Goal: Task Accomplishment & Management: Manage account settings

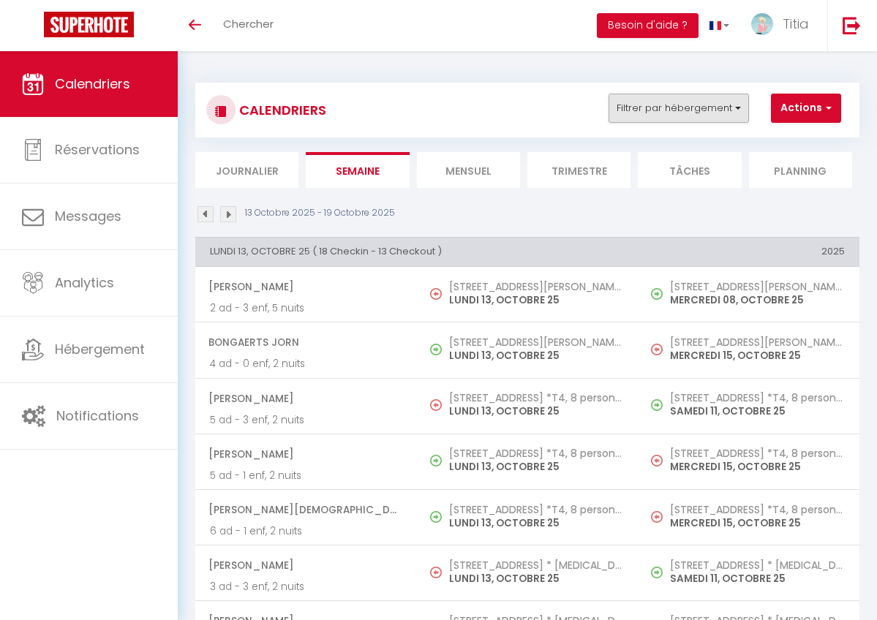
click at [671, 120] on button "Filtrer par hébergement" at bounding box center [678, 108] width 140 height 29
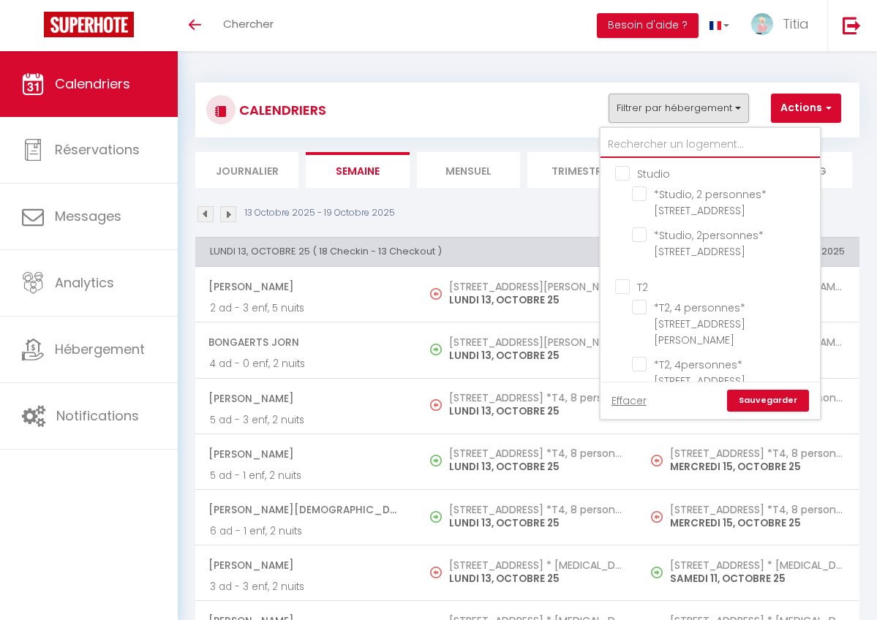
click at [670, 151] on input "text" at bounding box center [709, 145] width 219 height 26
type input "N"
checkbox input "false"
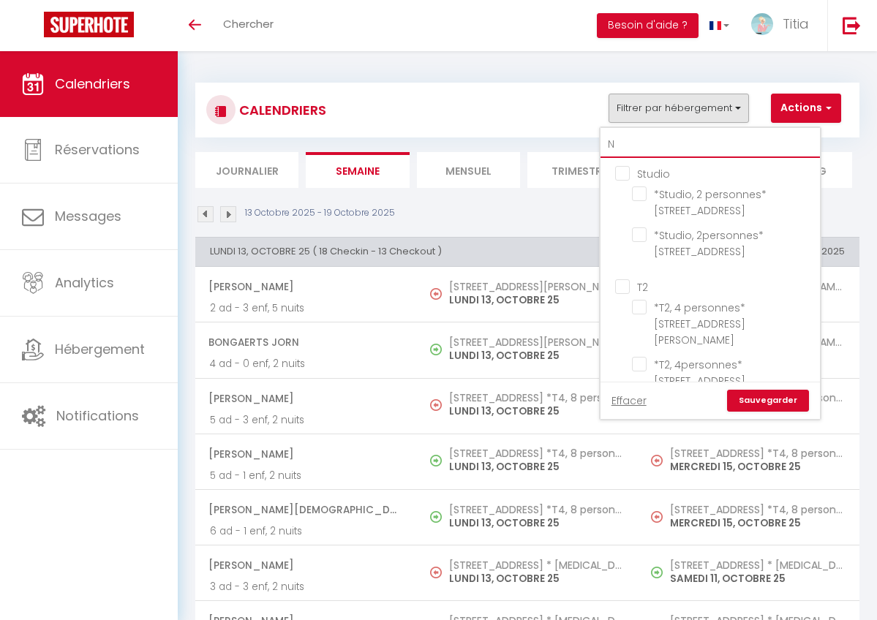
checkbox input "false"
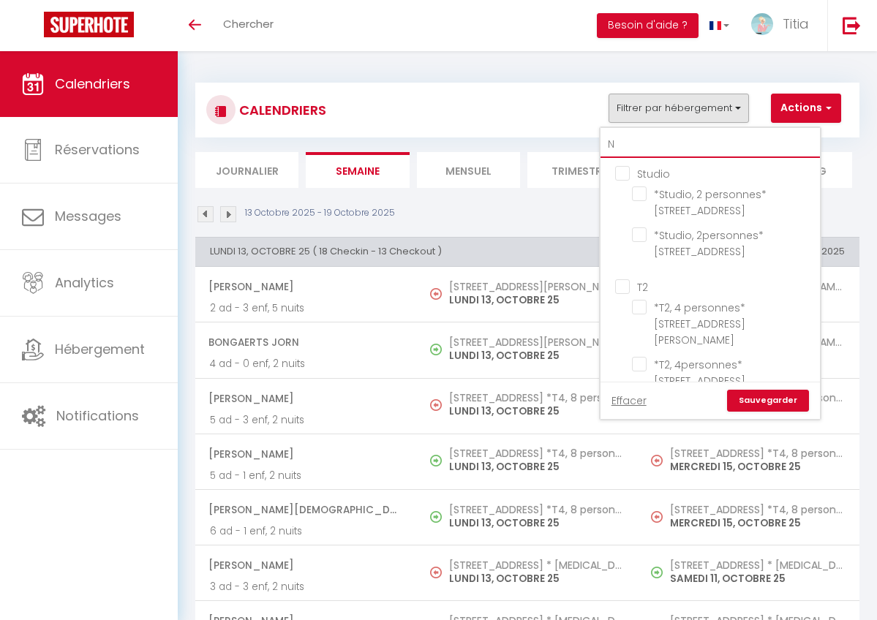
checkbox input "false"
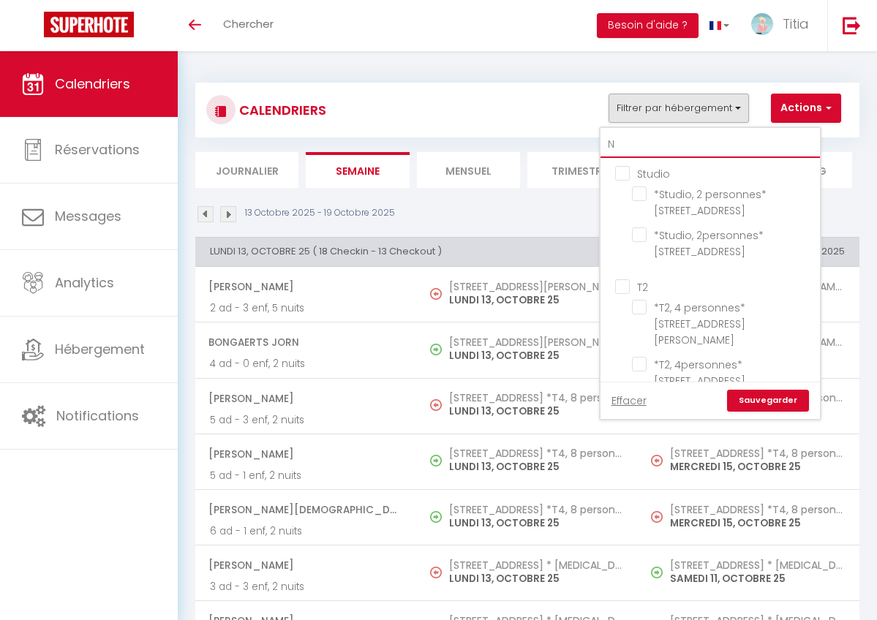
checkbox input "false"
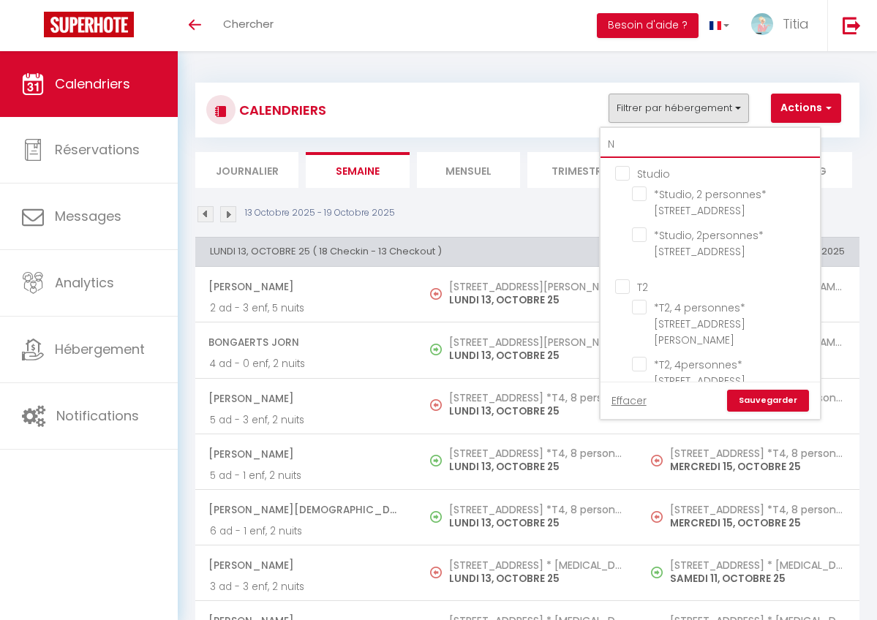
checkbox input "false"
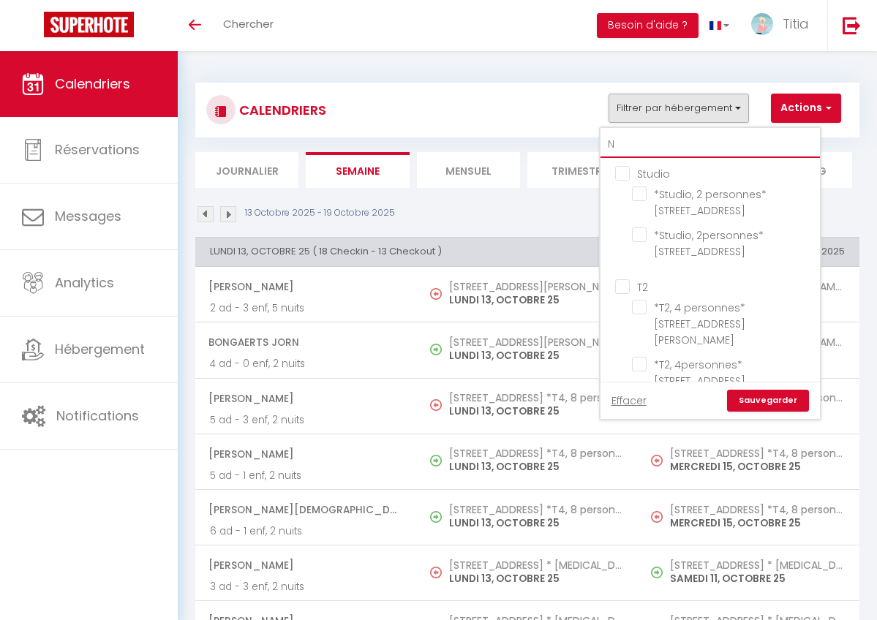
checkbox input "false"
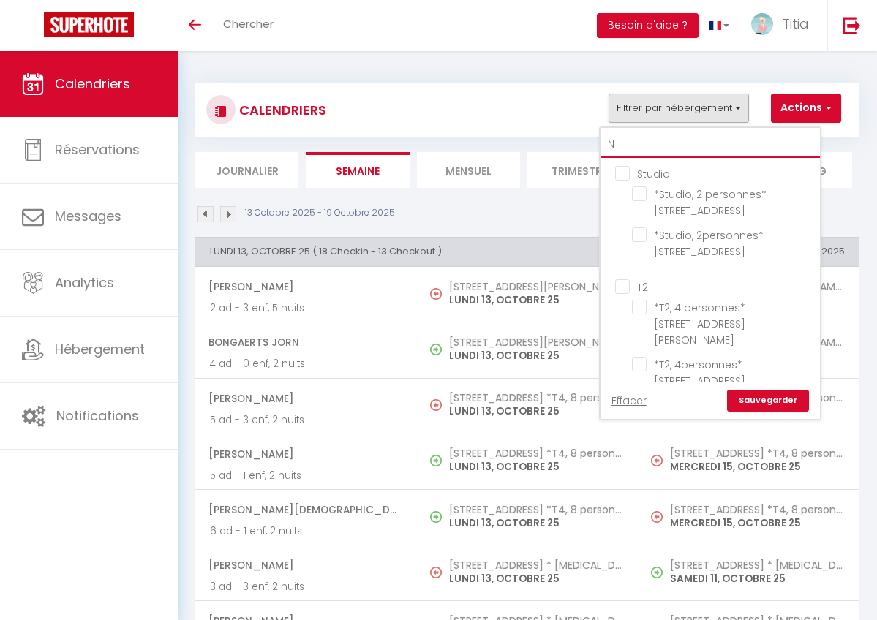
checkbox input "false"
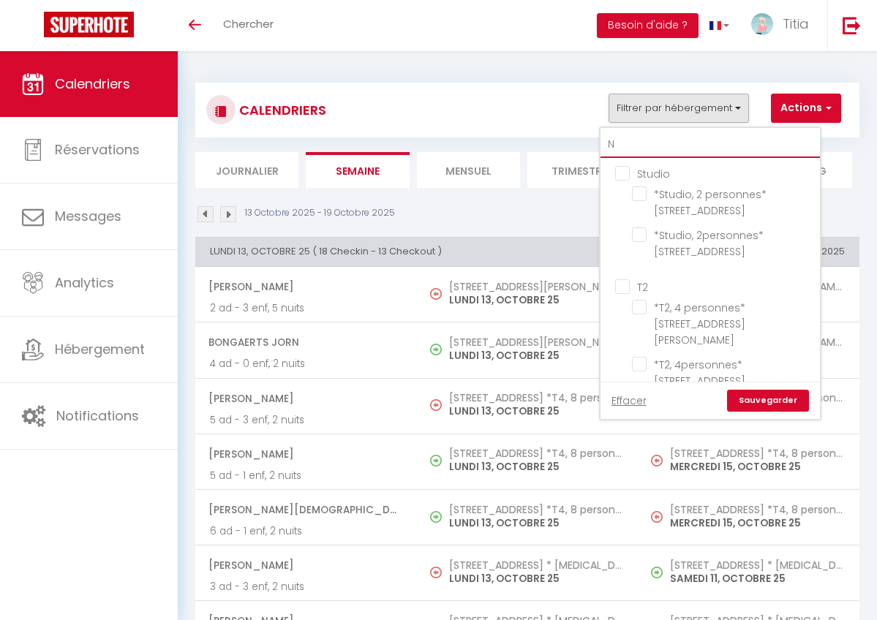
checkbox input "false"
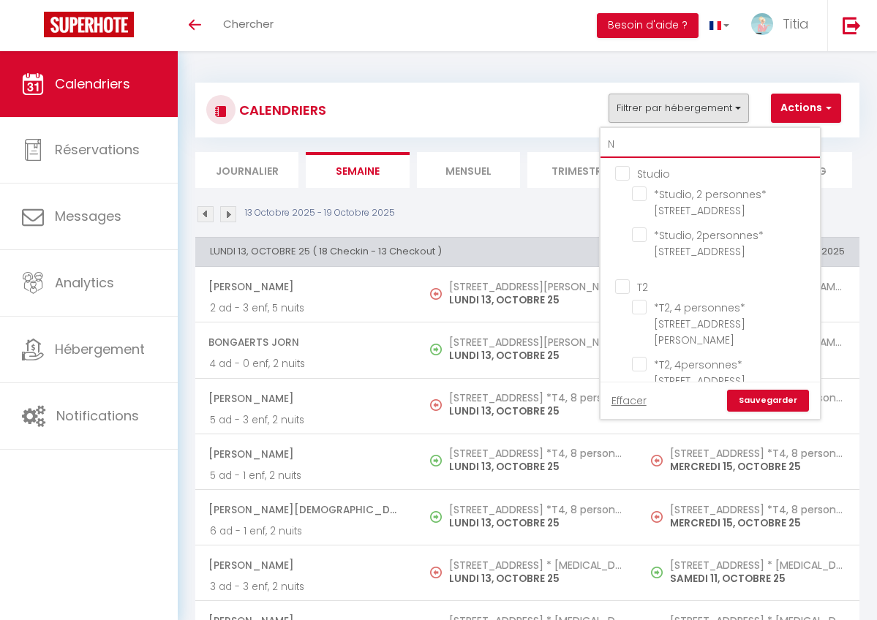
checkbox input "false"
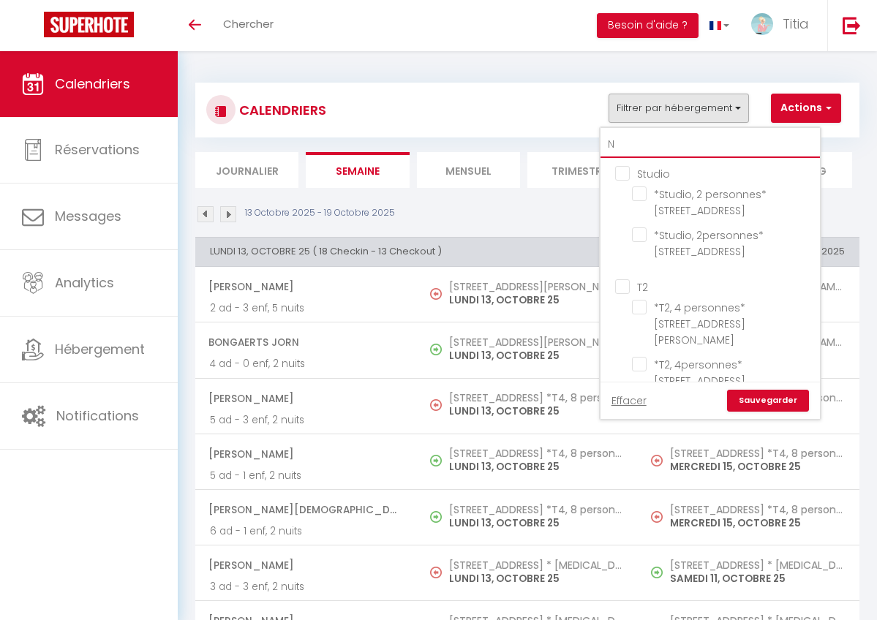
checkbox input "false"
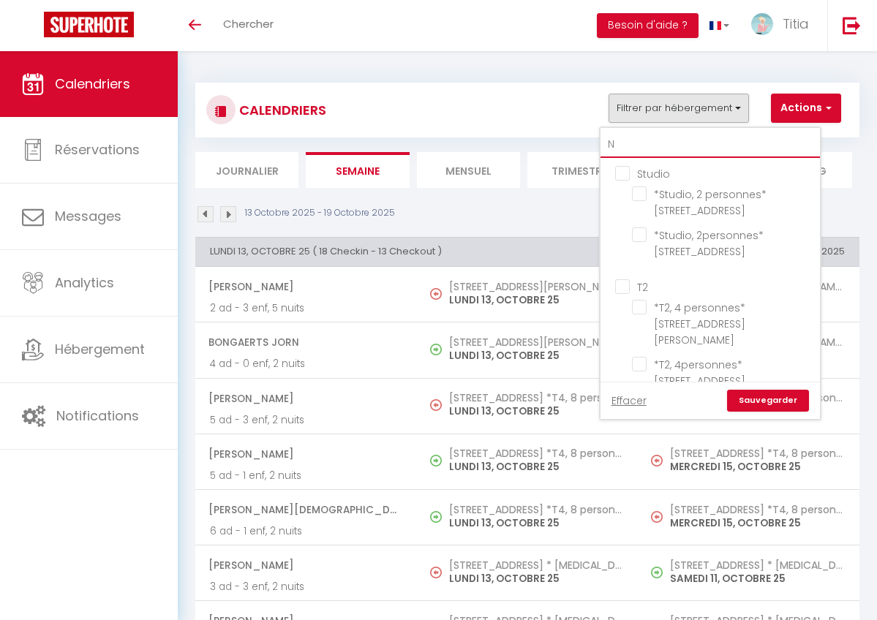
checkbox input "false"
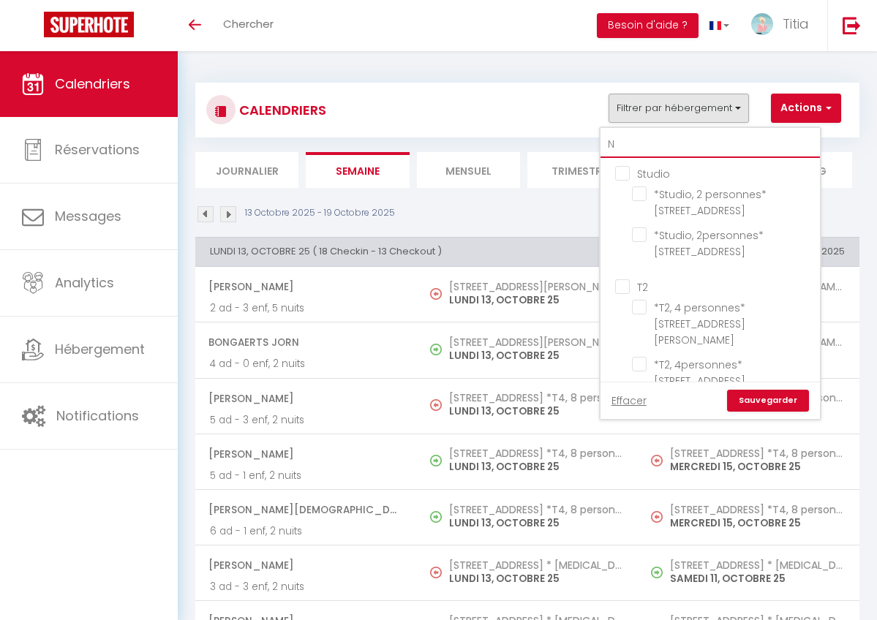
checkbox input "false"
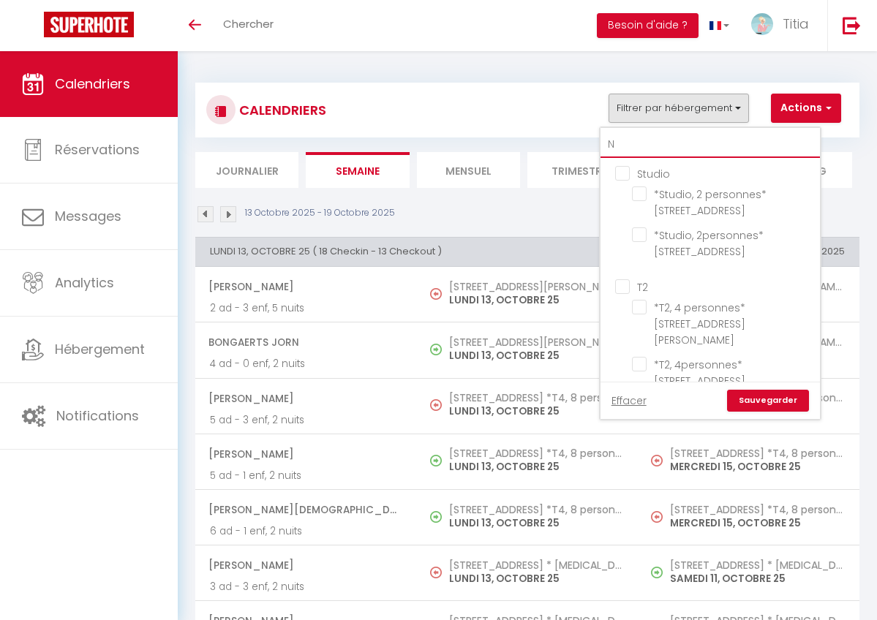
checkbox input "false"
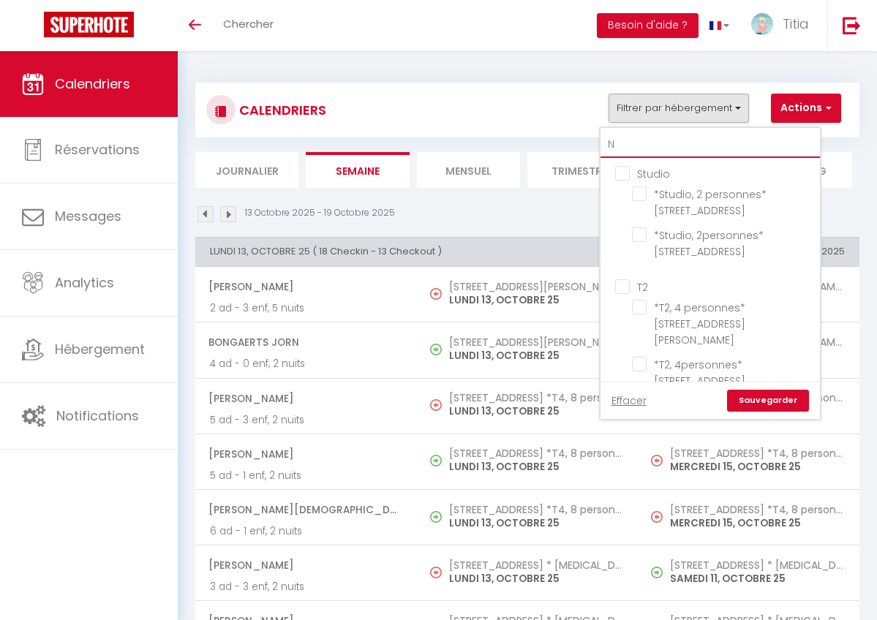
checkbox input "false"
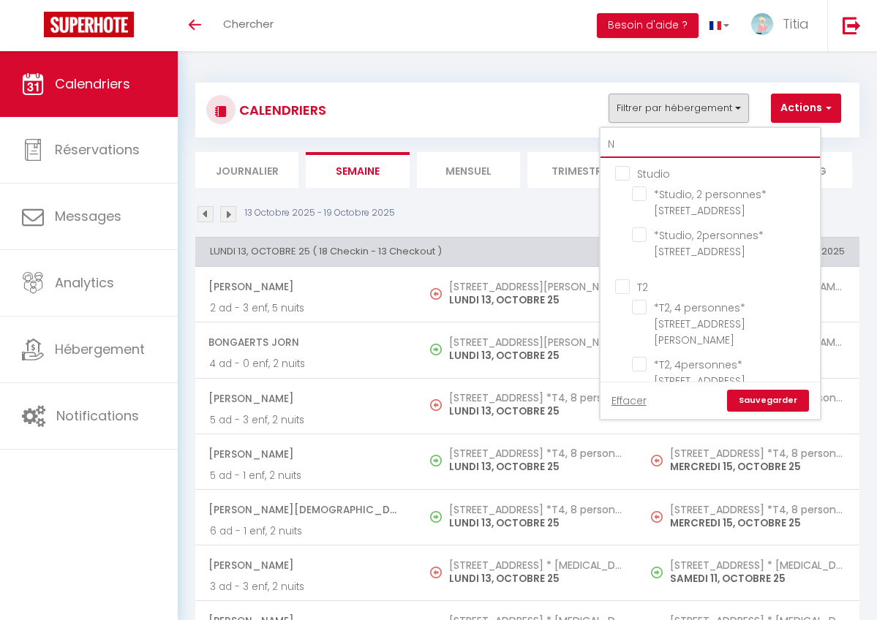
checkbox input "false"
type input "NA"
checkbox input "false"
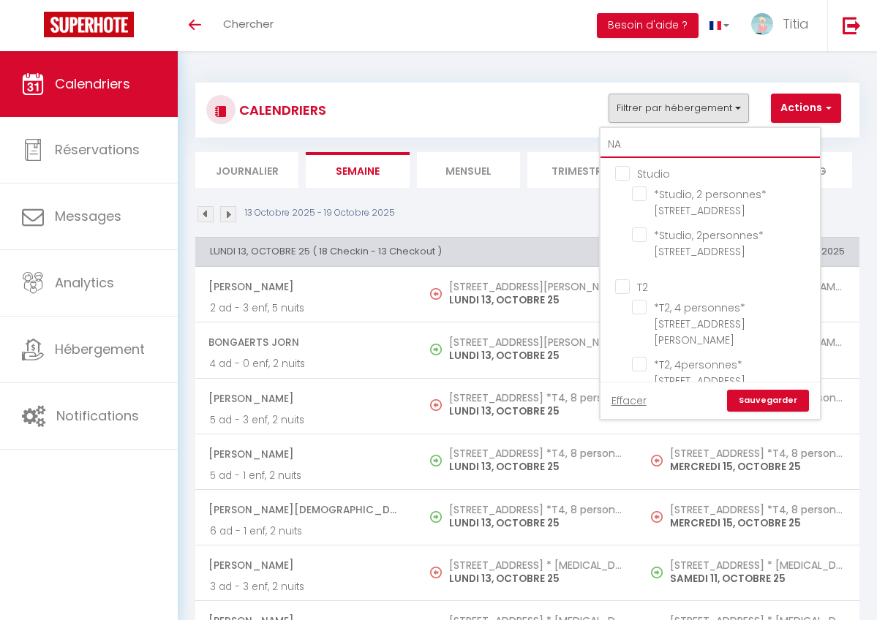
checkbox input "false"
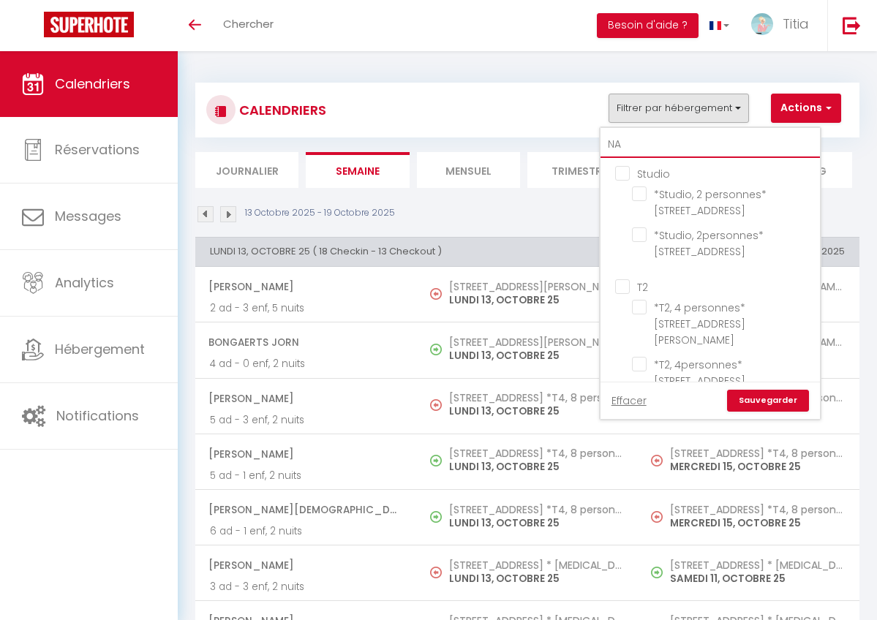
checkbox input "false"
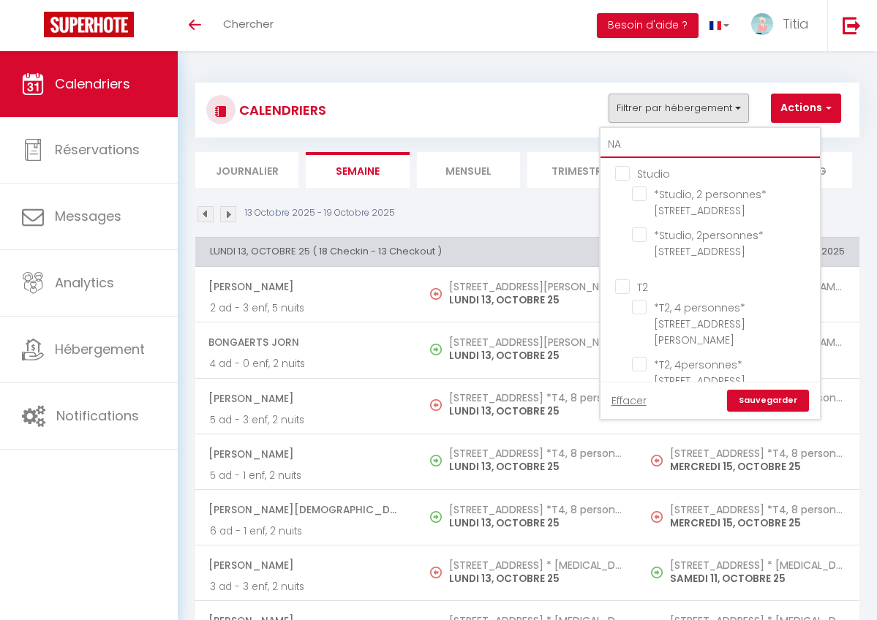
checkbox input "false"
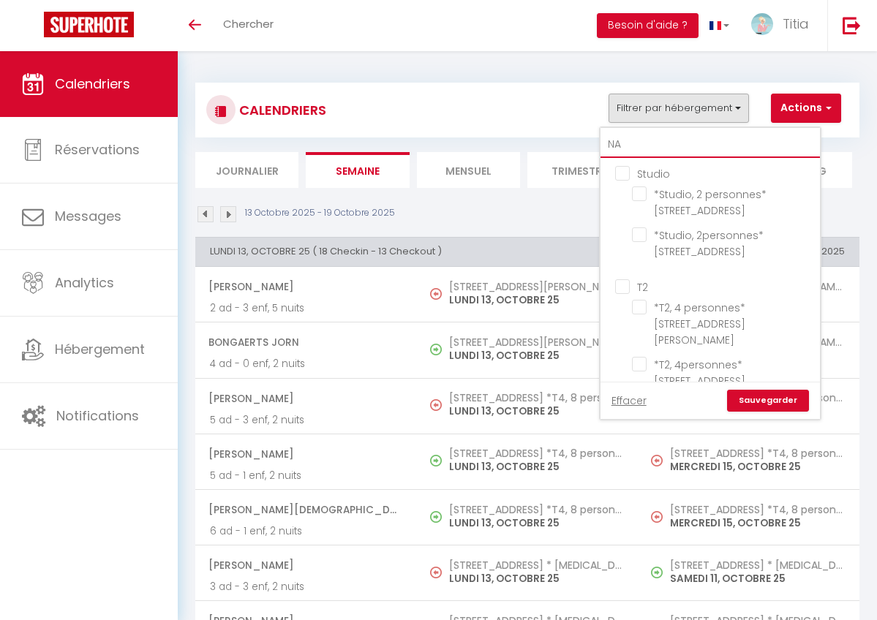
checkbox input "false"
type input "[PERSON_NAME]"
checkbox input "false"
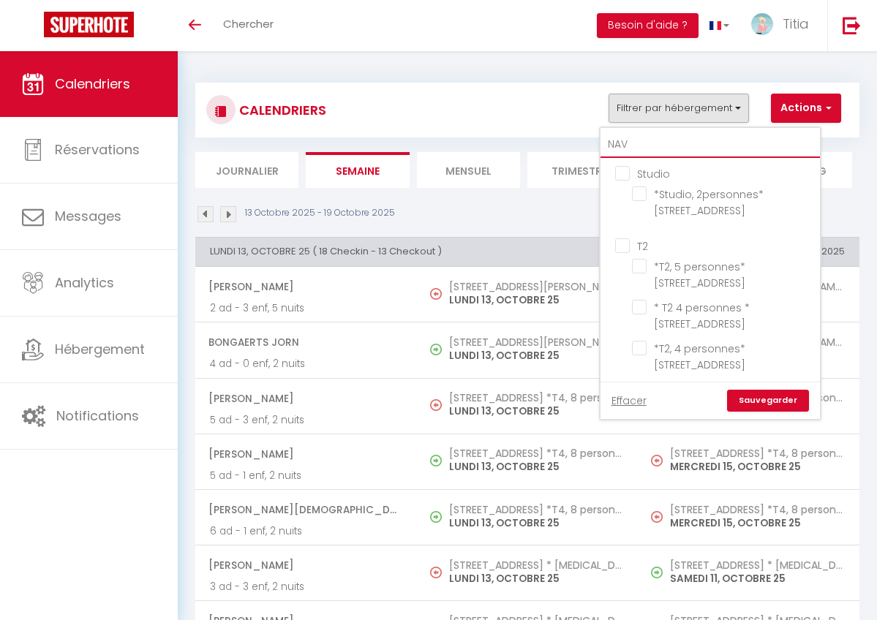
checkbox input "false"
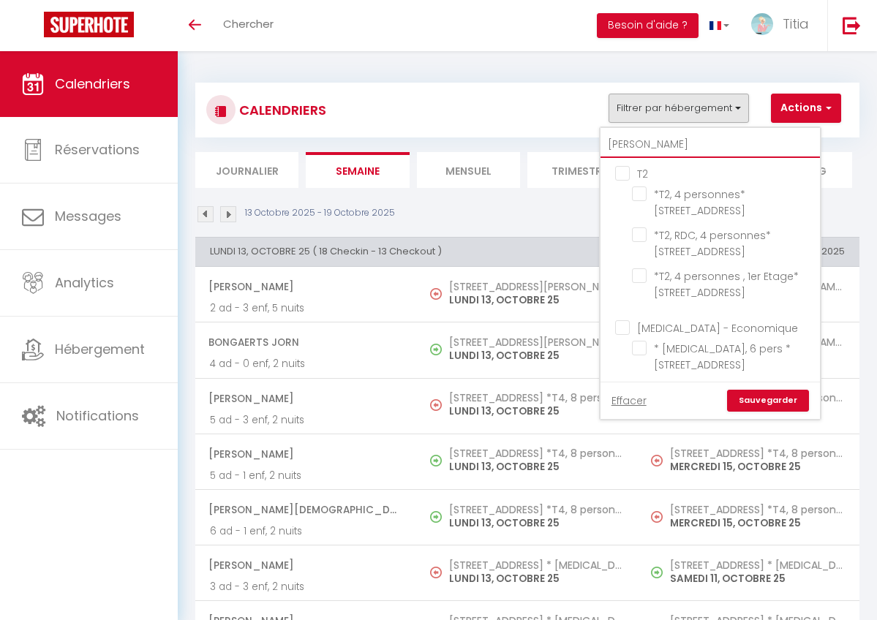
checkbox input "false"
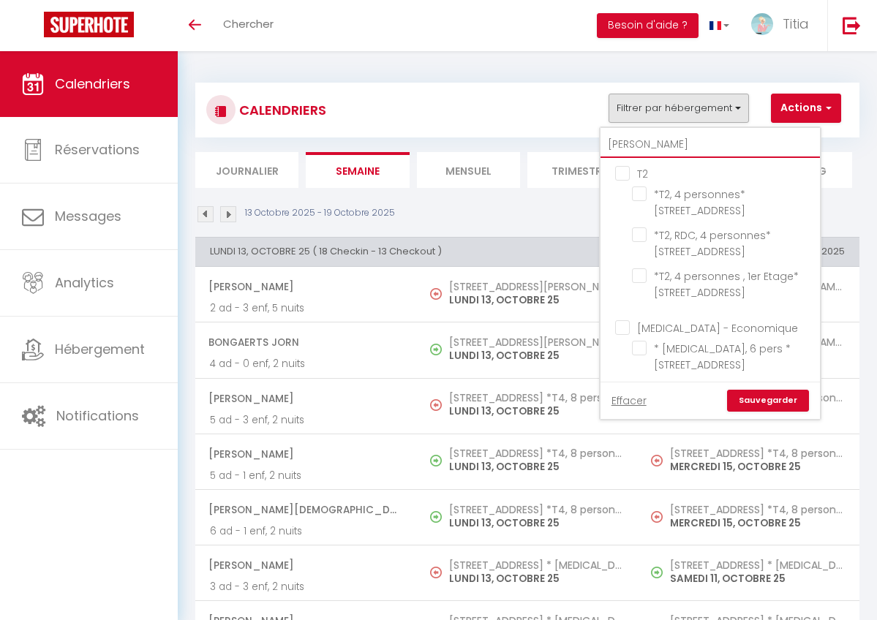
checkbox input "false"
type input "[PERSON_NAME]"
checkbox input "false"
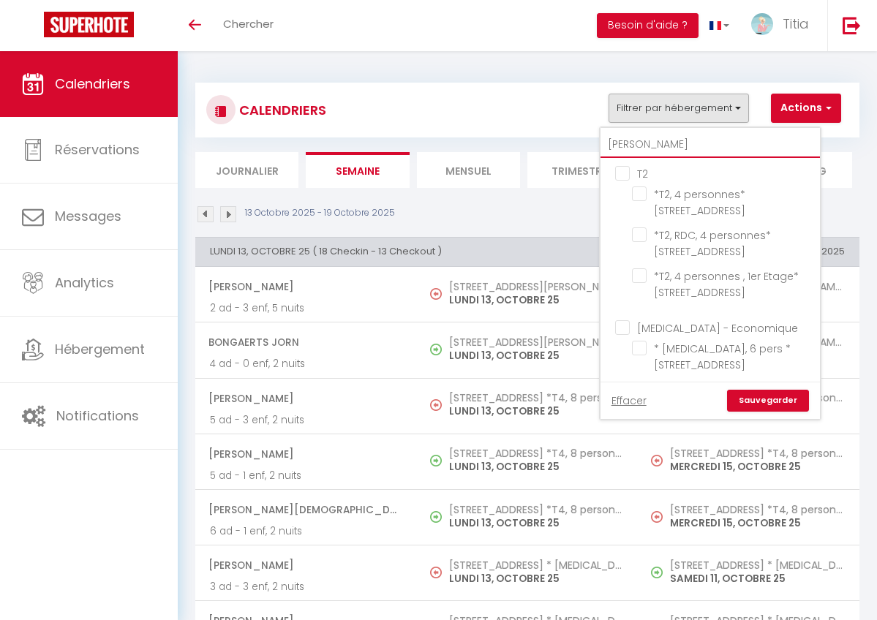
checkbox input "false"
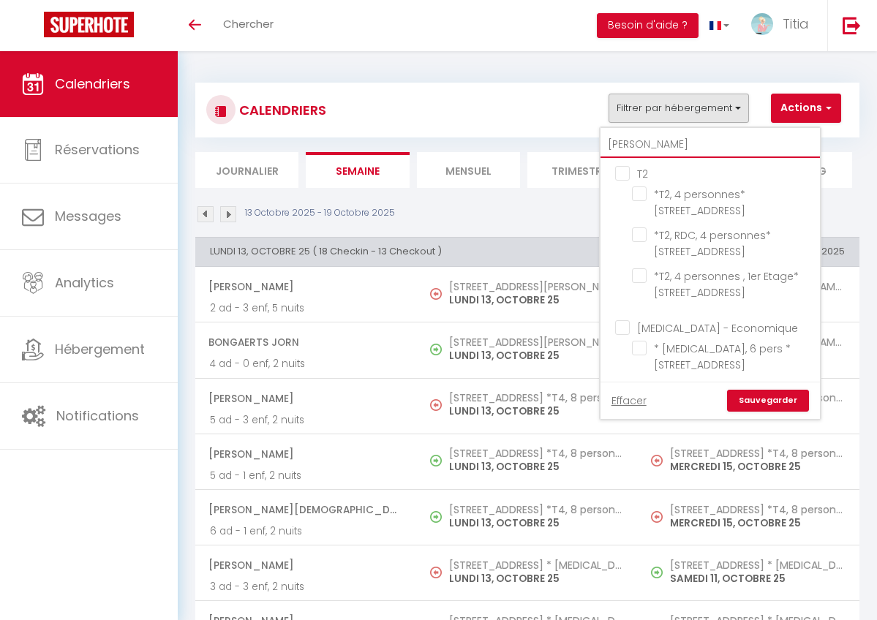
checkbox input "false"
type input "NAVARR"
checkbox input "false"
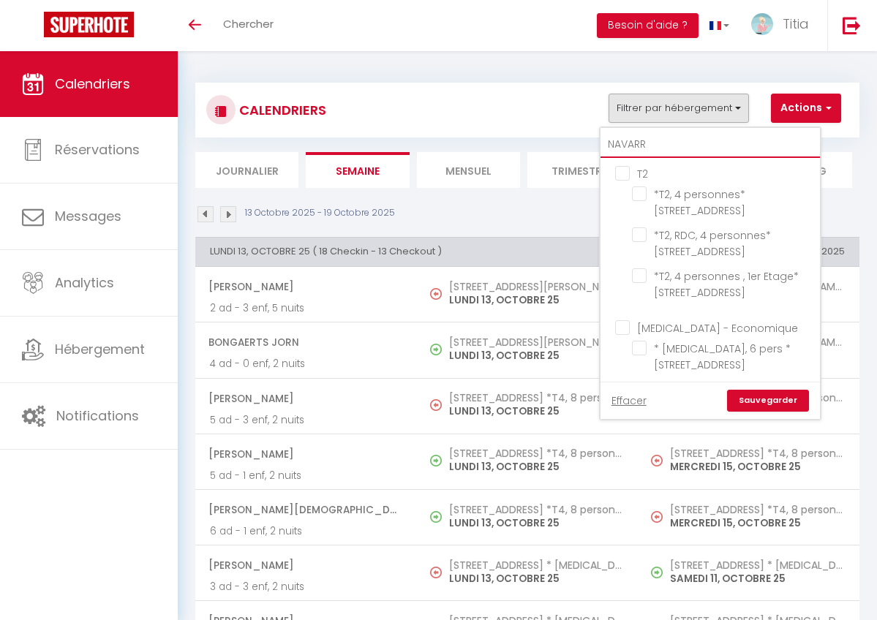
checkbox input "false"
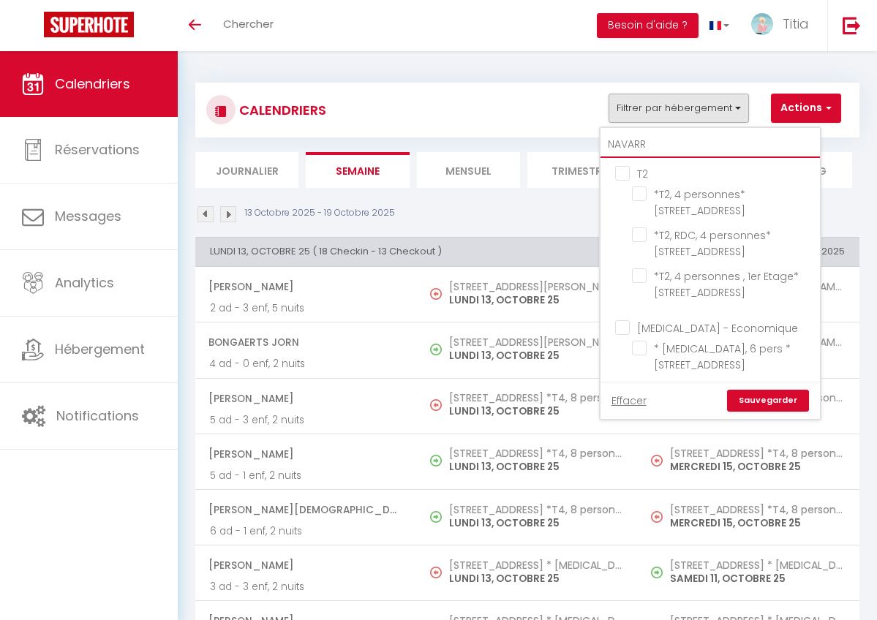
checkbox input "false"
type input "NAVARRE"
checkbox input "false"
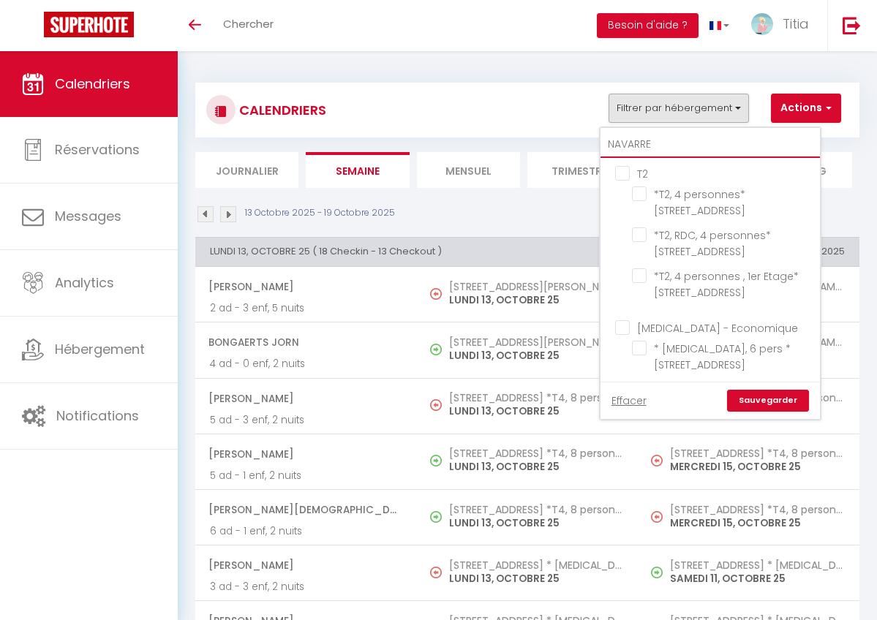
checkbox input "false"
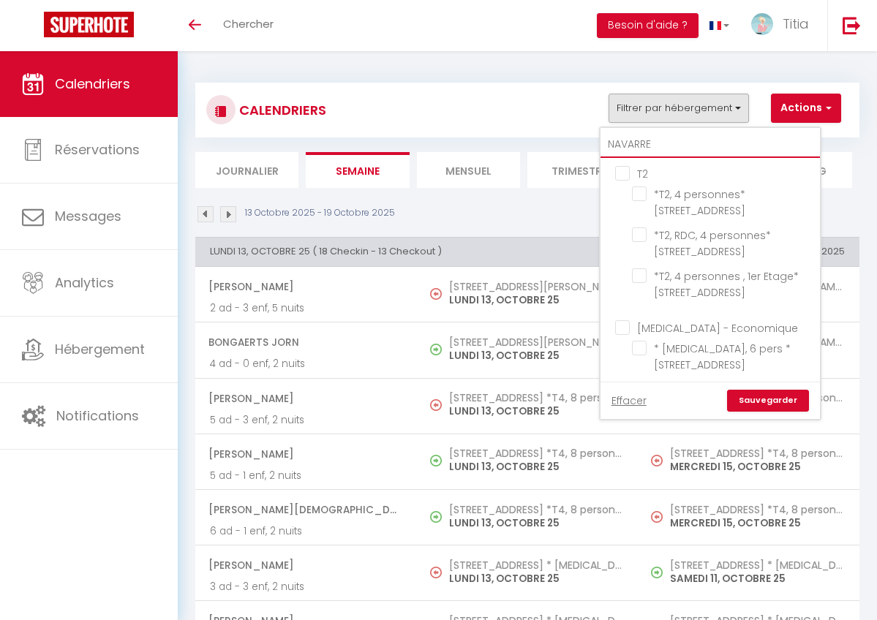
checkbox input "false"
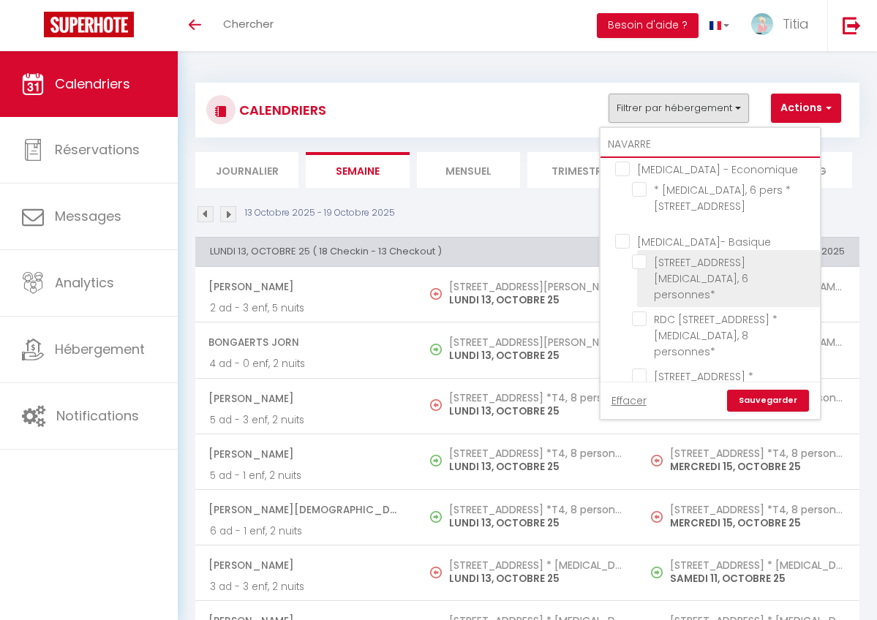
scroll to position [157, 0]
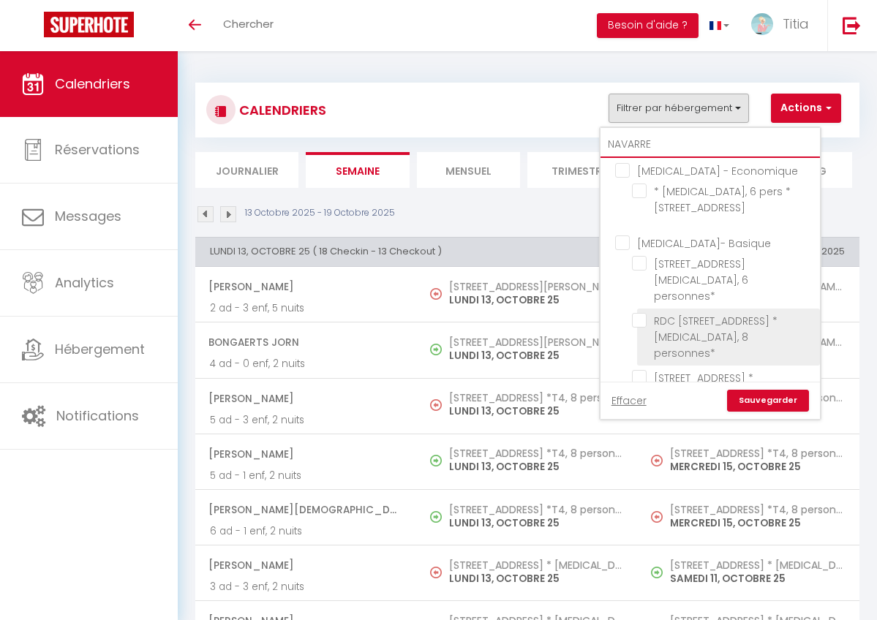
type input "NAVARRE"
click at [642, 313] on input "RDC [STREET_ADDRESS] * [MEDICAL_DATA], 8 personnes*" at bounding box center [723, 320] width 183 height 15
checkbox input "true"
checkbox input "false"
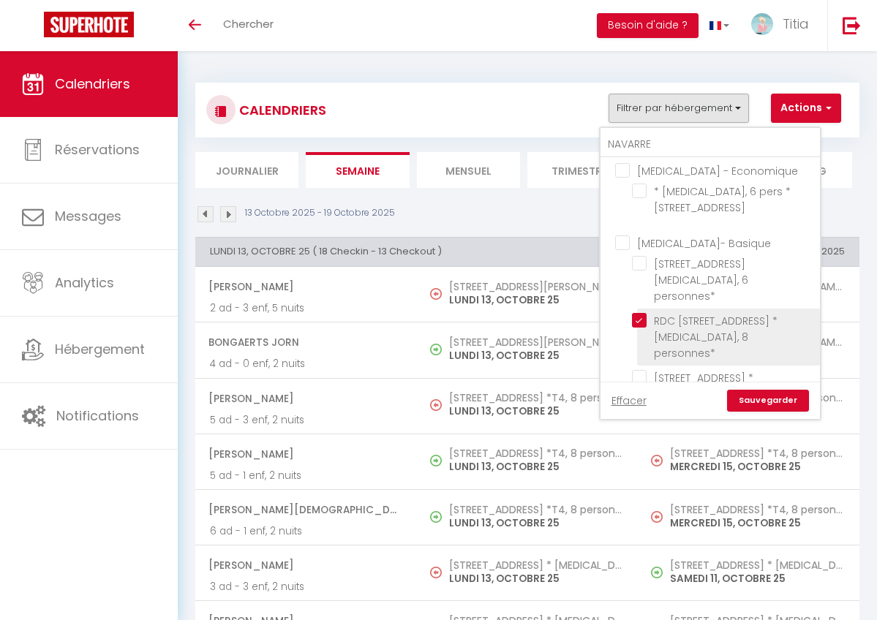
checkbox input "false"
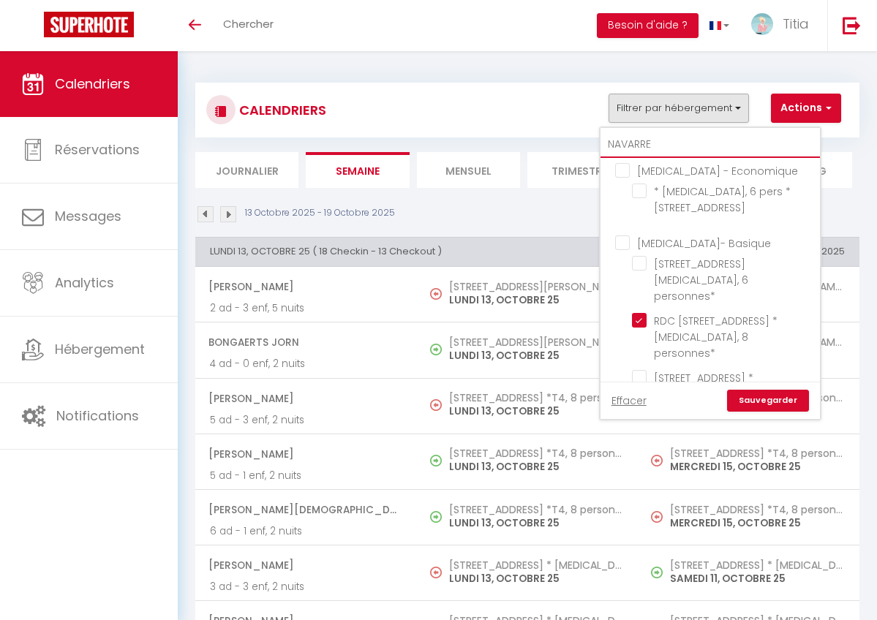
click at [658, 142] on input "NAVARRE" at bounding box center [709, 145] width 219 height 26
type input "NAVARR"
checkbox input "false"
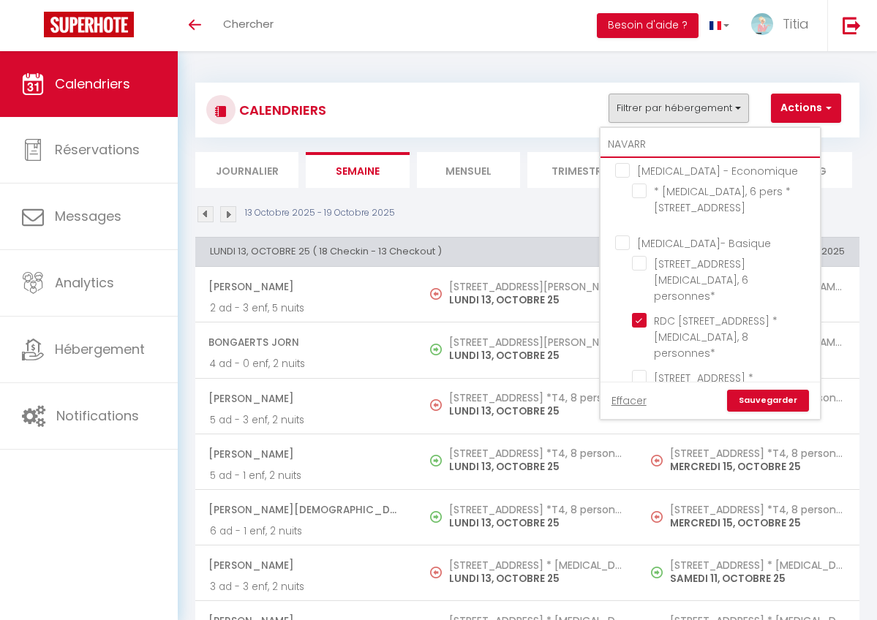
checkbox input "false"
type input "[PERSON_NAME]"
checkbox input "false"
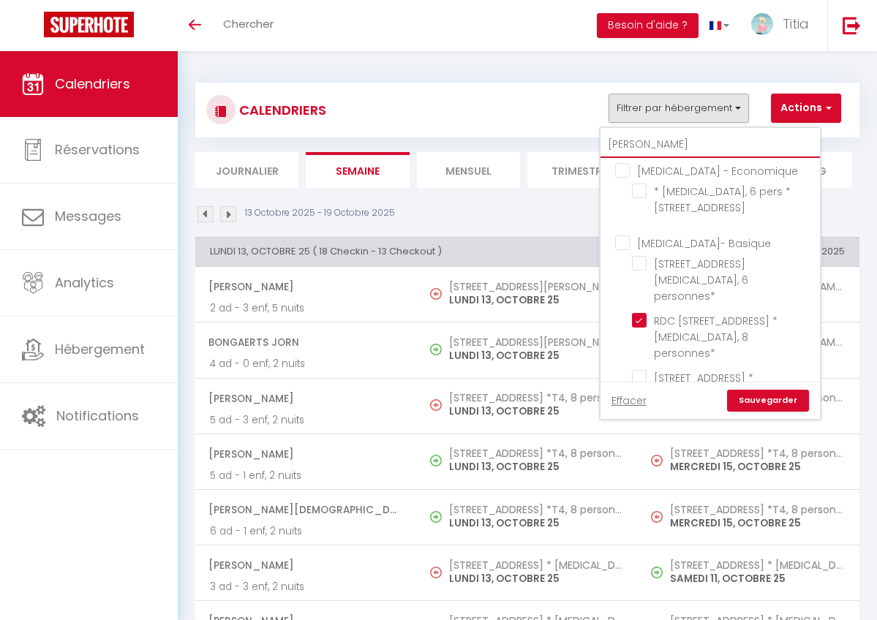
checkbox input "false"
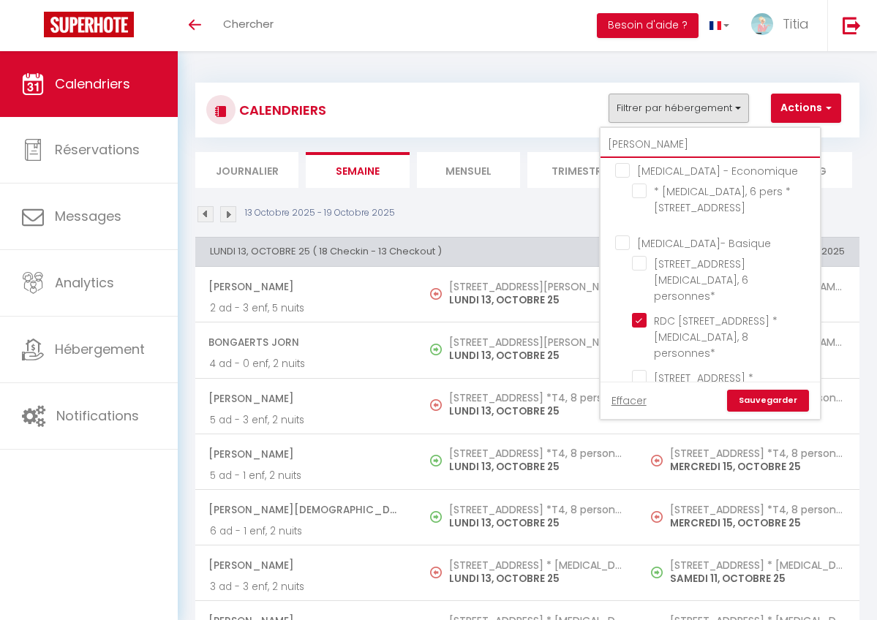
type input "[PERSON_NAME]"
checkbox input "false"
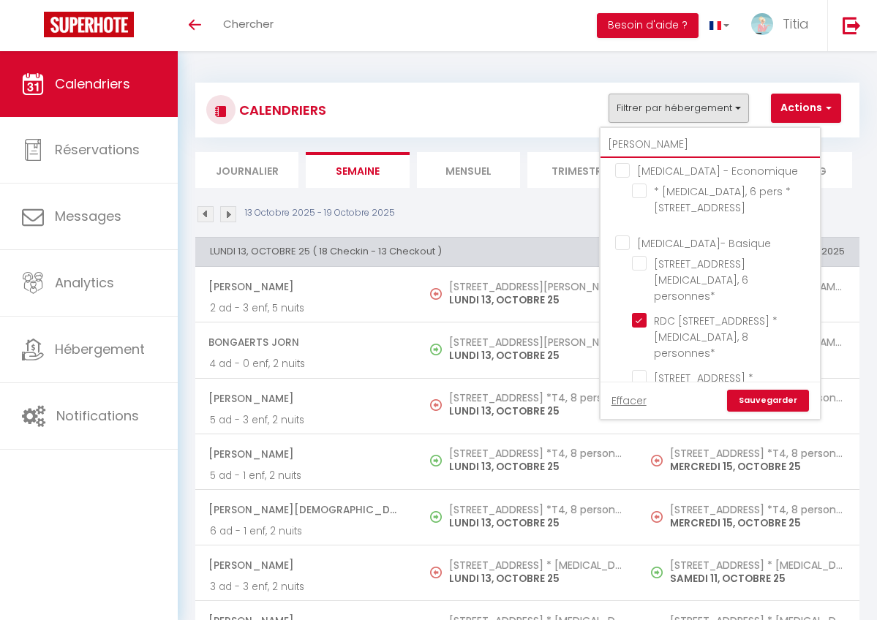
checkbox input "false"
type input "NAV"
checkbox input "false"
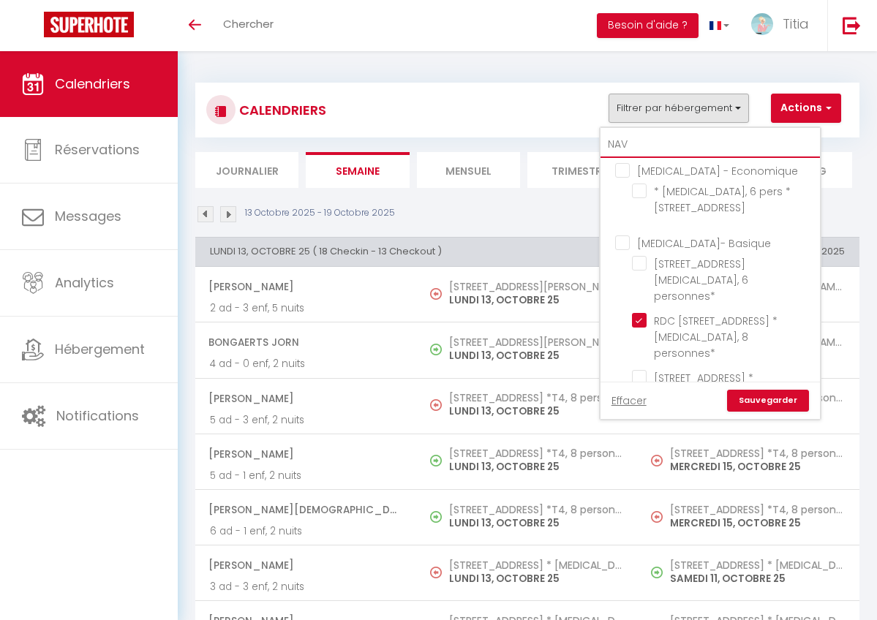
checkbox input "false"
type input "NA"
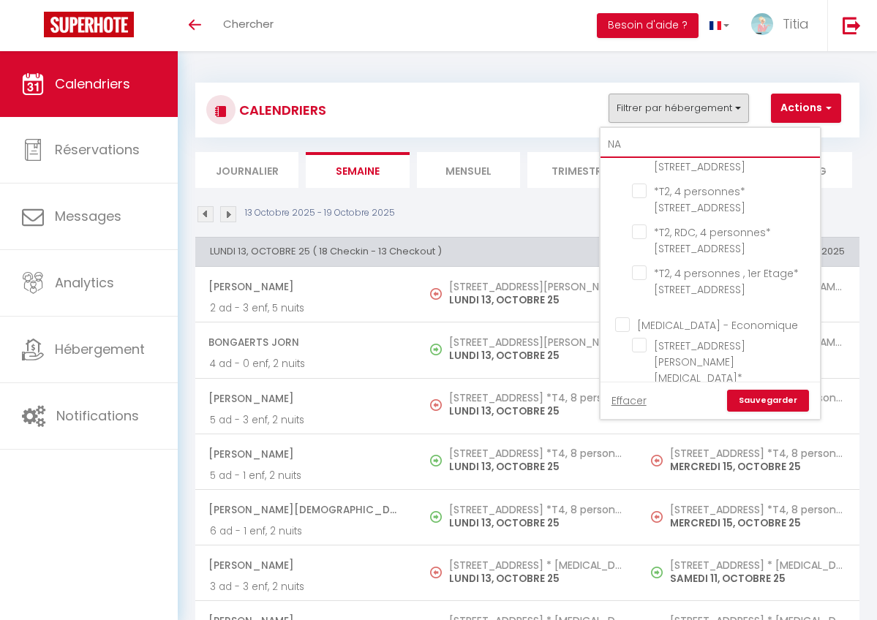
checkbox input "false"
type input "N"
checkbox input "false"
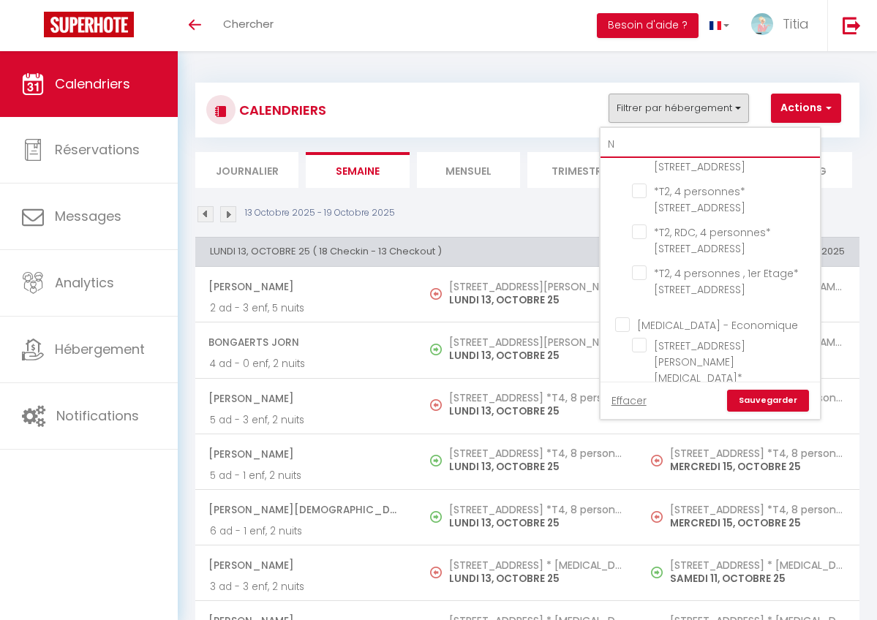
checkbox input "false"
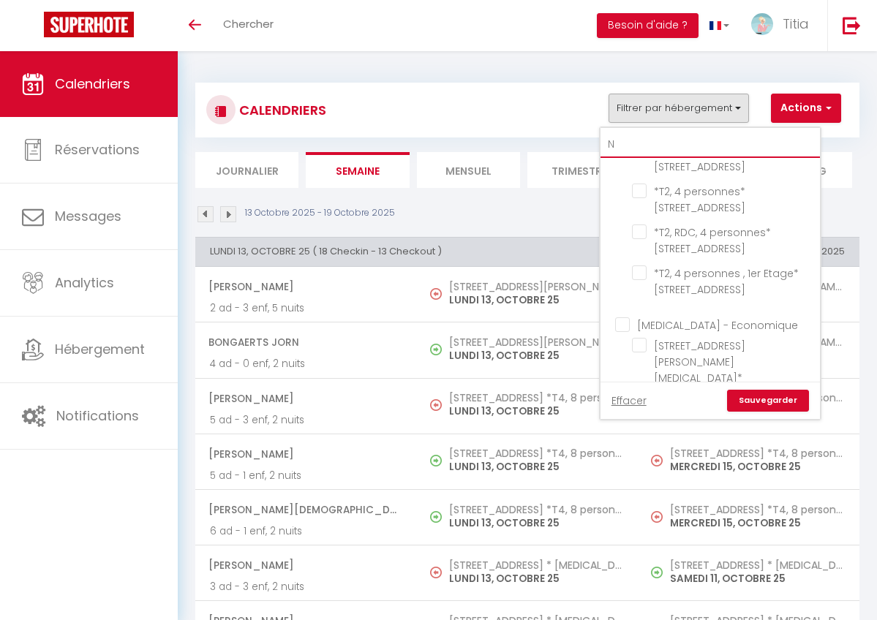
checkbox input "false"
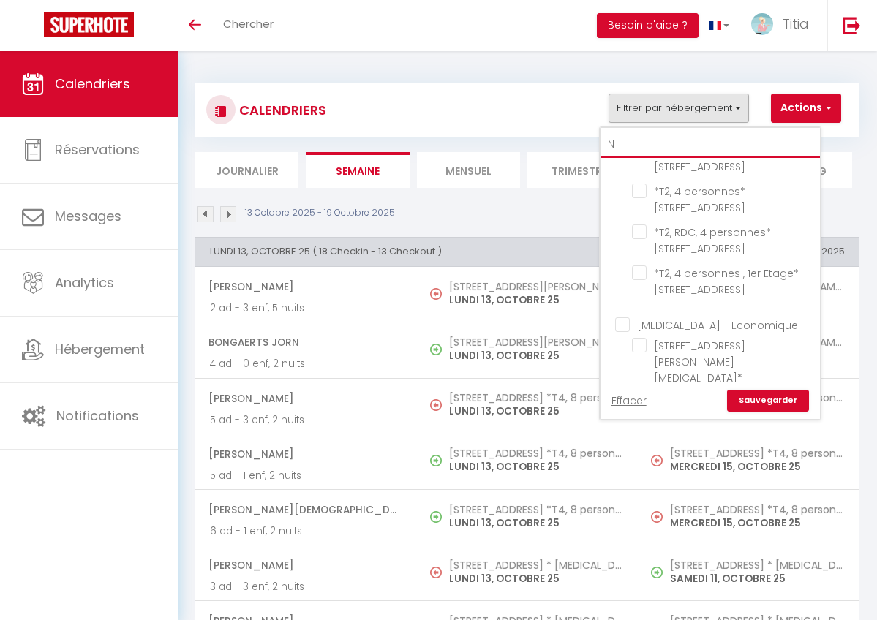
checkbox input "false"
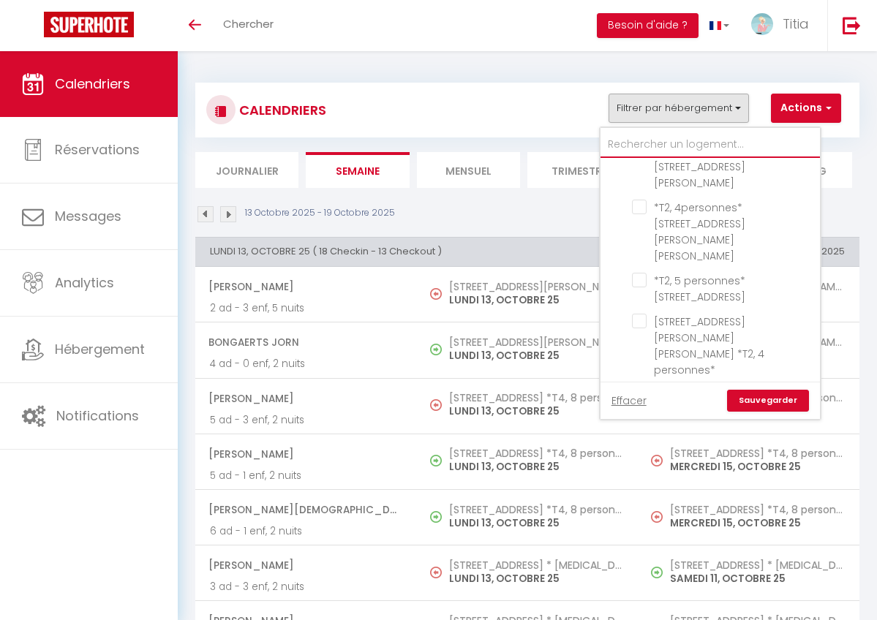
checkbox input "false"
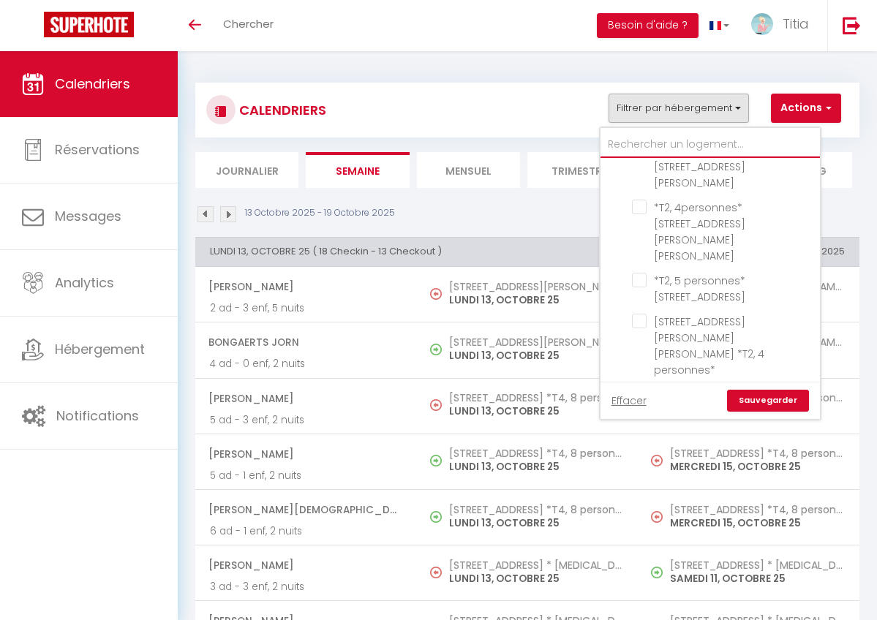
checkbox input "false"
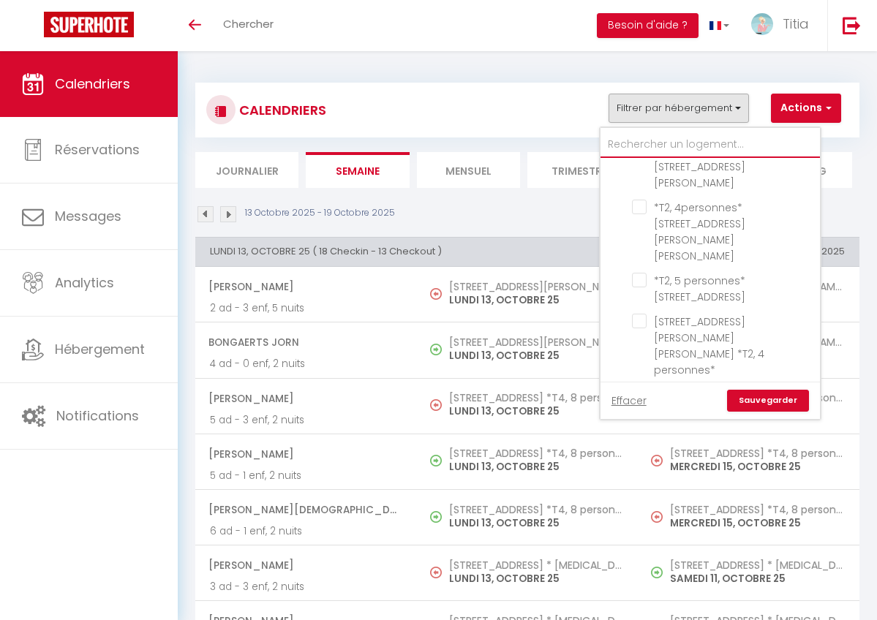
checkbox input "false"
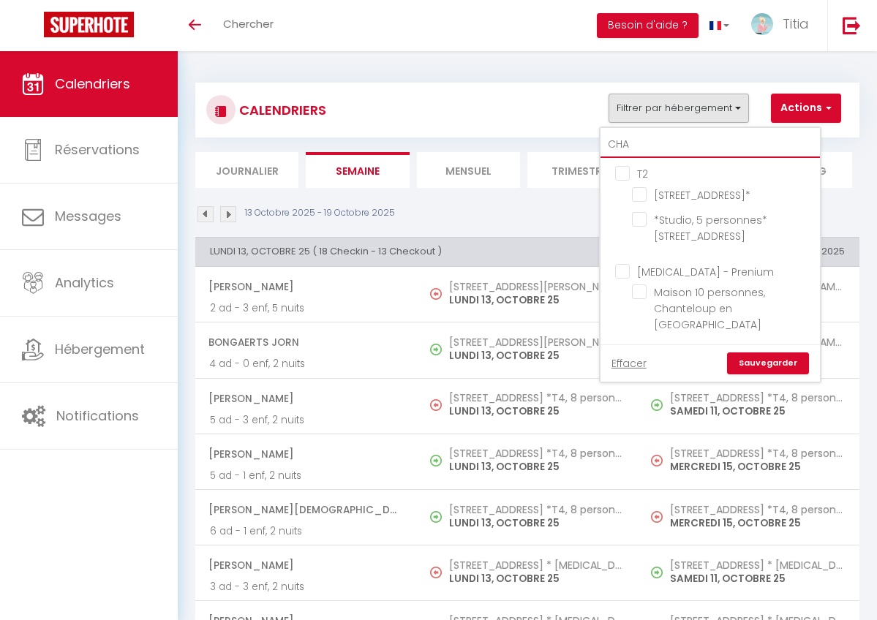
scroll to position [0, 0]
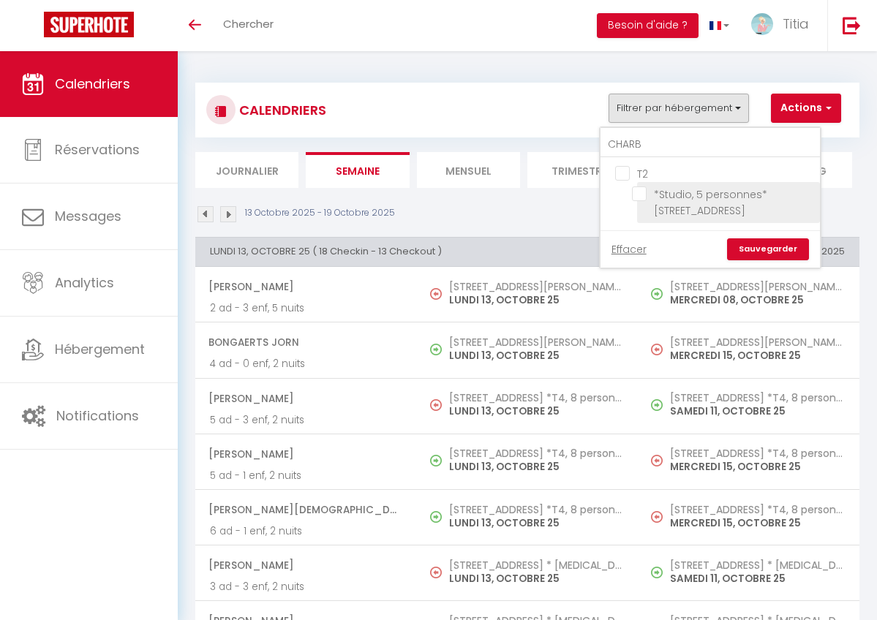
click at [639, 192] on input "*Studio, 5 personnes* [STREET_ADDRESS]" at bounding box center [723, 193] width 183 height 15
click at [753, 256] on link "Sauvegarder" at bounding box center [768, 249] width 82 height 22
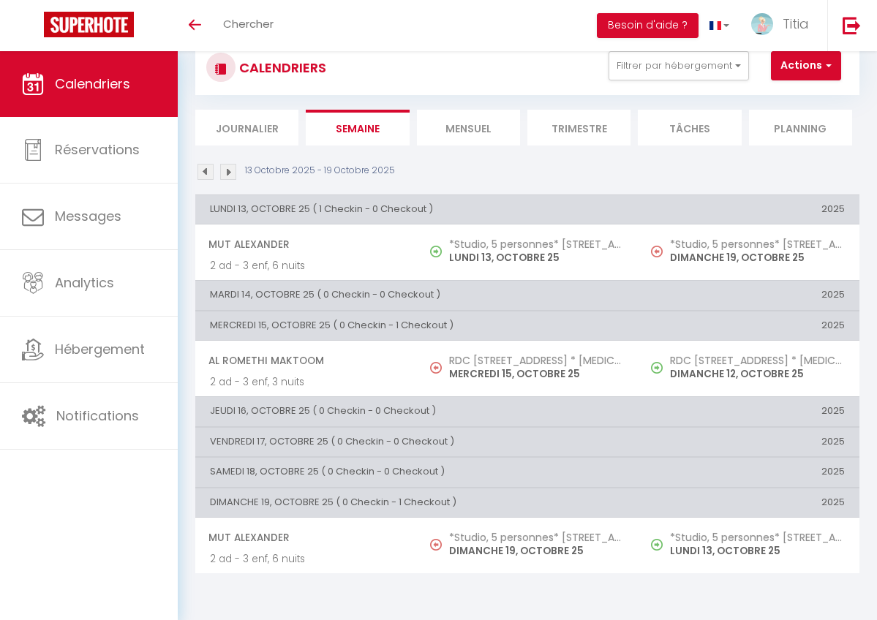
scroll to position [51, 0]
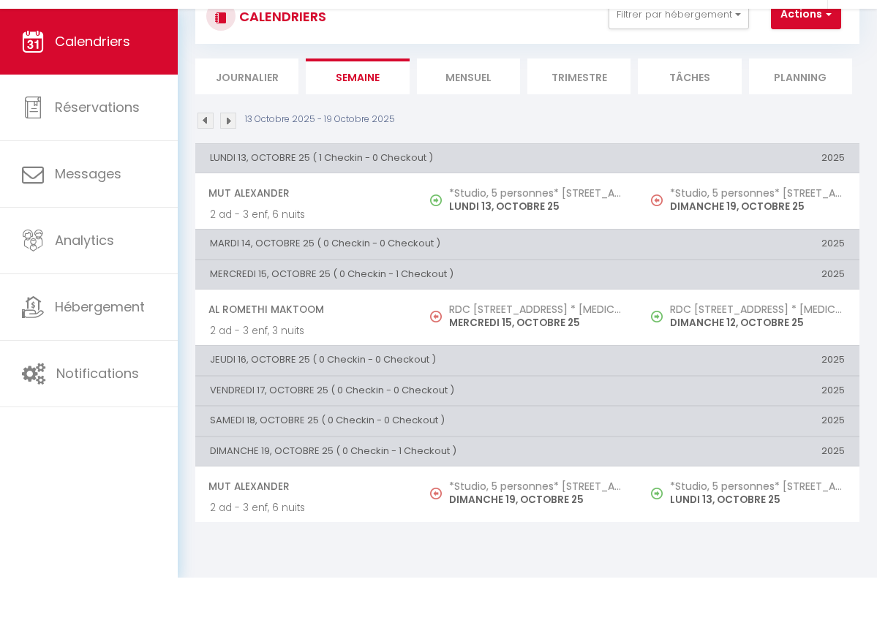
click at [208, 155] on img at bounding box center [205, 163] width 16 height 16
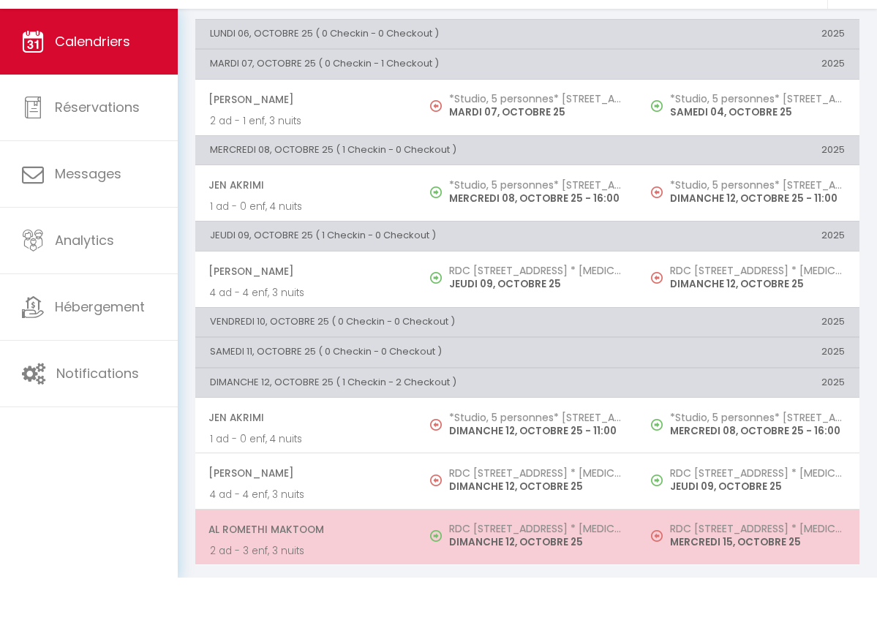
scroll to position [0, 0]
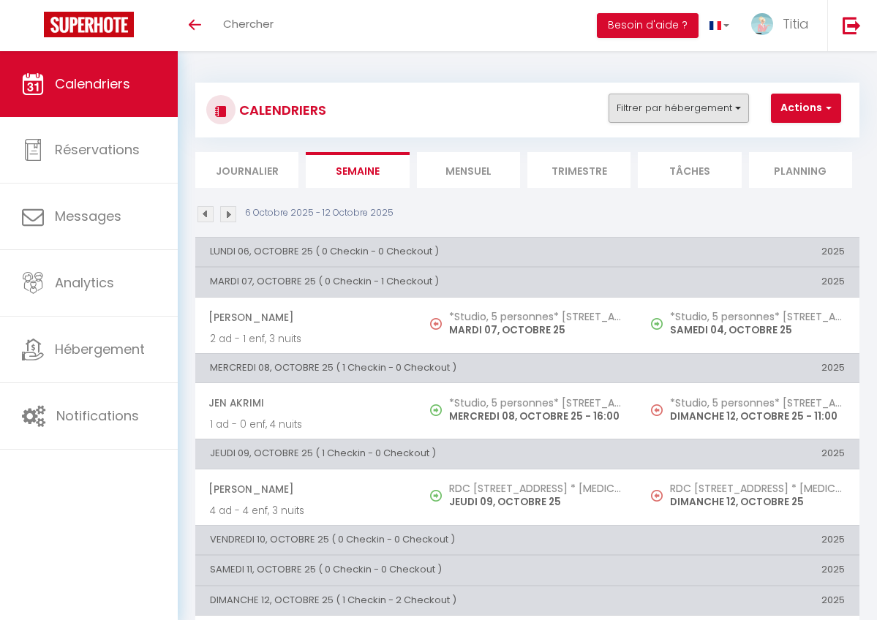
click at [690, 95] on button "Filtrer par hébergement" at bounding box center [678, 108] width 140 height 29
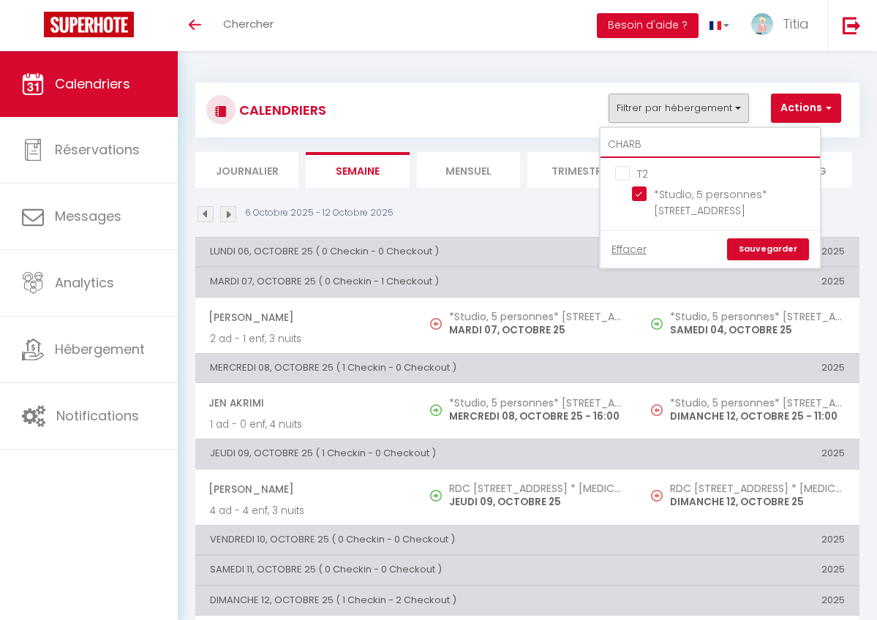
click at [646, 140] on input "CHARB" at bounding box center [709, 145] width 219 height 26
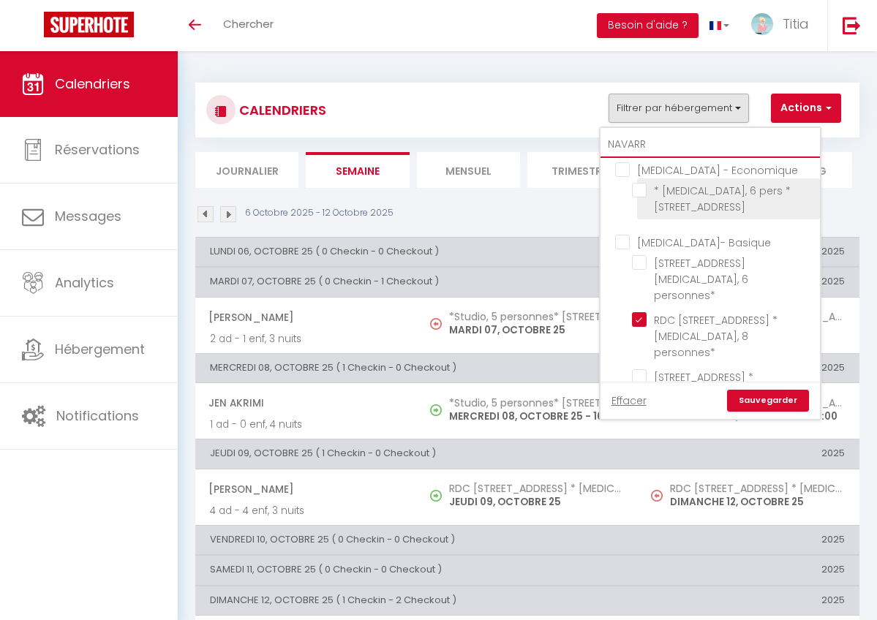
scroll to position [157, 0]
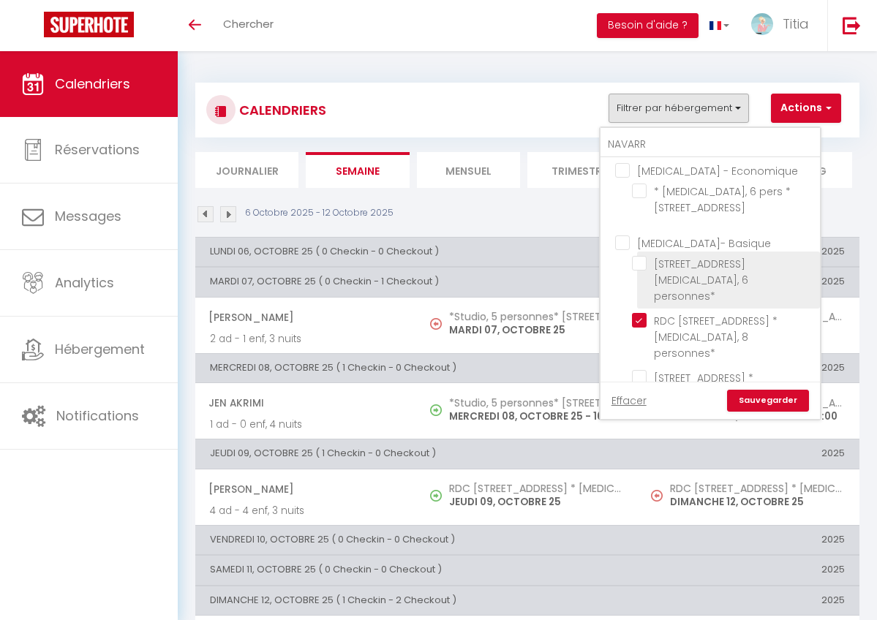
click at [642, 263] on input "[STREET_ADDRESS][MEDICAL_DATA], 6 personnes*" at bounding box center [723, 263] width 183 height 15
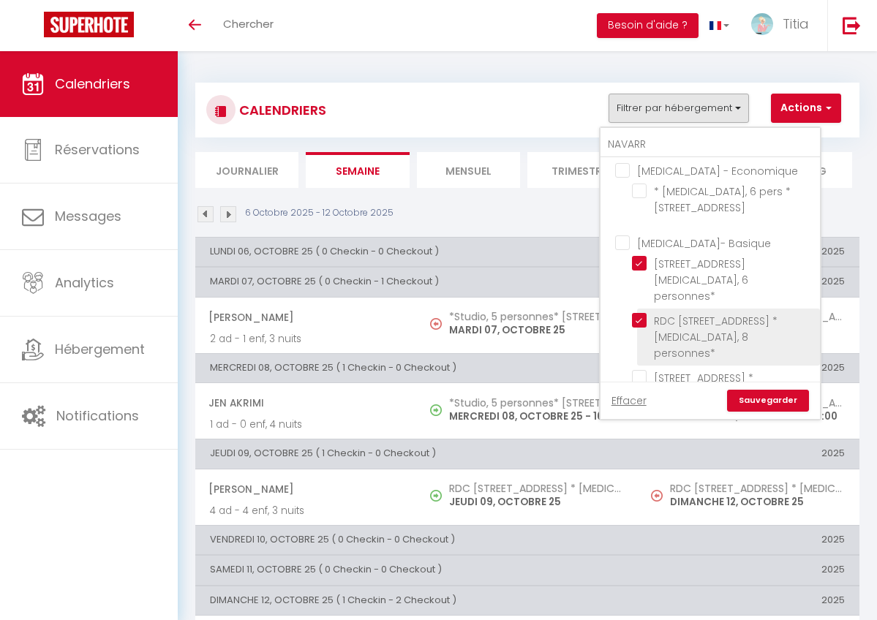
click at [641, 313] on input "RDC [STREET_ADDRESS] * [MEDICAL_DATA], 8 personnes*" at bounding box center [723, 320] width 183 height 15
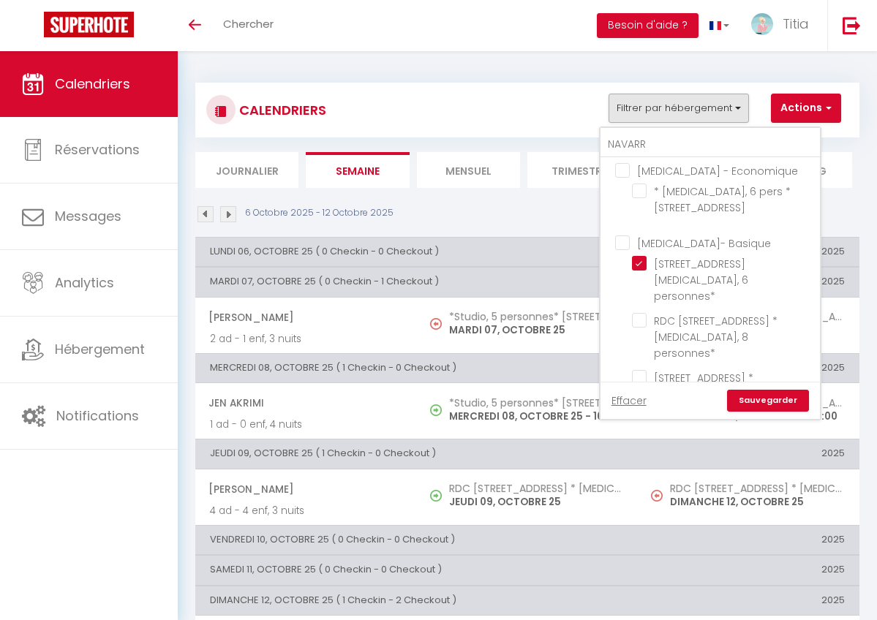
click at [750, 401] on link "Sauvegarder" at bounding box center [768, 401] width 82 height 22
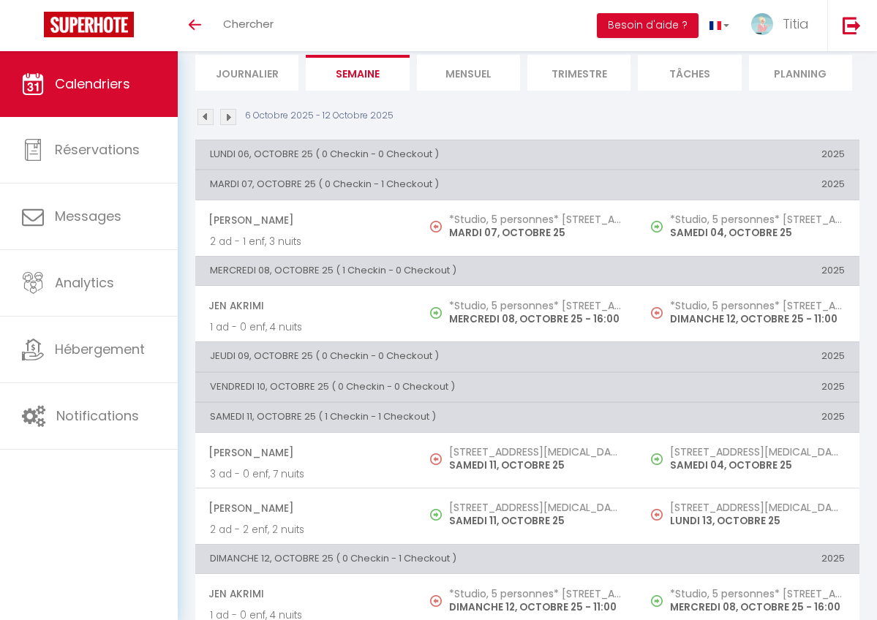
scroll to position [98, 0]
click at [232, 112] on img at bounding box center [228, 116] width 16 height 16
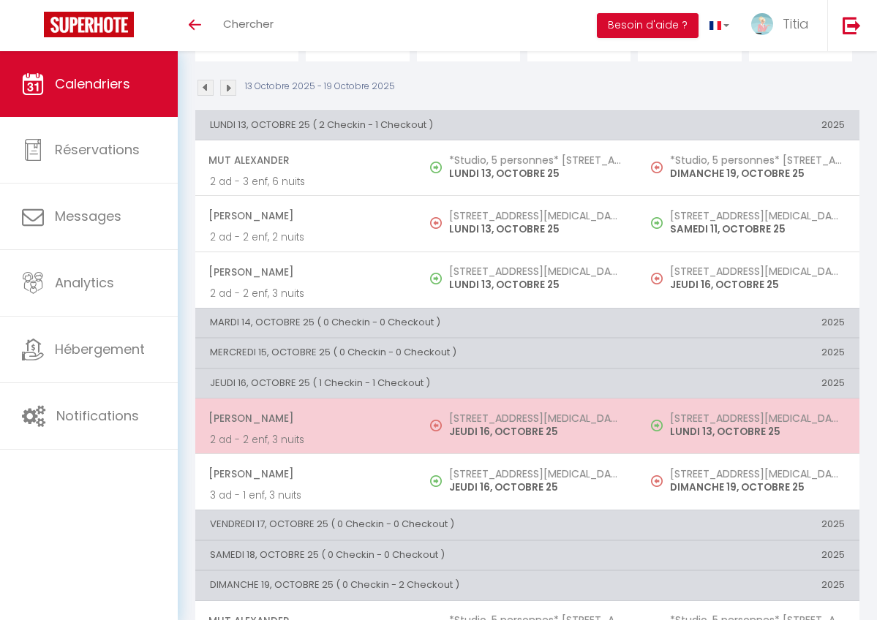
scroll to position [0, 0]
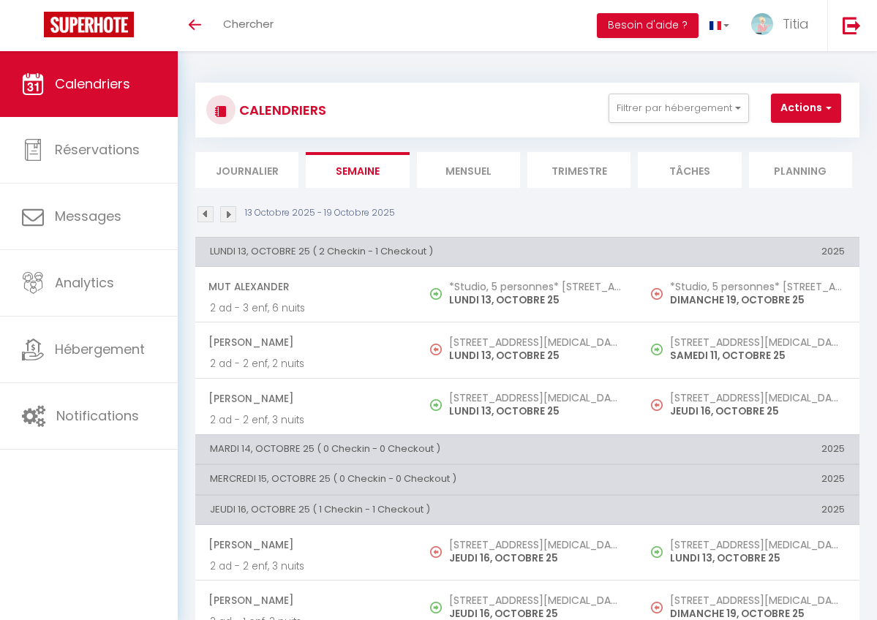
click at [208, 213] on img at bounding box center [205, 214] width 16 height 16
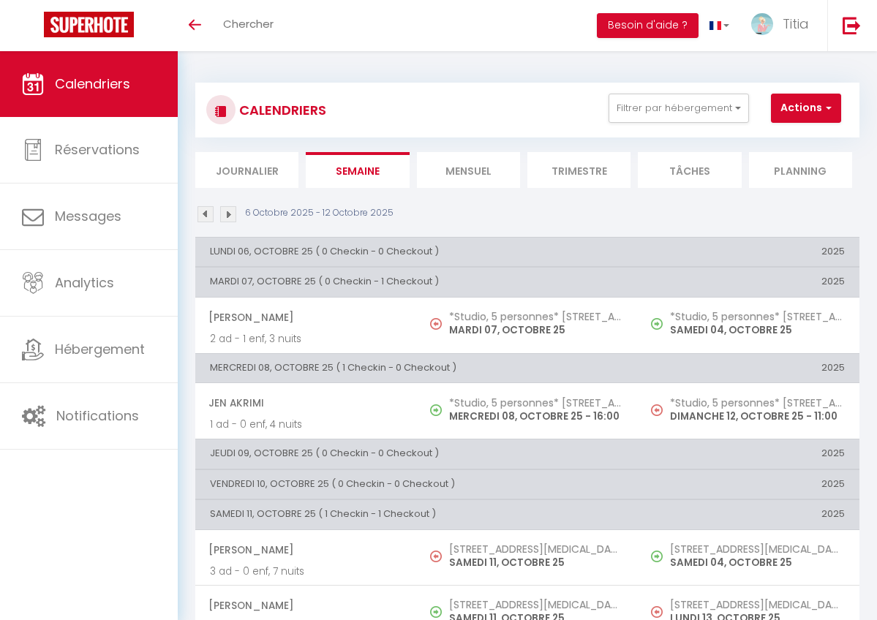
click at [229, 221] on img at bounding box center [228, 214] width 16 height 16
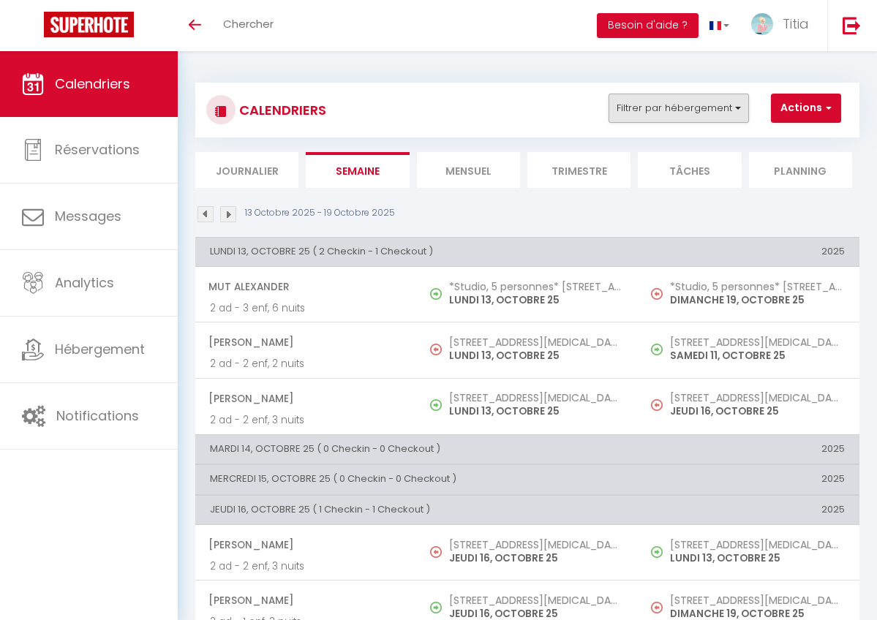
click at [722, 105] on button "Filtrer par hébergement" at bounding box center [678, 108] width 140 height 29
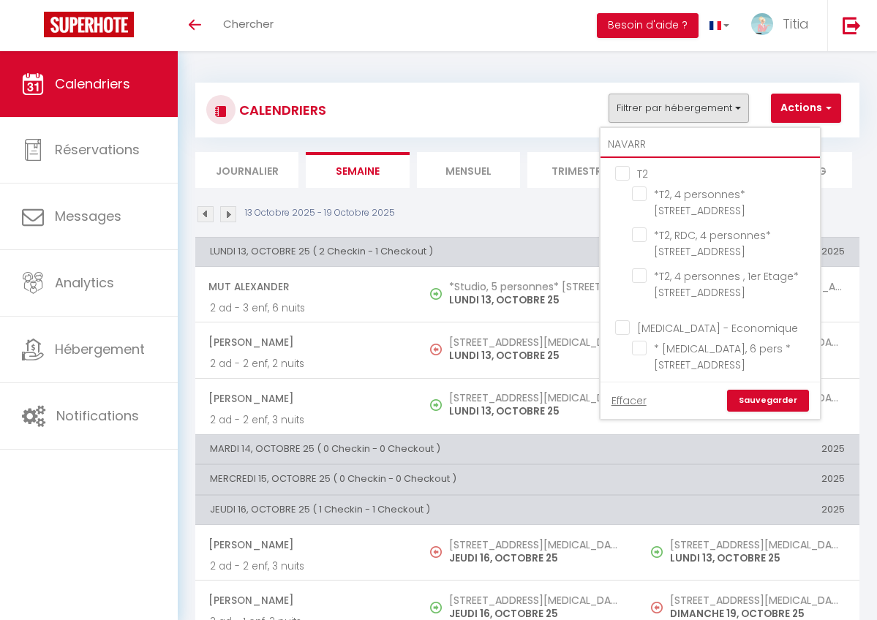
drag, startPoint x: 679, startPoint y: 138, endPoint x: 586, endPoint y: 138, distance: 92.9
click at [586, 138] on div "CALENDRIERS Filtrer par hébergement NAVARR T2 *T2, 4 personnes* [STREET_ADDRESS…" at bounding box center [527, 135] width 664 height 105
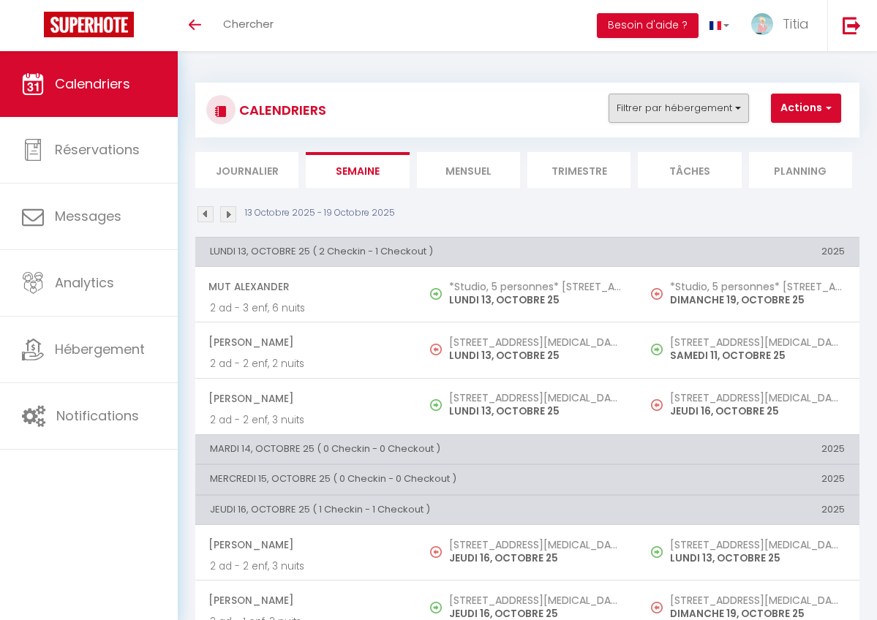
click at [653, 102] on button "Filtrer par hébergement" at bounding box center [678, 108] width 140 height 29
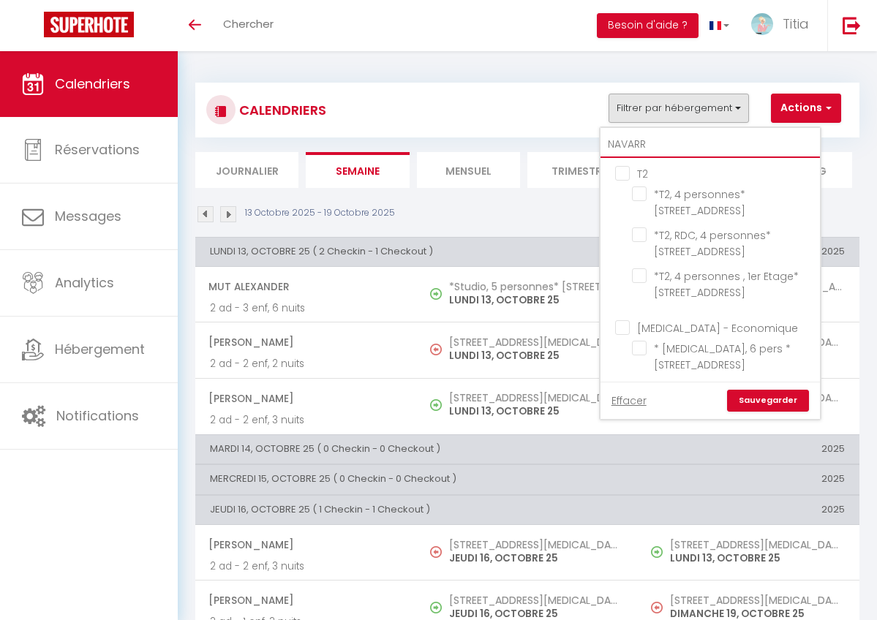
drag, startPoint x: 651, startPoint y: 142, endPoint x: 597, endPoint y: 141, distance: 54.1
click at [597, 141] on div "CALENDRIERS Filtrer par hébergement NAVARR T2 *T2, 4 personnes* [STREET_ADDRESS…" at bounding box center [527, 135] width 664 height 105
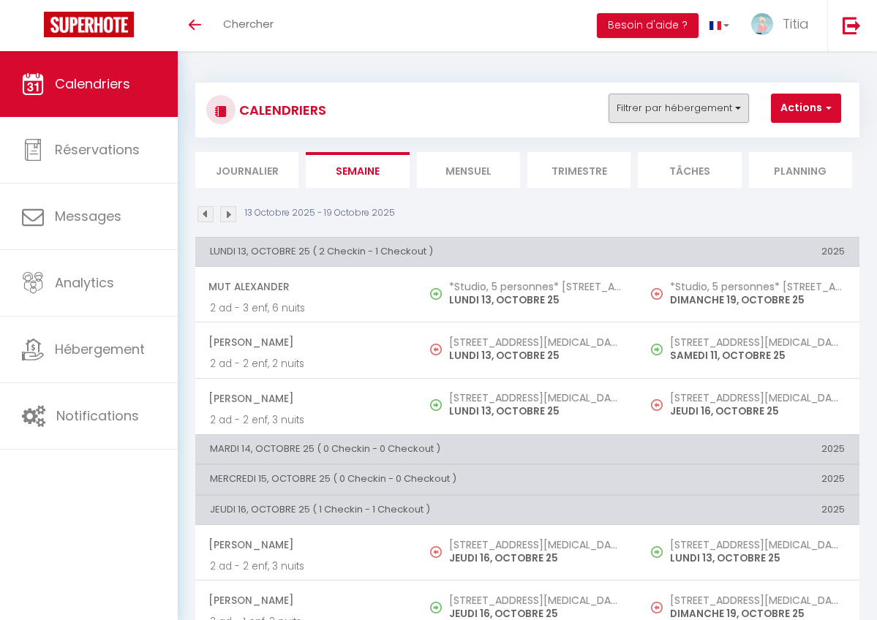
click at [634, 118] on button "Filtrer par hébergement" at bounding box center [678, 108] width 140 height 29
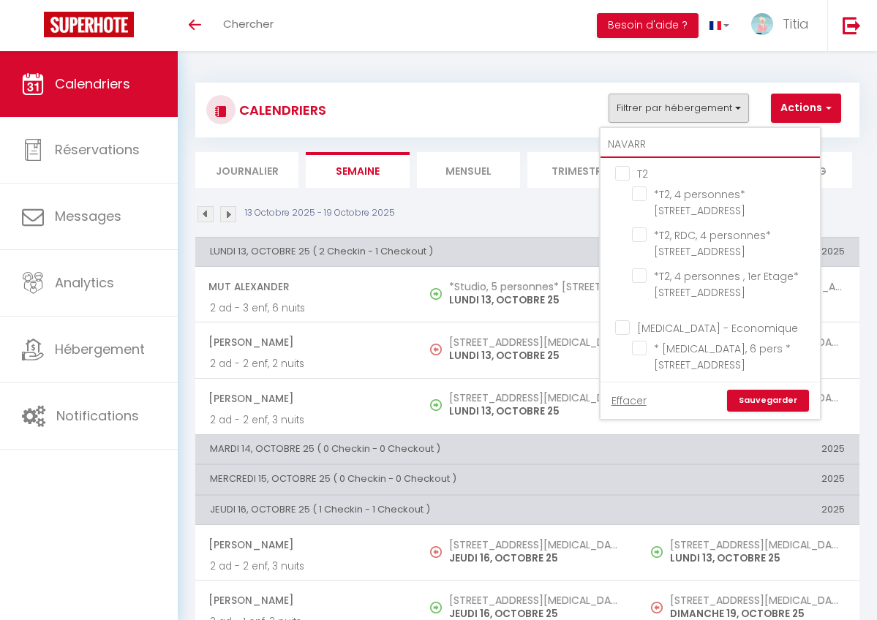
click at [635, 143] on input "NAVARR" at bounding box center [709, 145] width 219 height 26
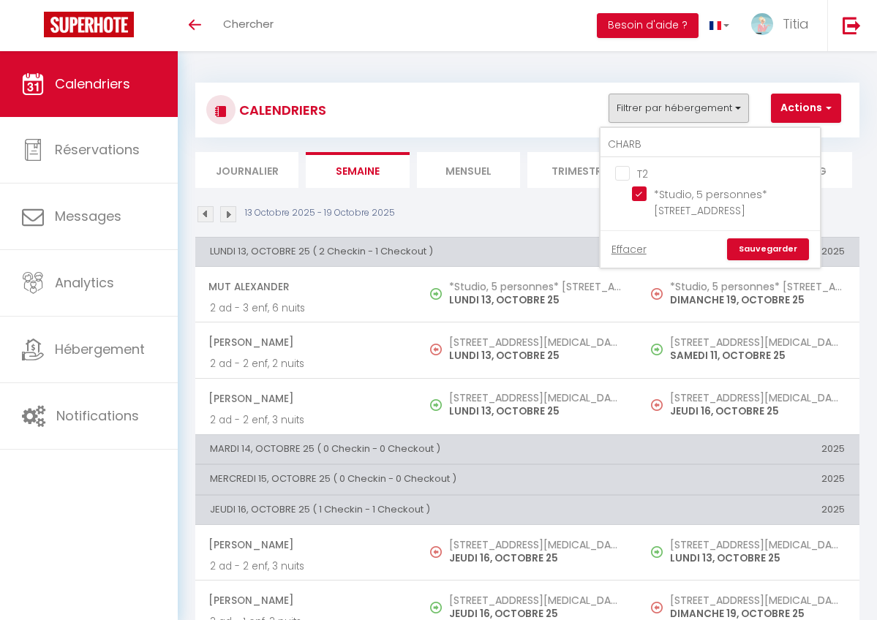
click at [772, 260] on link "Sauvegarder" at bounding box center [768, 249] width 82 height 22
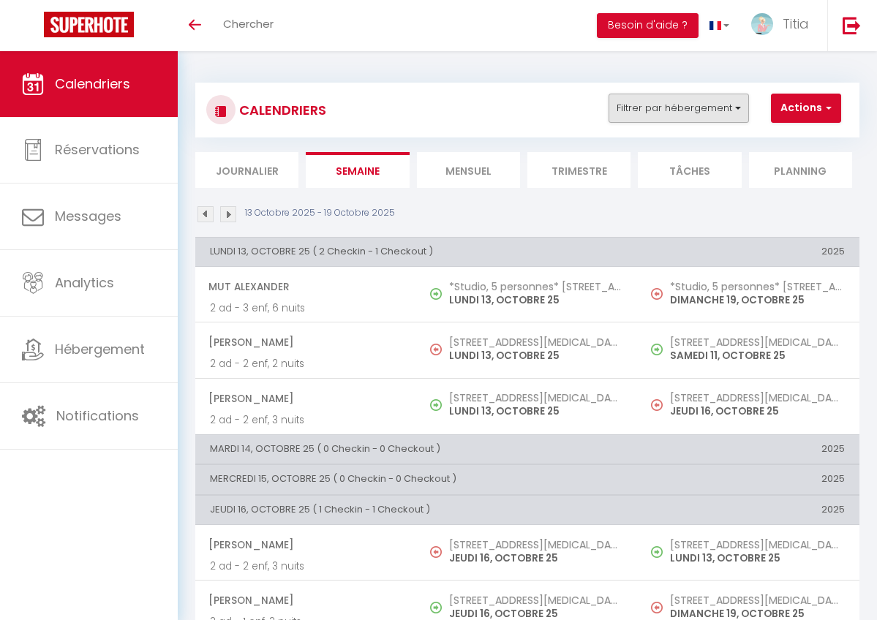
click at [681, 102] on button "Filtrer par hébergement" at bounding box center [678, 108] width 140 height 29
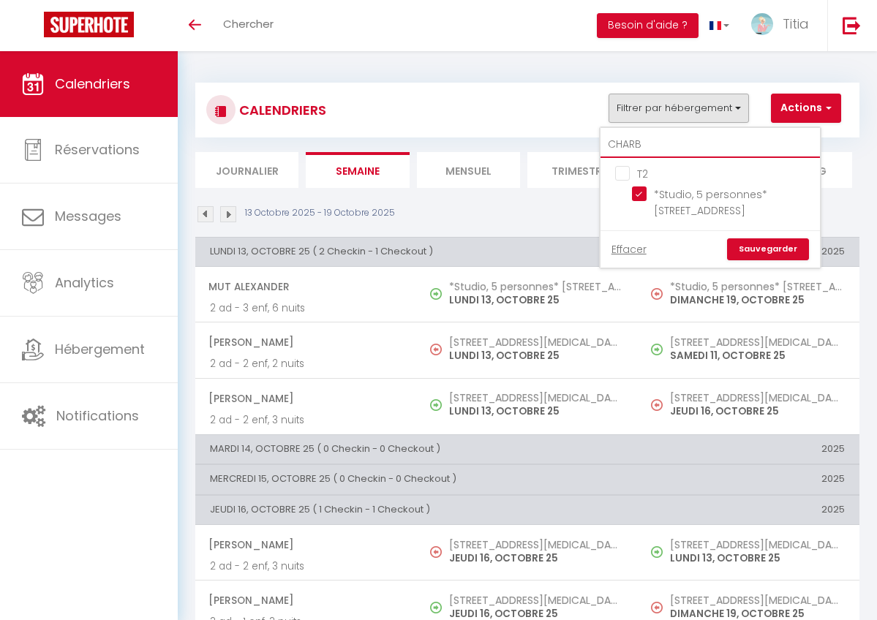
click at [668, 141] on input "CHARB" at bounding box center [709, 145] width 219 height 26
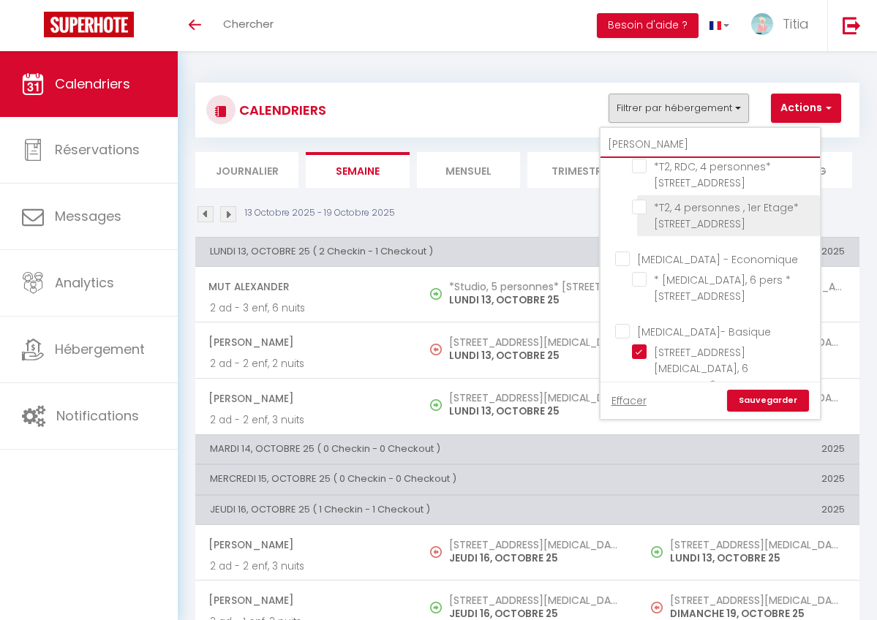
scroll to position [74, 0]
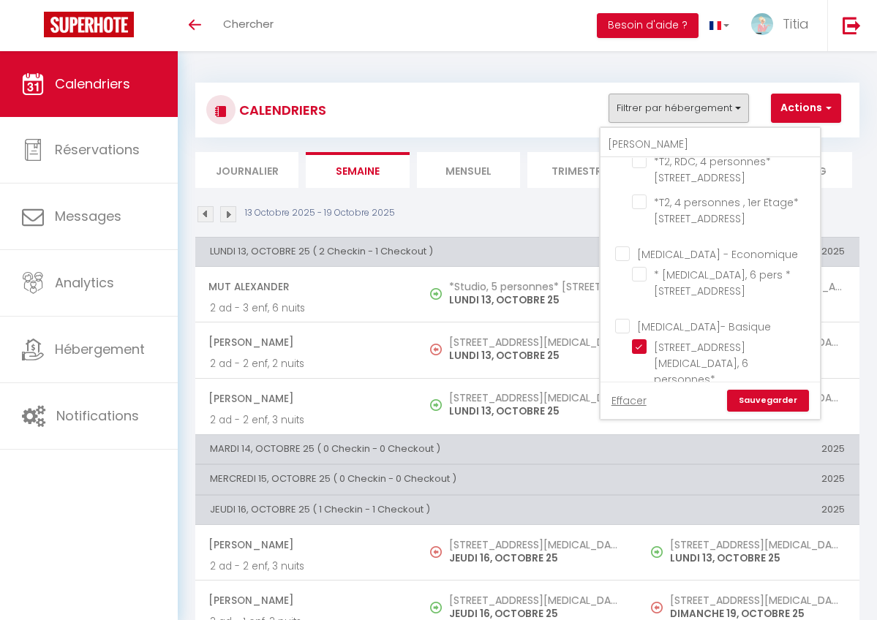
click at [632, 278] on ul "[MEDICAL_DATA] - Economique * [MEDICAL_DATA], 6 pers * [STREET_ADDRESS]" at bounding box center [709, 274] width 219 height 72
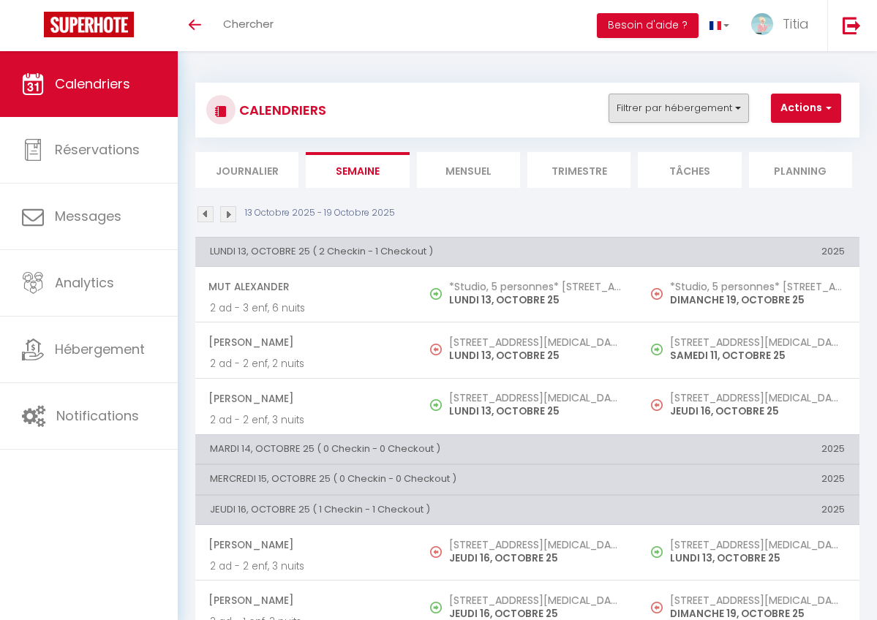
click at [641, 109] on button "Filtrer par hébergement" at bounding box center [678, 108] width 140 height 29
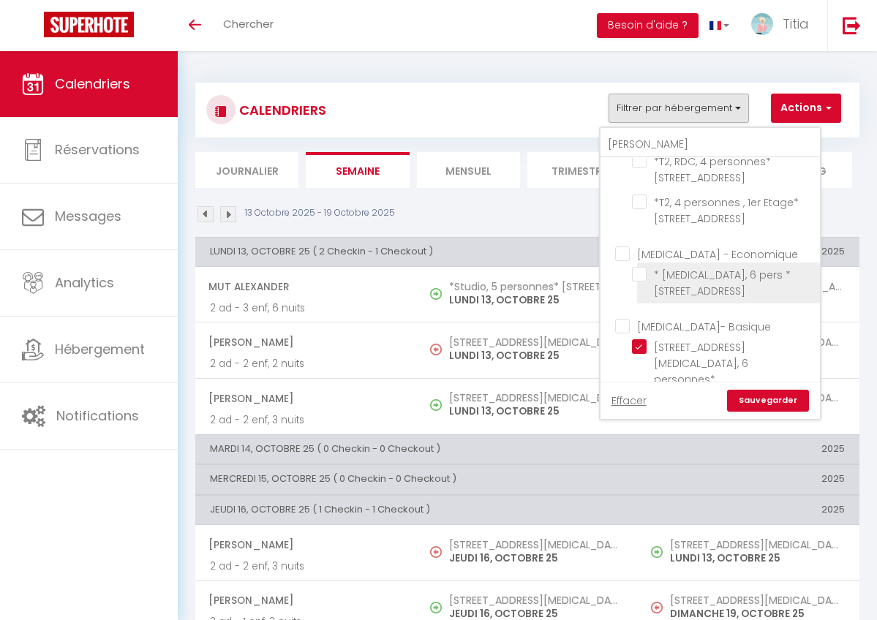
click at [646, 268] on input "* [MEDICAL_DATA], 6 pers * [STREET_ADDRESS]" at bounding box center [723, 274] width 183 height 15
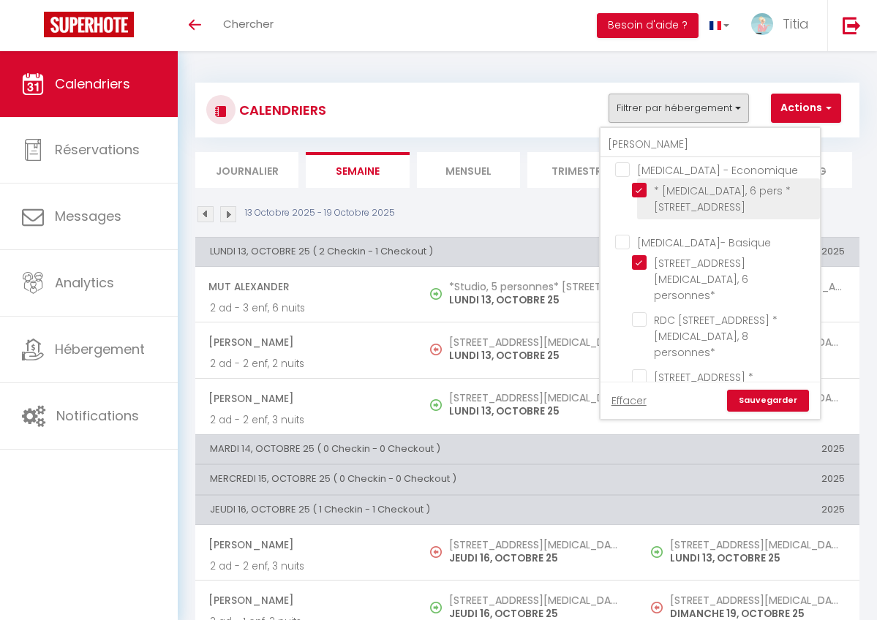
scroll to position [157, 0]
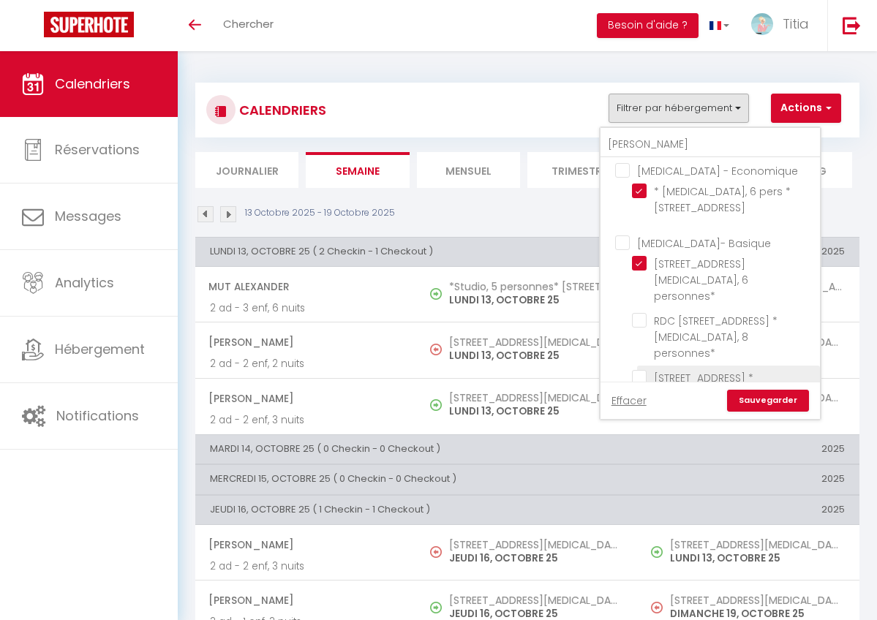
click at [640, 370] on input "[STREET_ADDRESS] * [MEDICAL_DATA], 7 personnes *" at bounding box center [723, 377] width 183 height 15
click at [749, 399] on link "Sauvegarder" at bounding box center [768, 401] width 82 height 22
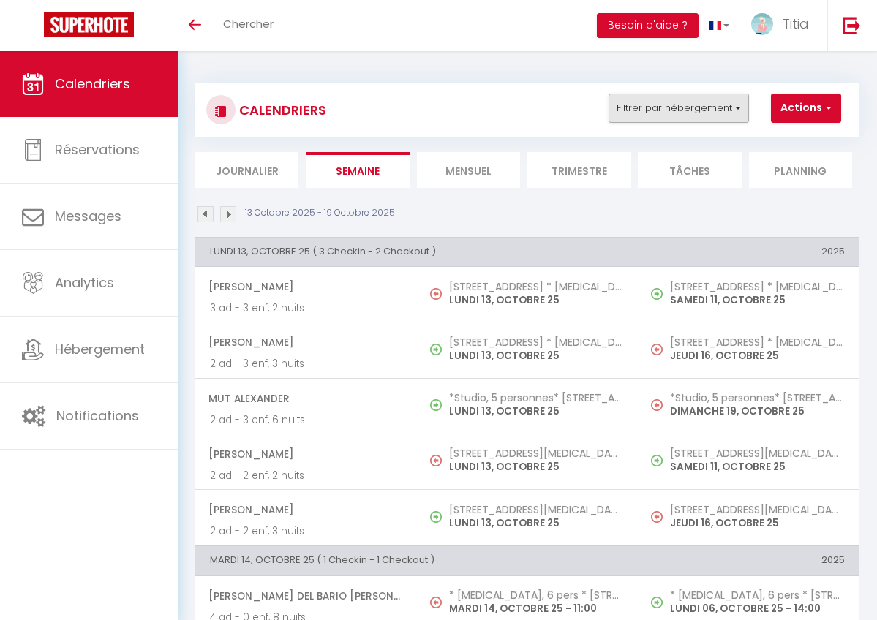
click at [679, 112] on button "Filtrer par hébergement" at bounding box center [678, 108] width 140 height 29
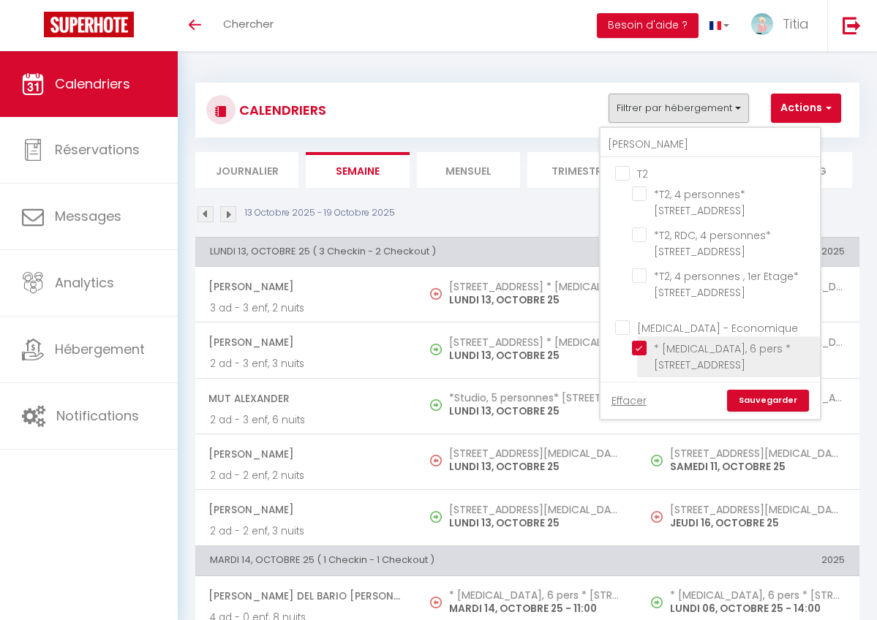
click at [642, 344] on input "* [MEDICAL_DATA], 6 pers * [STREET_ADDRESS]" at bounding box center [723, 348] width 183 height 15
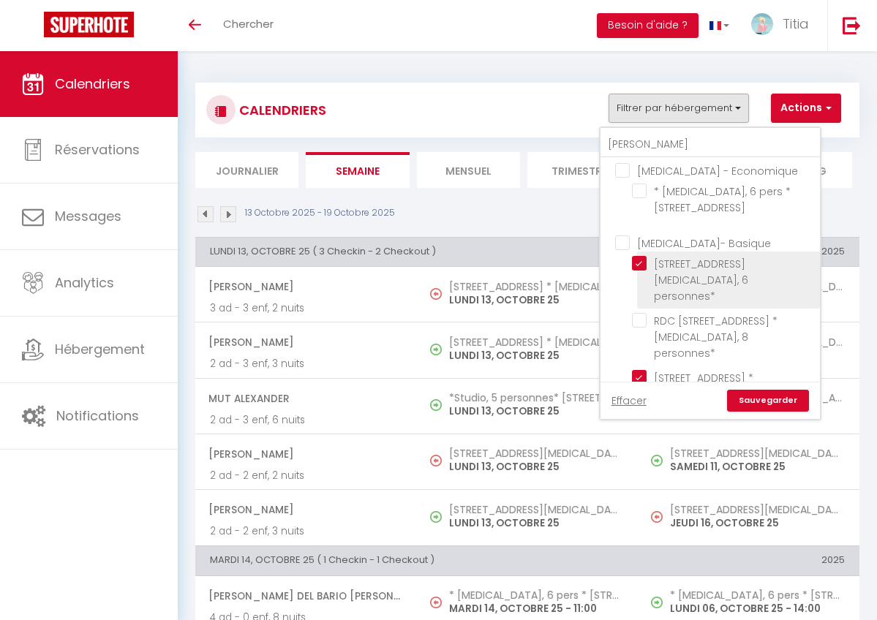
click at [635, 263] on input "[STREET_ADDRESS][MEDICAL_DATA], 6 personnes*" at bounding box center [723, 263] width 183 height 15
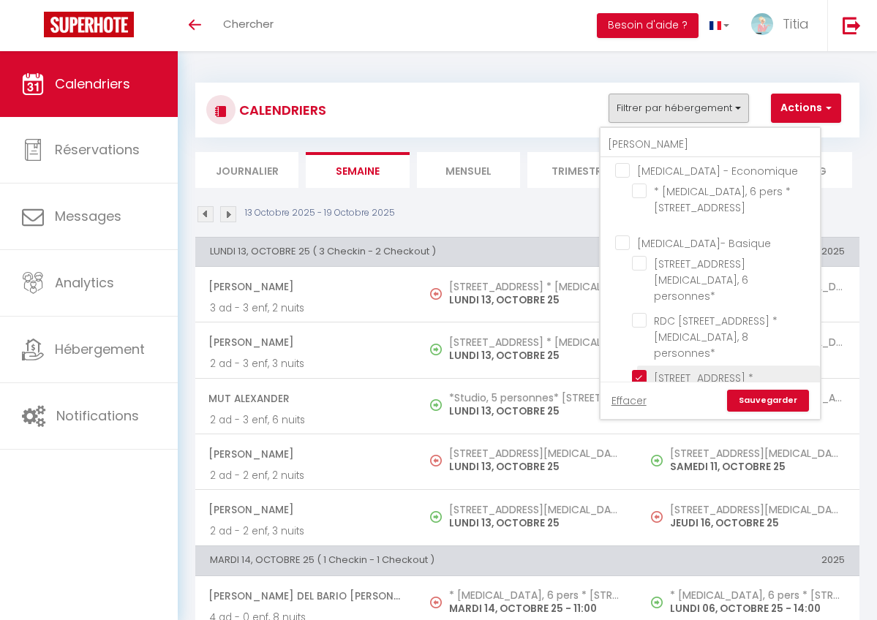
click at [638, 366] on li "[STREET_ADDRESS] * [MEDICAL_DATA], 7 personnes *" at bounding box center [728, 394] width 183 height 57
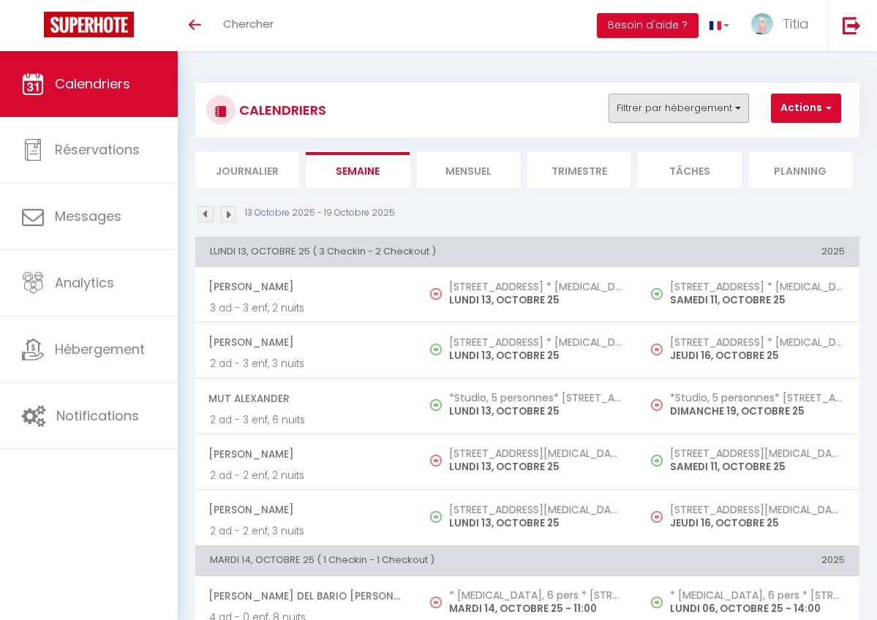
click at [630, 113] on button "Filtrer par hébergement" at bounding box center [678, 108] width 140 height 29
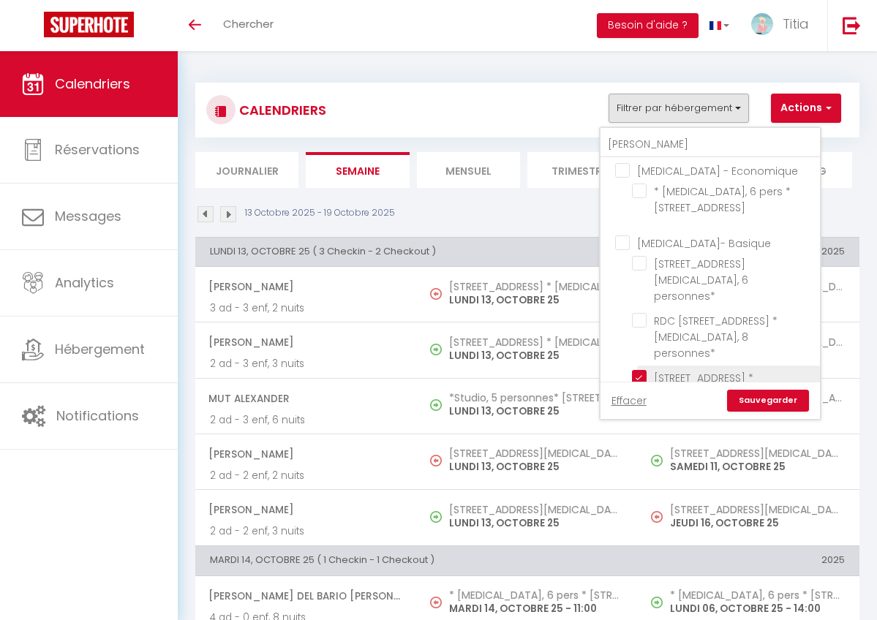
click at [642, 370] on input "[STREET_ADDRESS] * [MEDICAL_DATA], 7 personnes *" at bounding box center [723, 377] width 183 height 15
click at [760, 401] on link "Sauvegarder" at bounding box center [768, 401] width 82 height 22
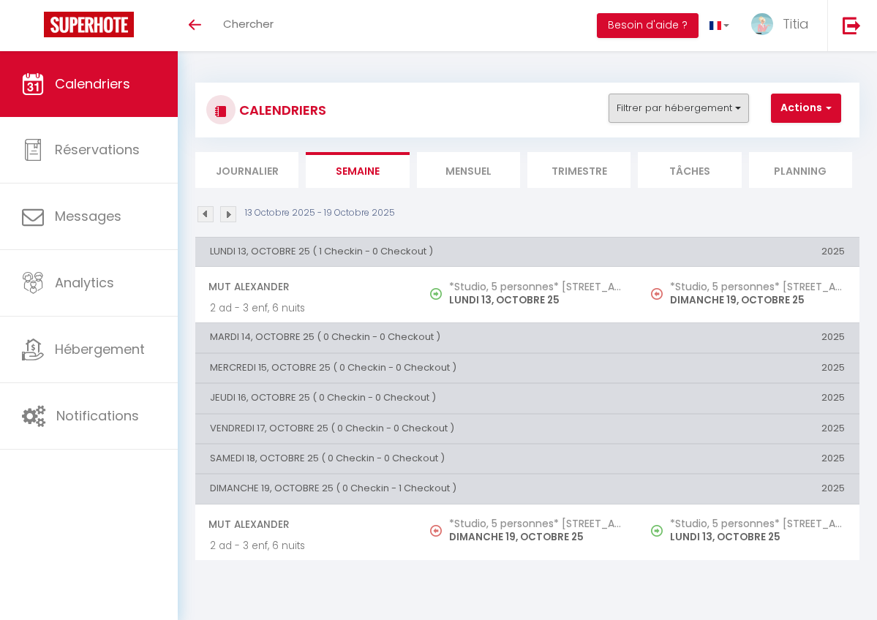
click at [663, 102] on button "Filtrer par hébergement" at bounding box center [678, 108] width 140 height 29
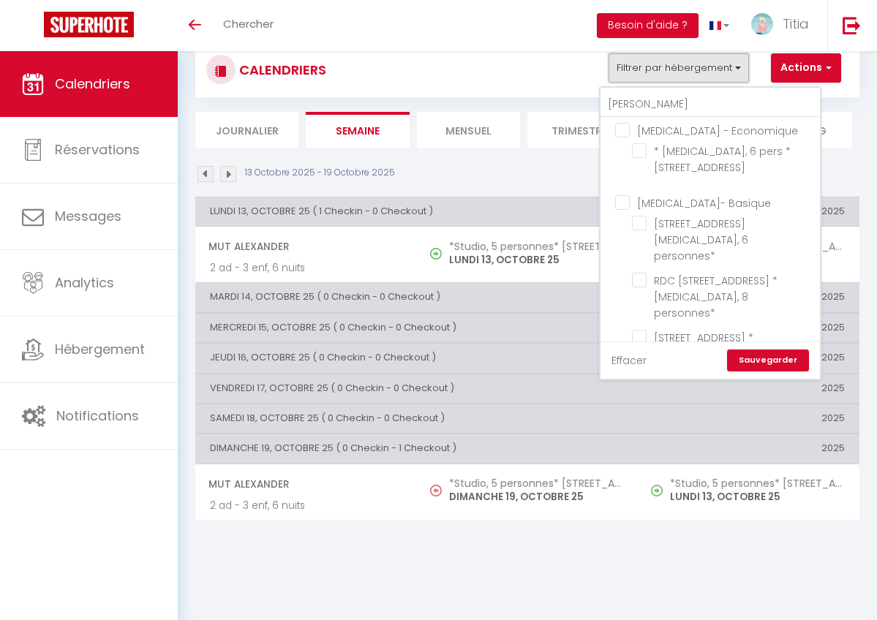
scroll to position [0, 0]
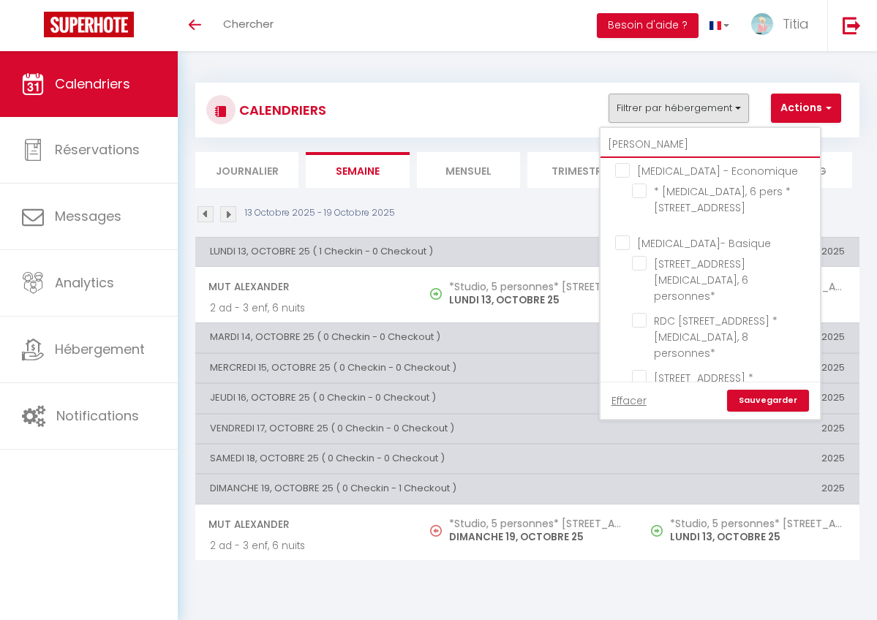
drag, startPoint x: 645, startPoint y: 138, endPoint x: 600, endPoint y: 137, distance: 45.4
click at [600, 137] on div "[PERSON_NAME] T2 *T2, 4 personnes* [STREET_ADDRESS] *[GEOGRAPHIC_DATA], 4 perso…" at bounding box center [710, 273] width 222 height 294
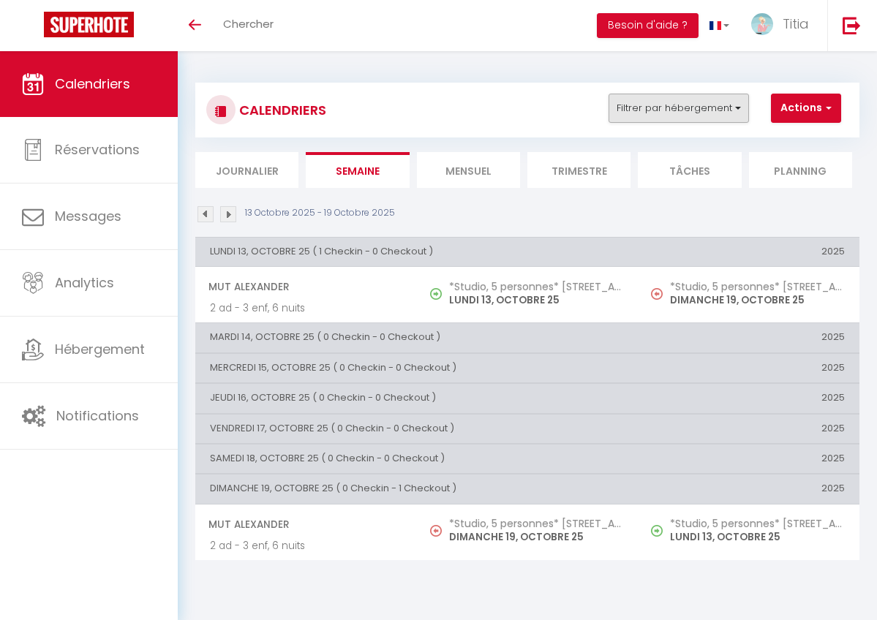
click at [684, 110] on button "Filtrer par hébergement" at bounding box center [678, 108] width 140 height 29
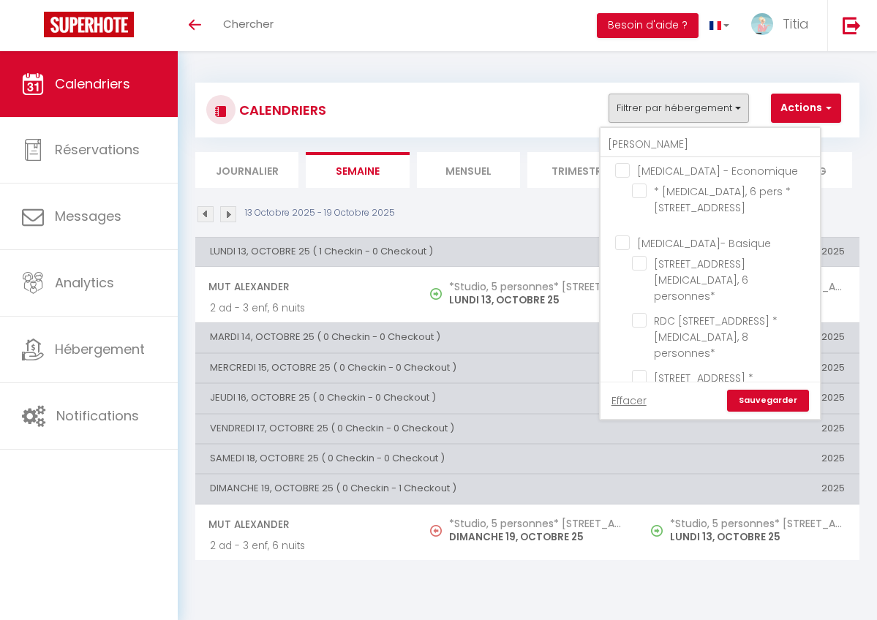
click at [768, 400] on link "Sauvegarder" at bounding box center [768, 401] width 82 height 22
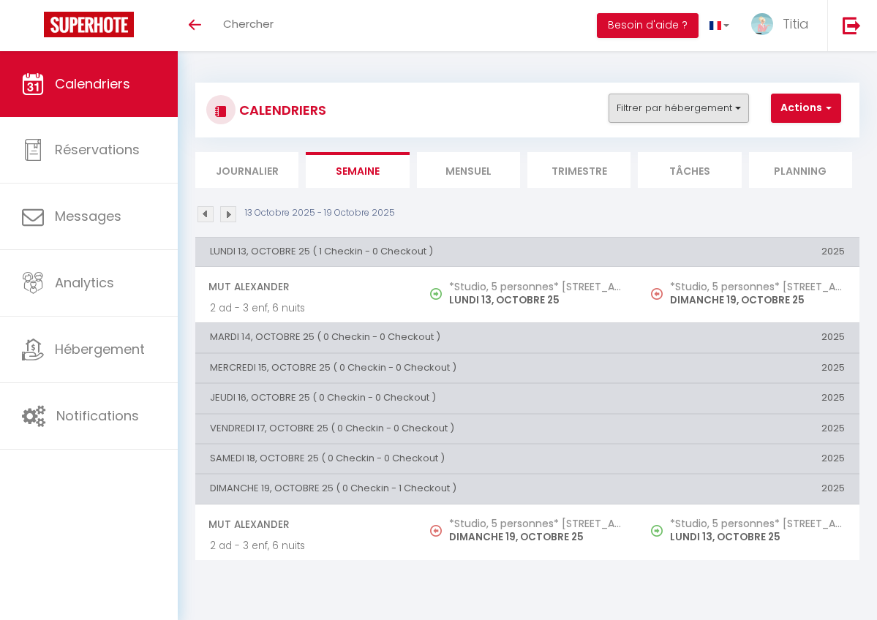
click at [684, 107] on button "Filtrer par hébergement" at bounding box center [678, 108] width 140 height 29
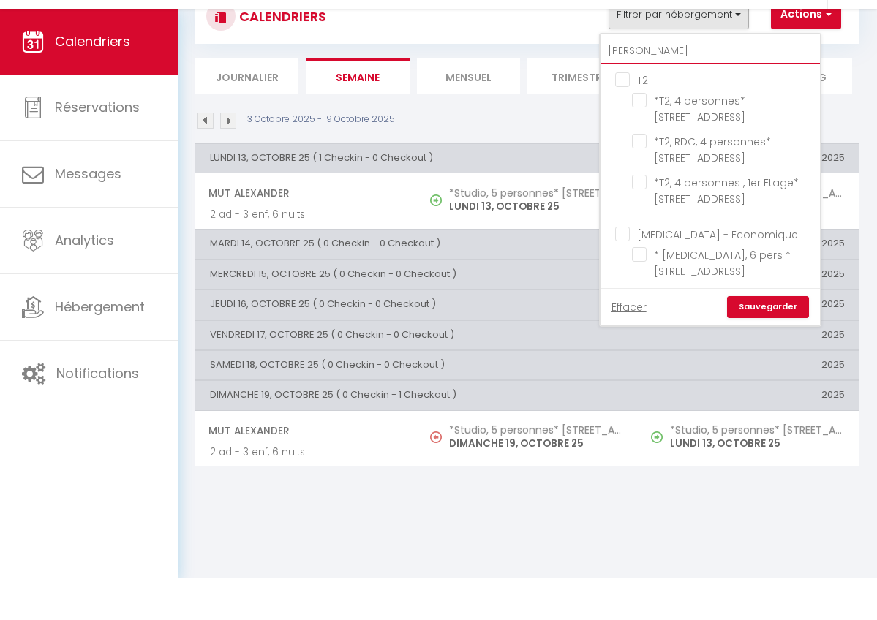
click at [656, 80] on input "[PERSON_NAME]" at bounding box center [709, 93] width 219 height 26
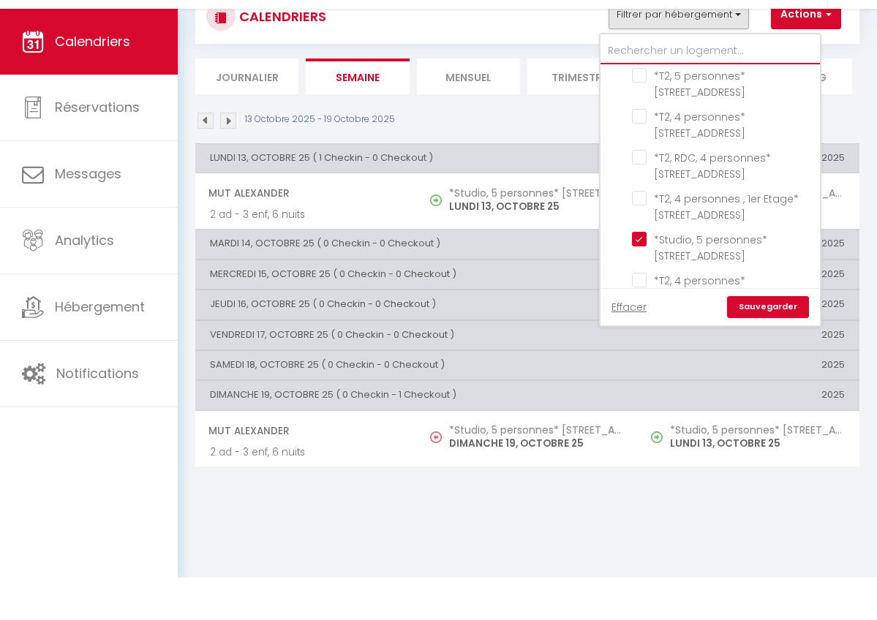
scroll to position [476, 0]
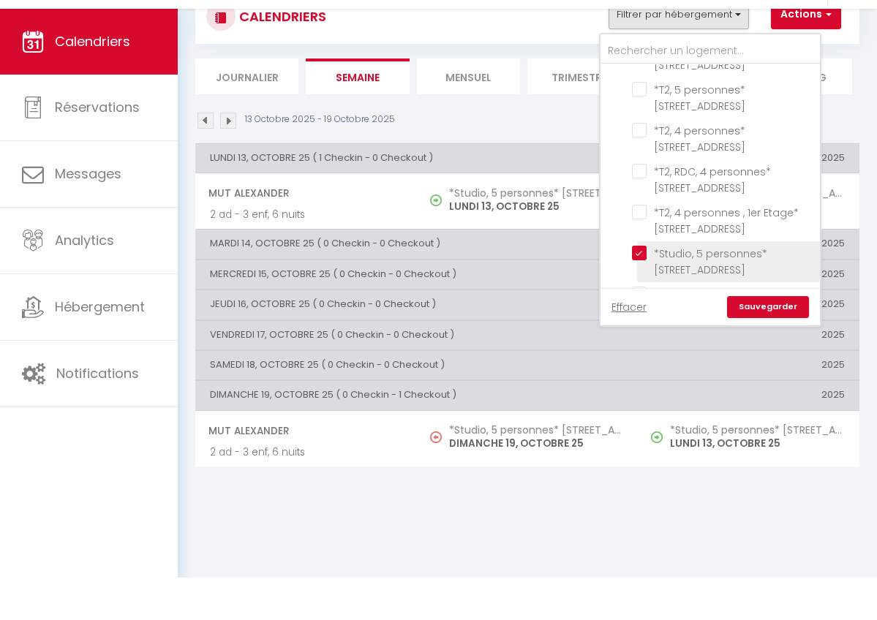
click at [637, 288] on input "*Studio, 5 personnes* [STREET_ADDRESS]" at bounding box center [723, 295] width 183 height 15
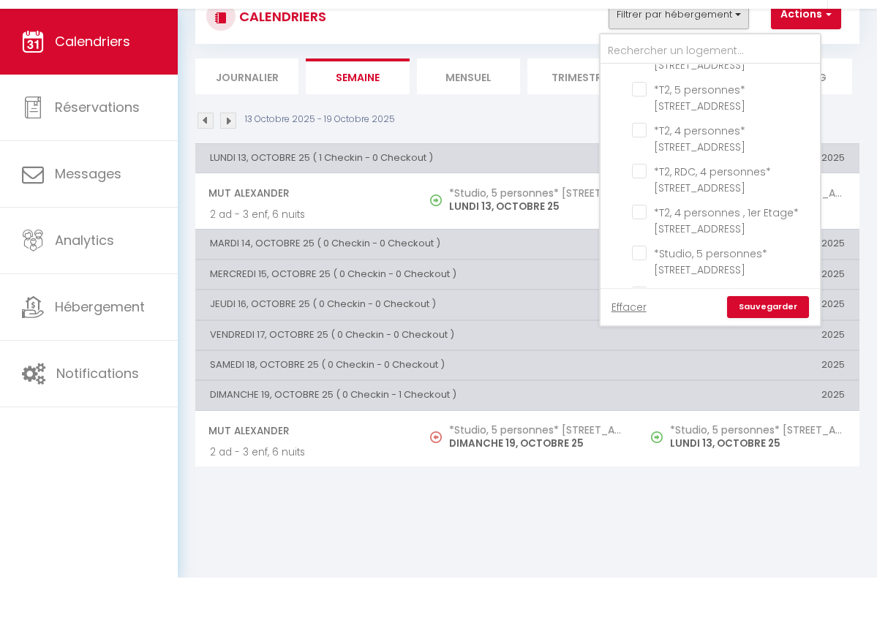
click at [757, 339] on link "Sauvegarder" at bounding box center [768, 350] width 82 height 22
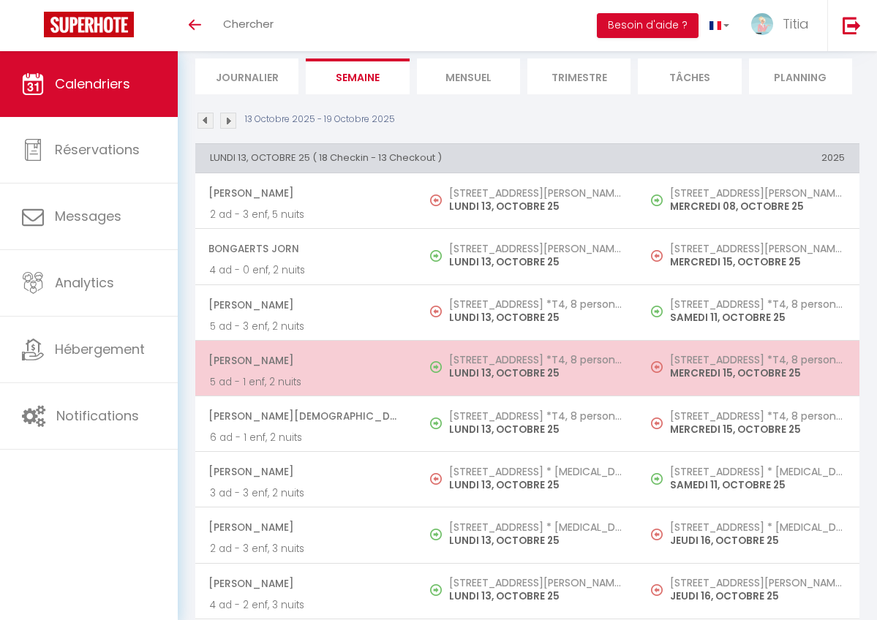
scroll to position [0, 0]
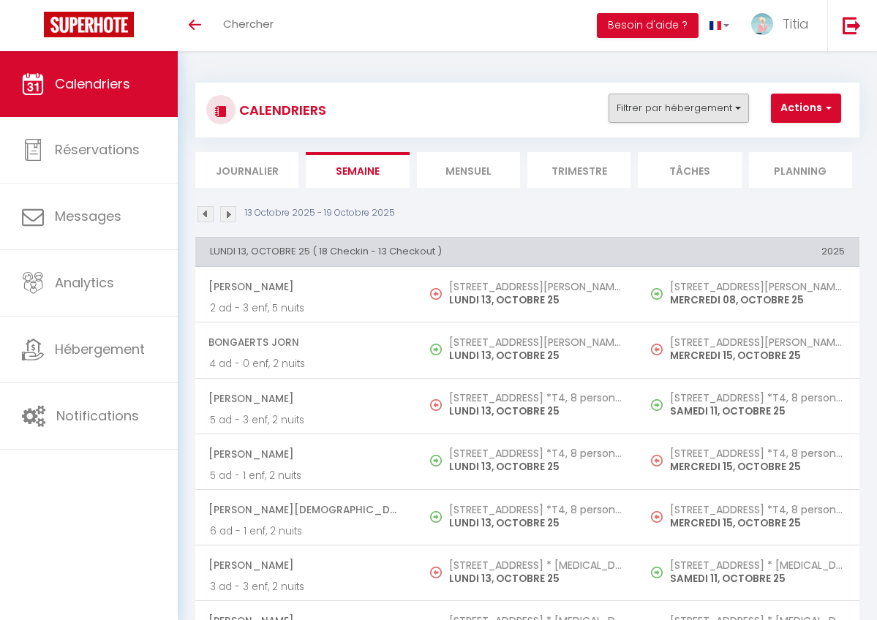
click at [667, 96] on button "Filtrer par hébergement" at bounding box center [678, 108] width 140 height 29
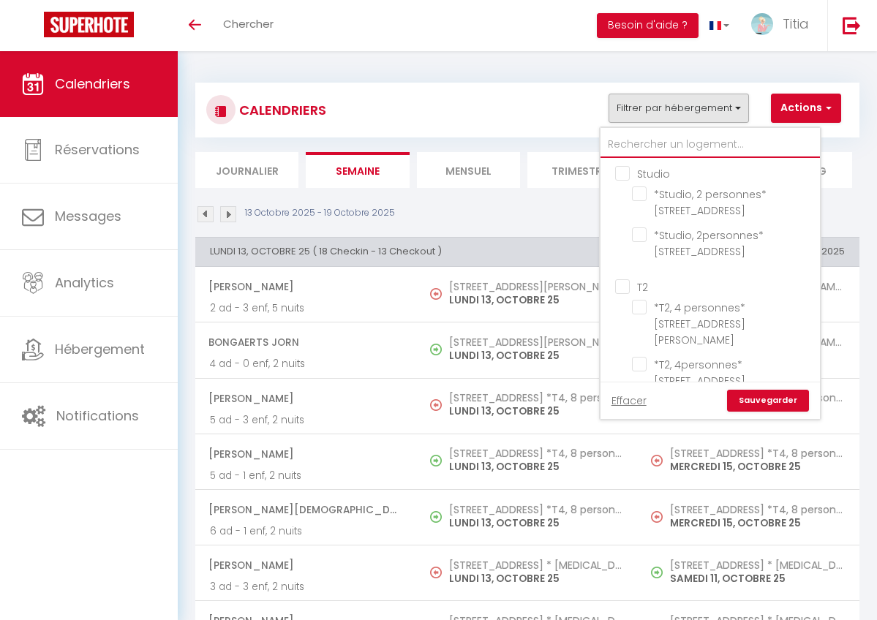
click at [657, 146] on input "text" at bounding box center [709, 145] width 219 height 26
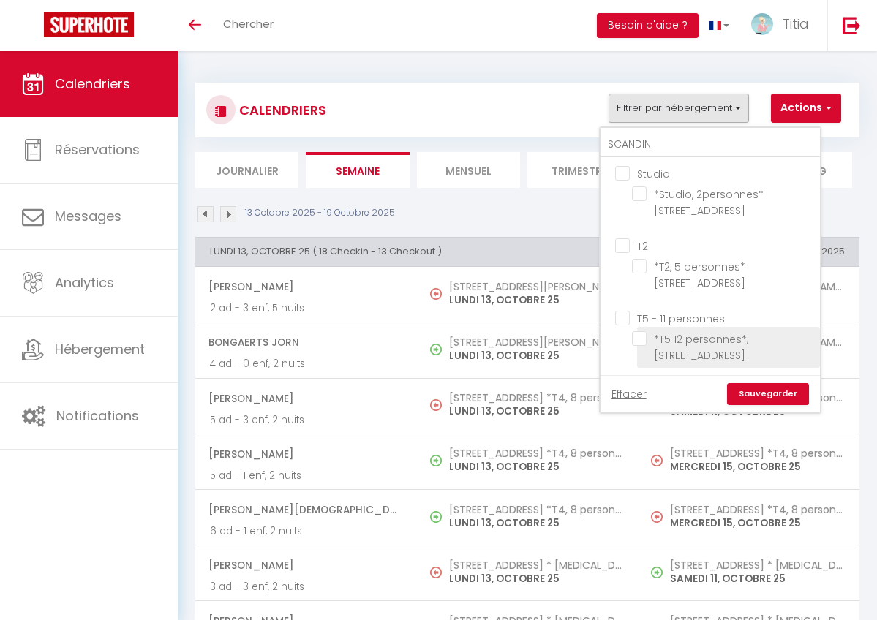
click at [638, 339] on input "*T5 12 personnes*, [STREET_ADDRESS]" at bounding box center [723, 338] width 183 height 15
click at [758, 395] on link "Sauvegarder" at bounding box center [768, 394] width 82 height 22
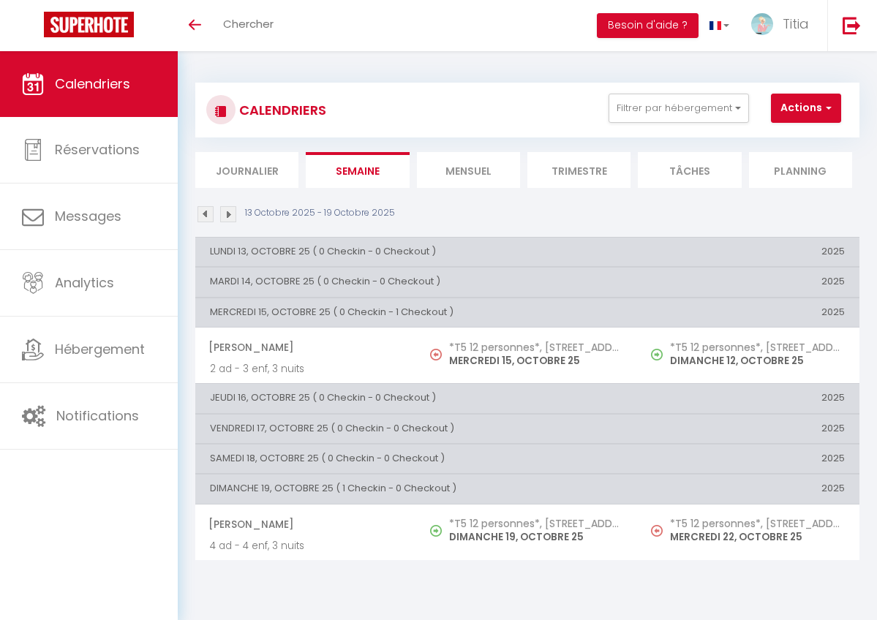
click at [208, 211] on img at bounding box center [205, 214] width 16 height 16
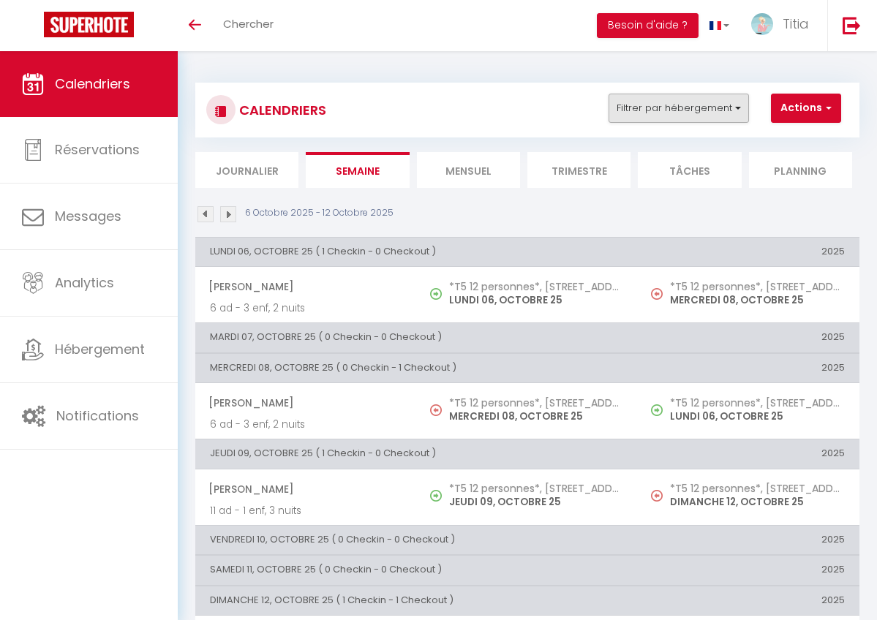
click at [635, 111] on button "Filtrer par hébergement" at bounding box center [678, 108] width 140 height 29
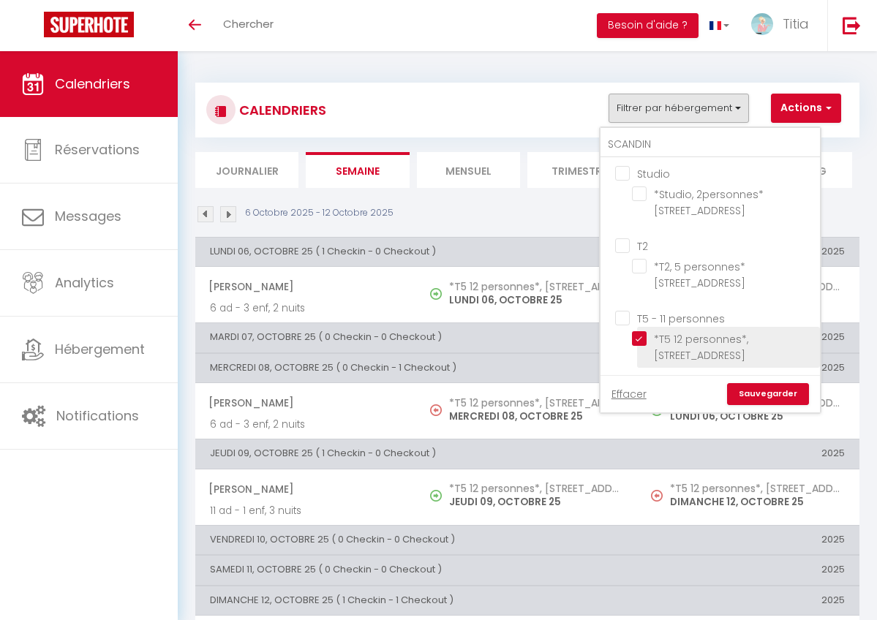
click at [638, 338] on input "*T5 12 personnes*, [STREET_ADDRESS]" at bounding box center [723, 338] width 183 height 15
click at [756, 393] on link "Sauvegarder" at bounding box center [768, 394] width 82 height 22
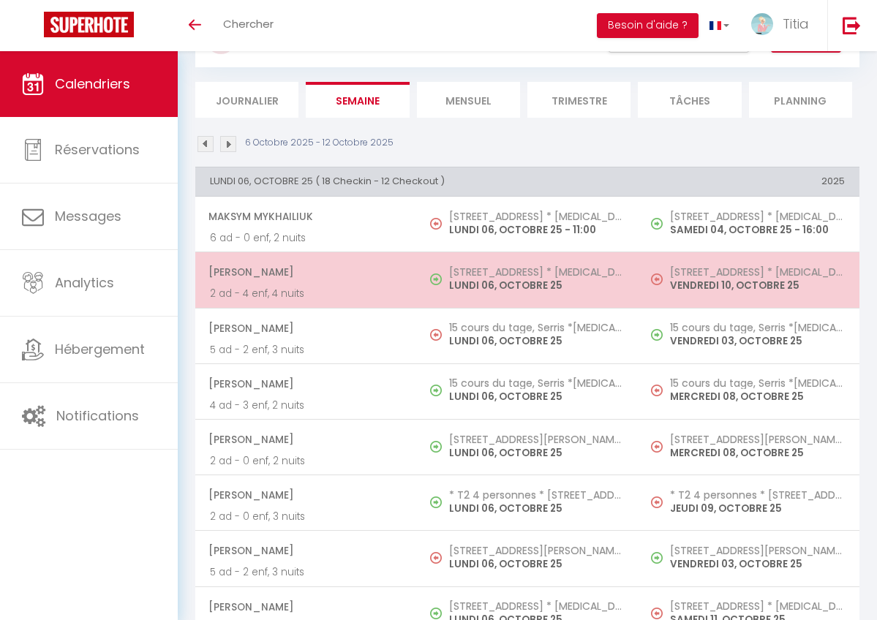
scroll to position [71, 0]
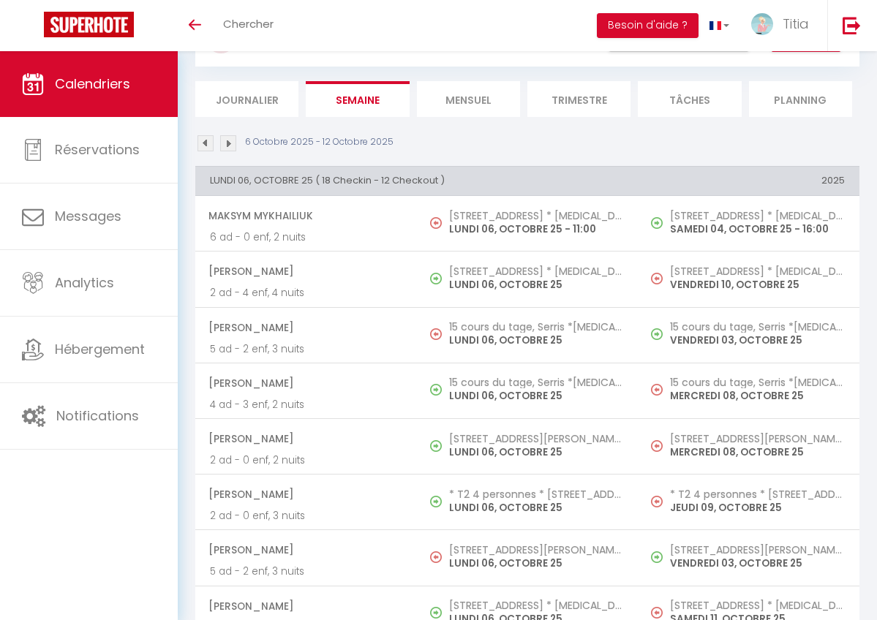
click at [227, 140] on img at bounding box center [228, 143] width 16 height 16
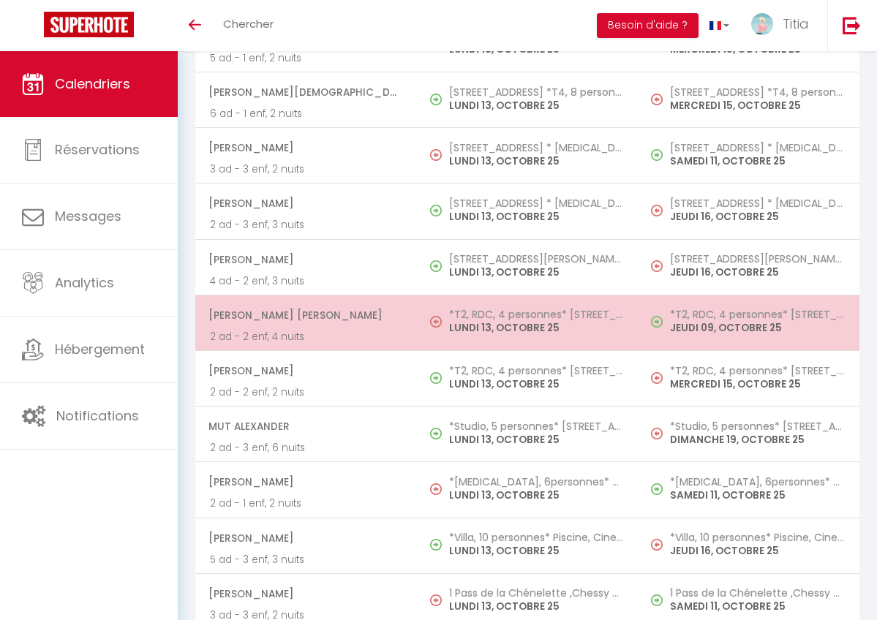
scroll to position [419, 0]
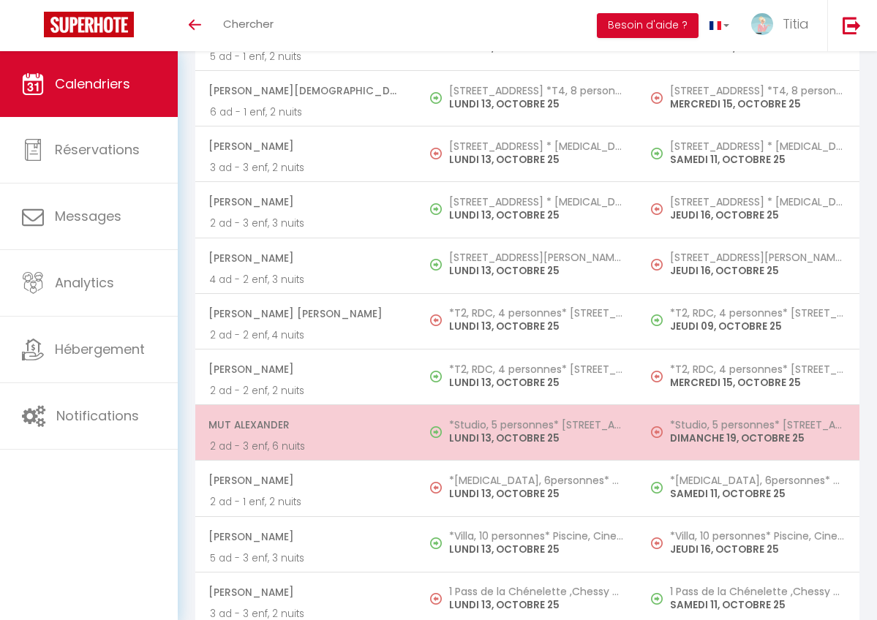
click at [320, 423] on span "Mut Alexander" at bounding box center [305, 425] width 194 height 28
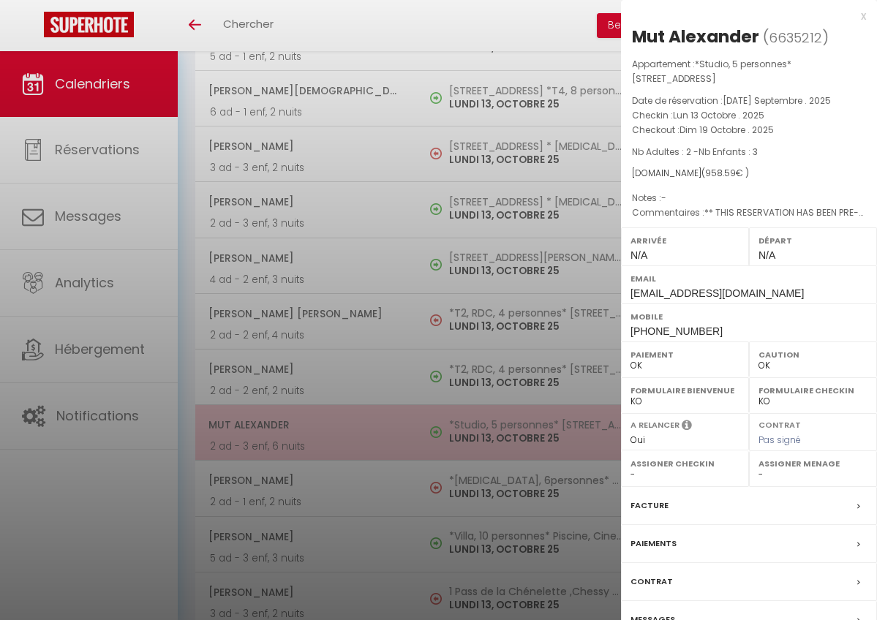
click at [320, 423] on div at bounding box center [438, 310] width 877 height 620
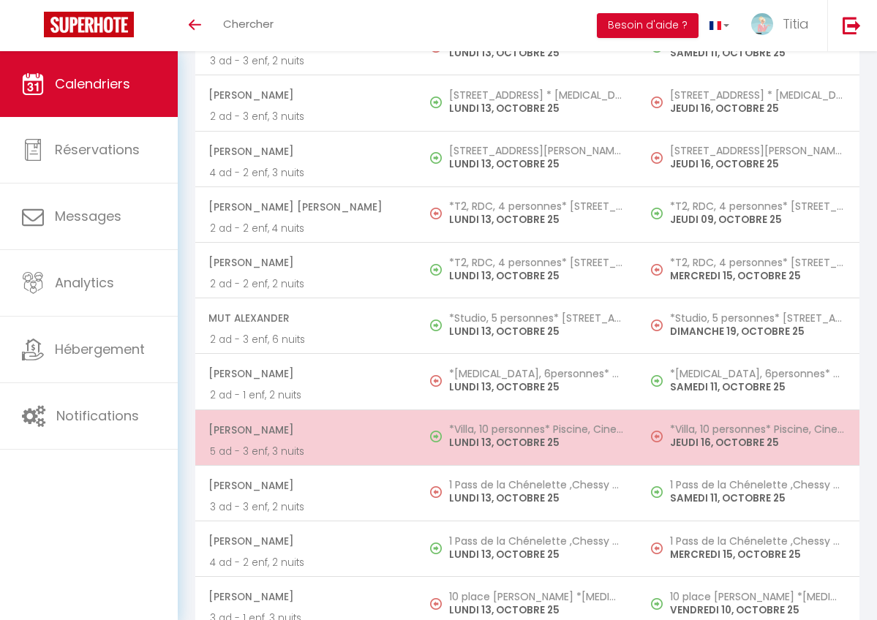
scroll to position [537, 0]
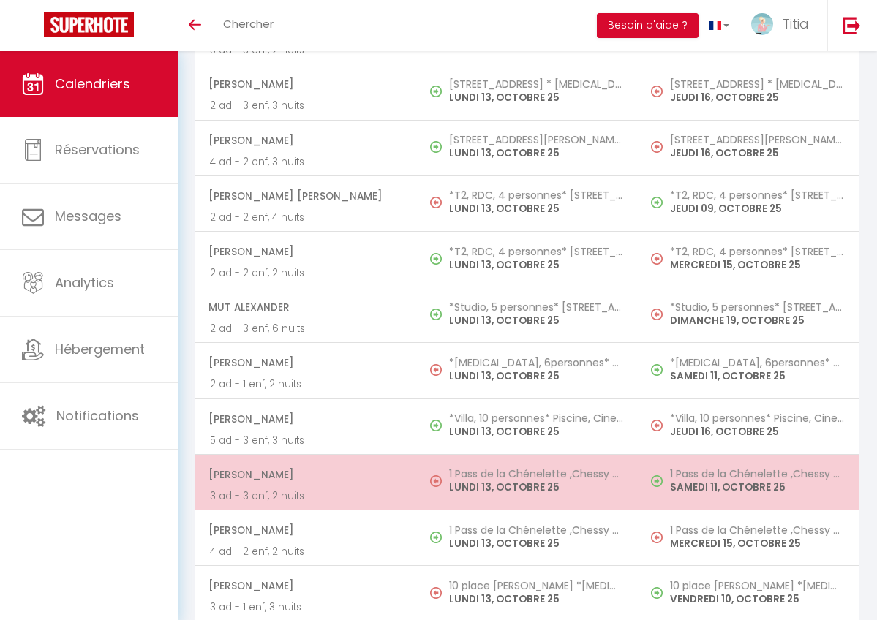
click at [463, 484] on p "LUNDI 13, OCTOBRE 25" at bounding box center [536, 487] width 175 height 15
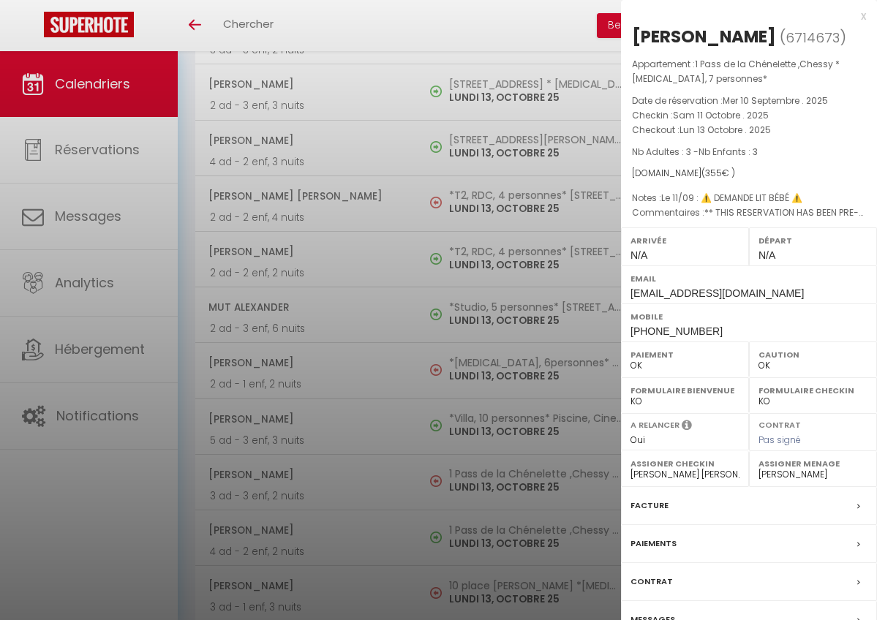
click at [463, 485] on div at bounding box center [438, 310] width 877 height 620
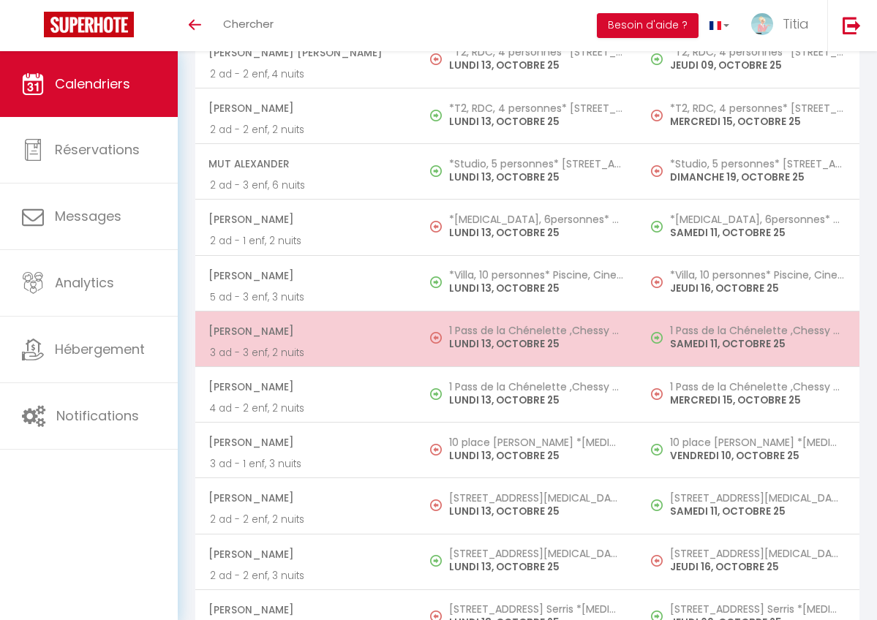
scroll to position [701, 0]
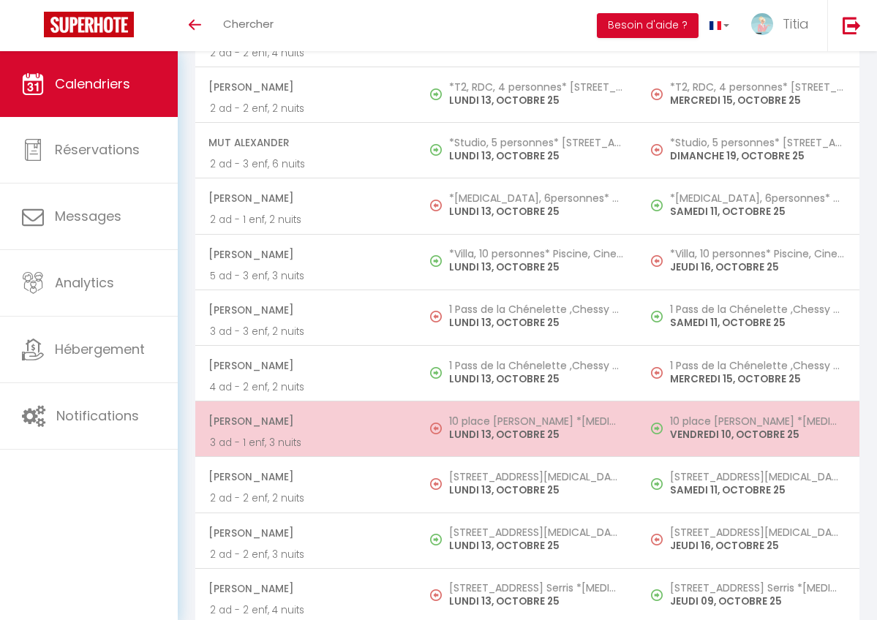
click at [477, 440] on td "10 place [PERSON_NAME] *[MEDICAL_DATA], 7 personnes* LUNDI 13, OCTOBRE 25" at bounding box center [528, 429] width 222 height 56
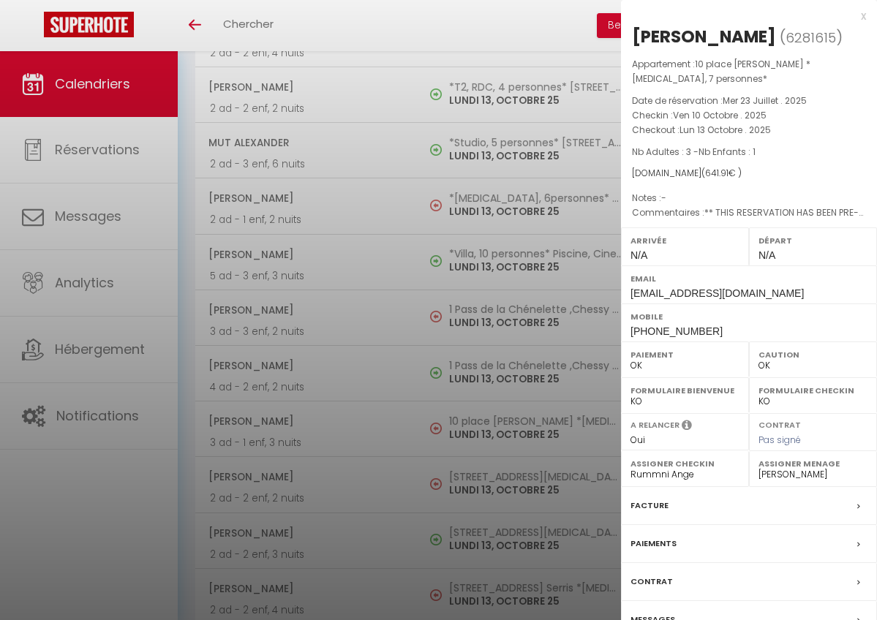
click at [476, 434] on div at bounding box center [438, 310] width 877 height 620
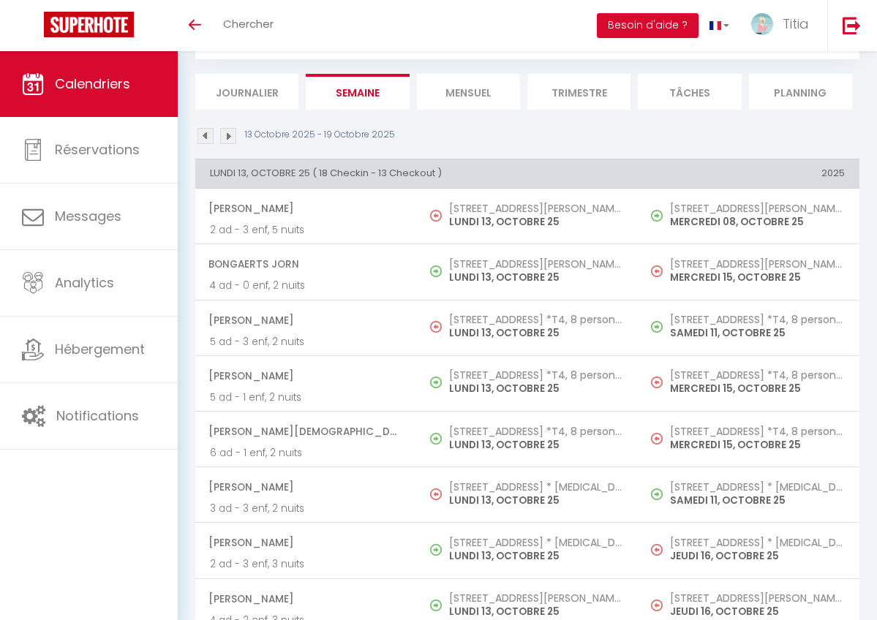
scroll to position [0, 0]
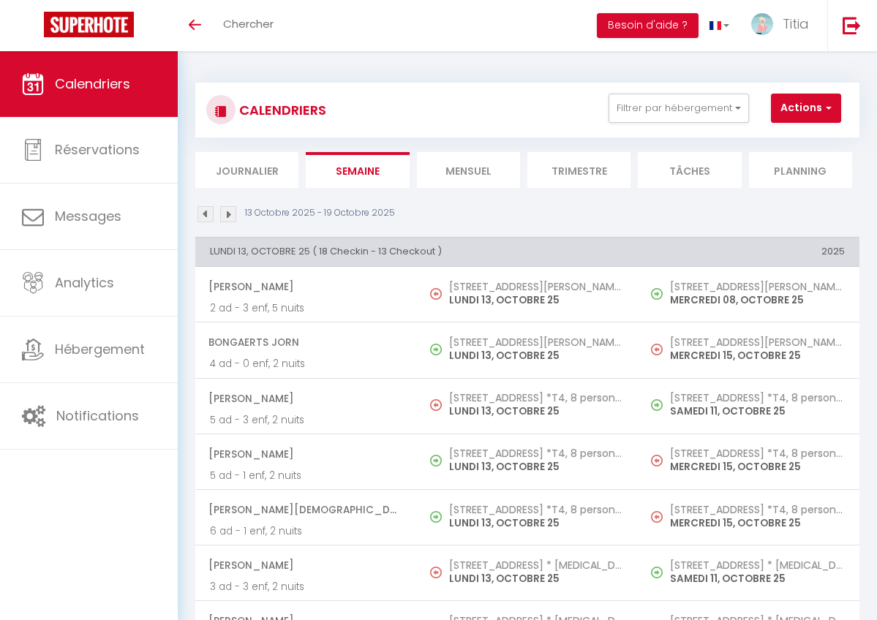
click at [203, 214] on img at bounding box center [205, 214] width 16 height 16
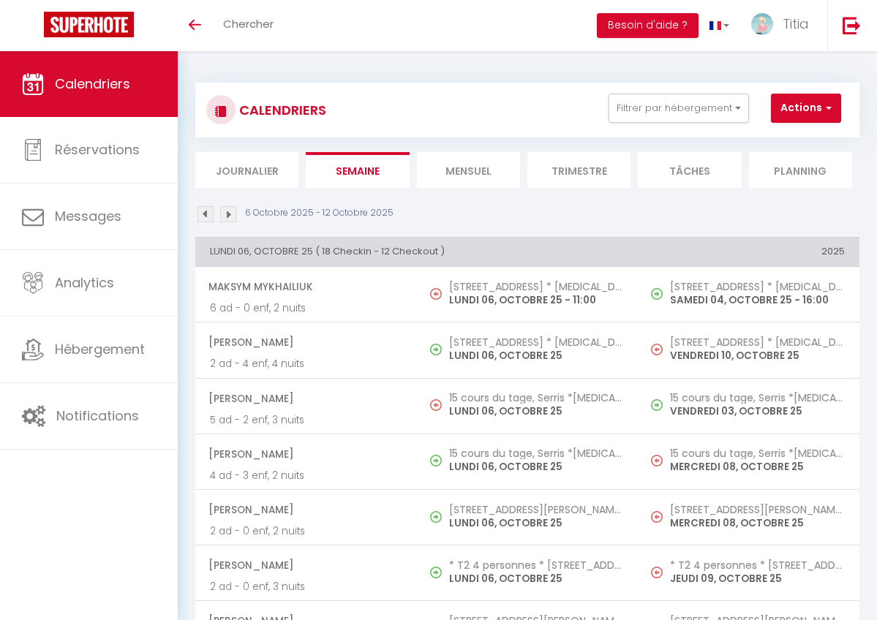
click at [234, 212] on img at bounding box center [228, 214] width 16 height 16
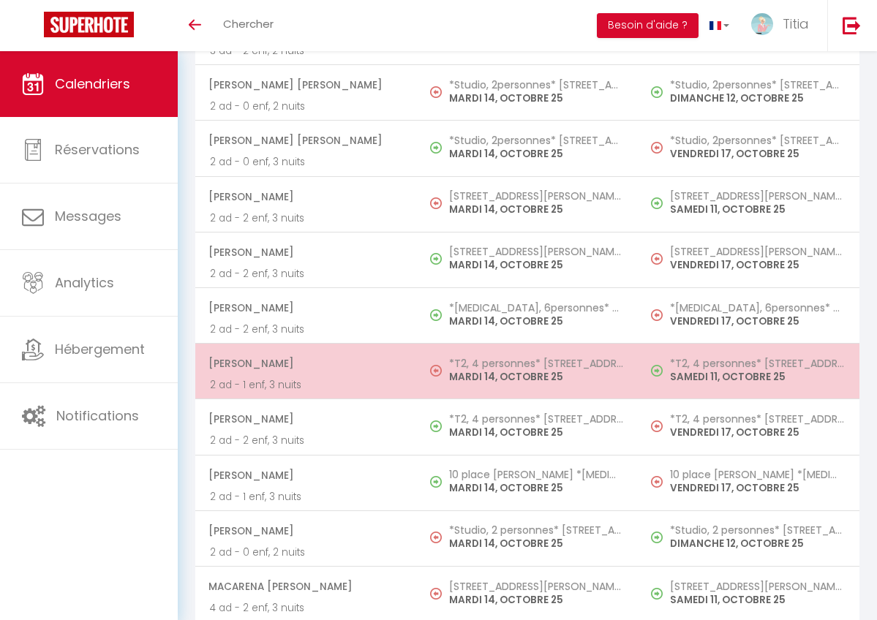
scroll to position [2363, 0]
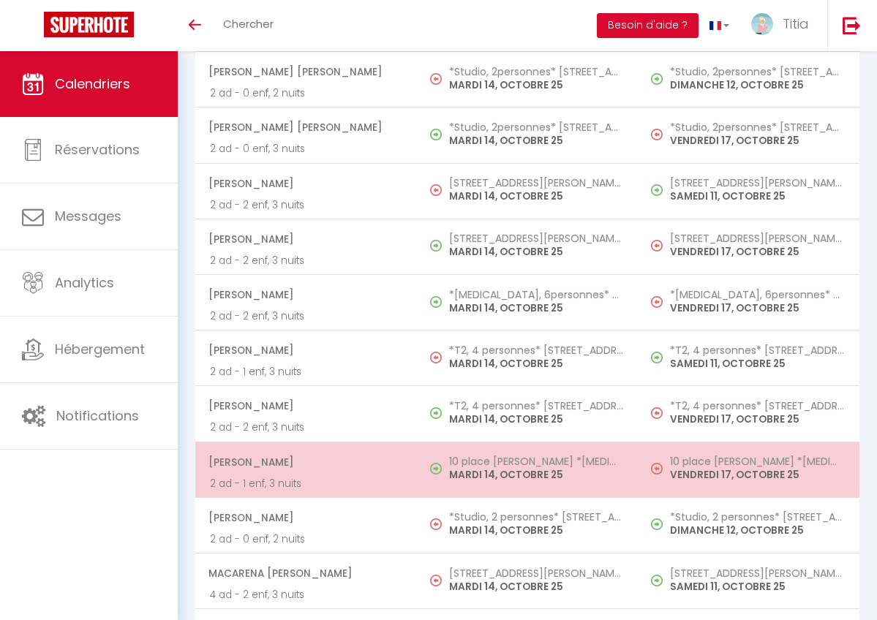
click at [462, 457] on h5 "10 place [PERSON_NAME] *[MEDICAL_DATA], 7 personnes*" at bounding box center [536, 462] width 175 height 12
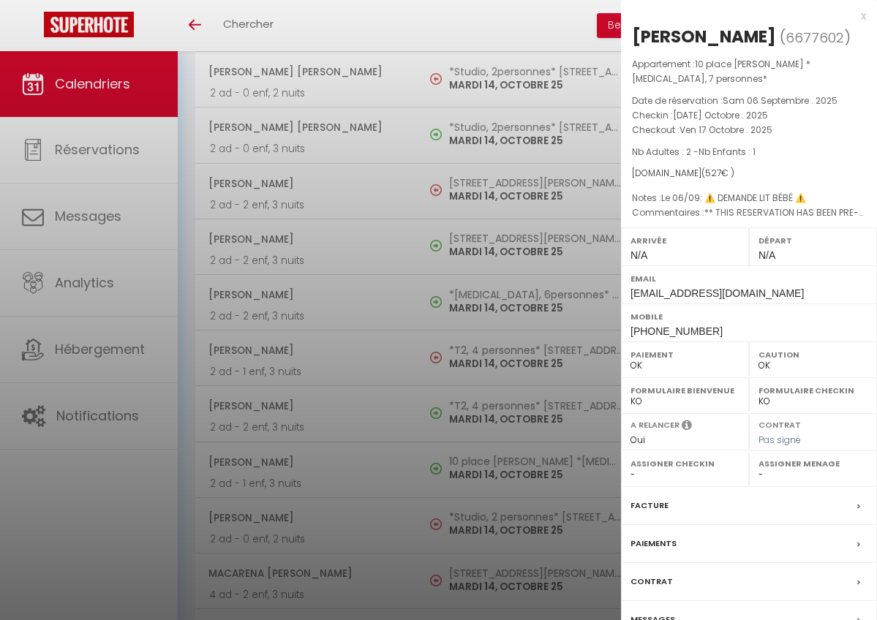
click at [462, 457] on div at bounding box center [438, 310] width 877 height 620
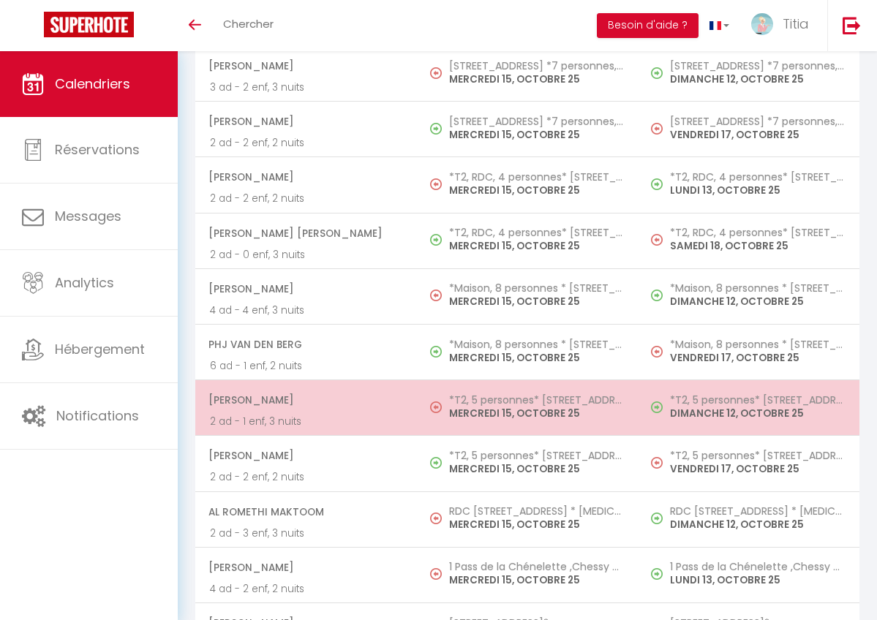
scroll to position [3885, 0]
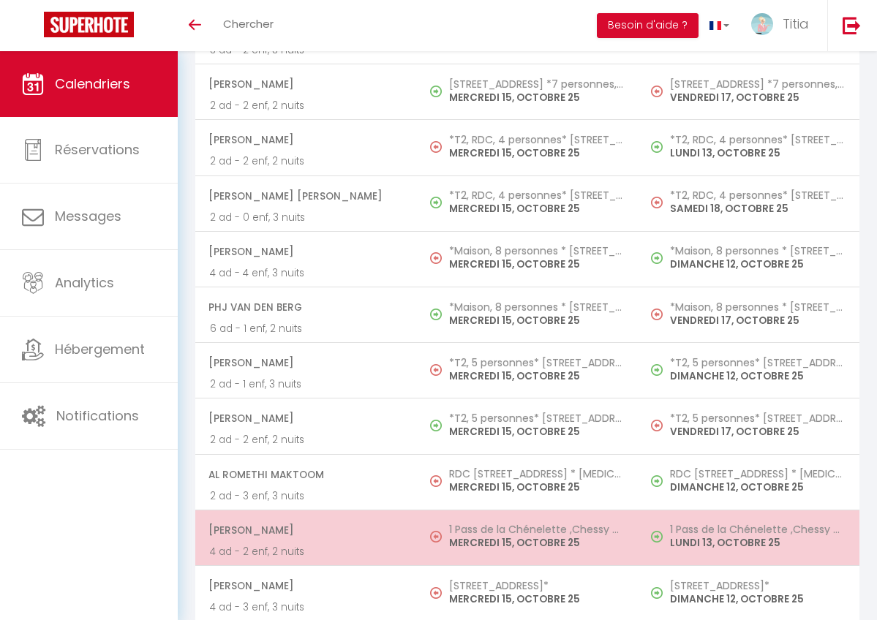
click at [477, 535] on p "MERCREDI 15, OCTOBRE 25" at bounding box center [536, 542] width 175 height 15
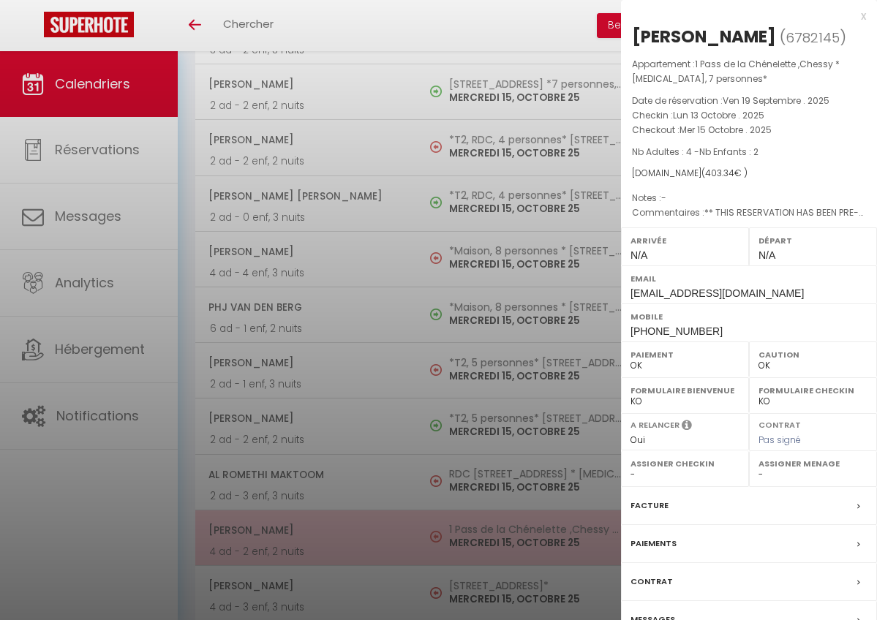
click at [477, 528] on div at bounding box center [438, 310] width 877 height 620
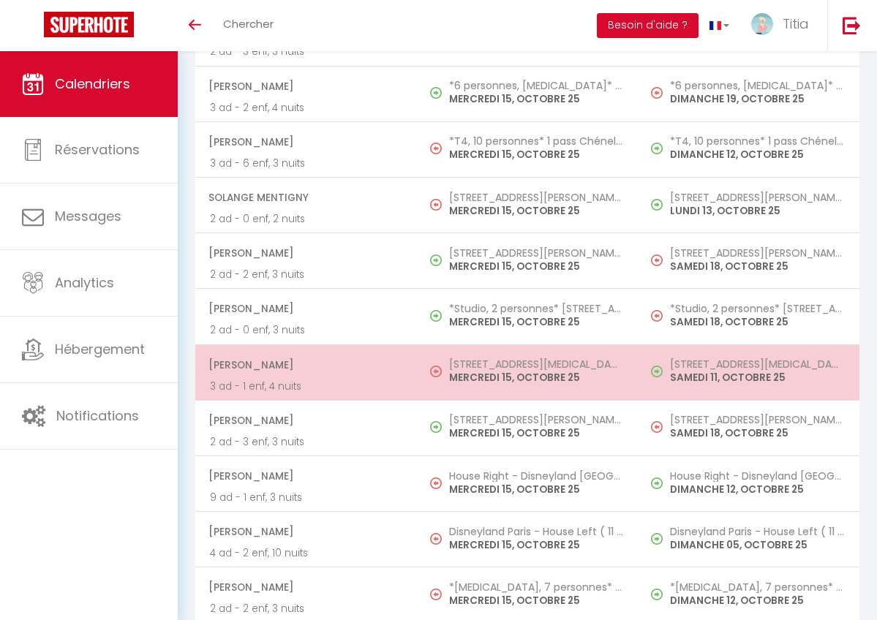
scroll to position [4556, 0]
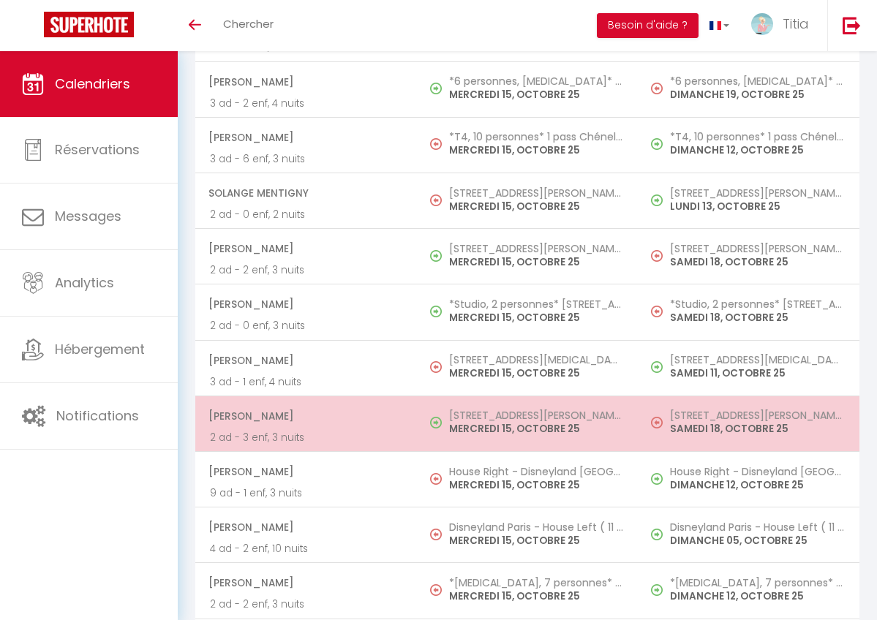
click at [469, 409] on h5 "[STREET_ADDRESS][PERSON_NAME][MEDICAL_DATA]*" at bounding box center [536, 415] width 175 height 12
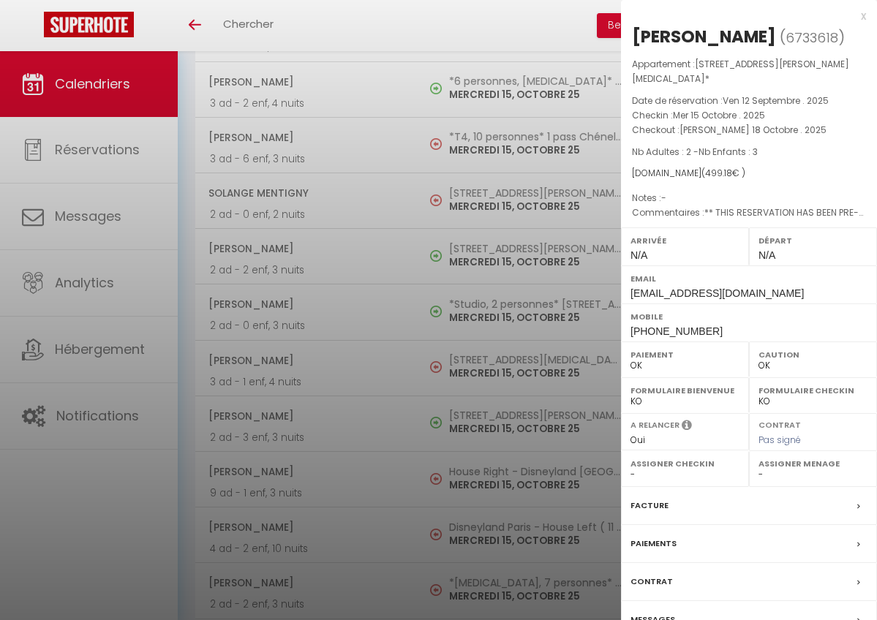
click at [469, 399] on div at bounding box center [438, 310] width 877 height 620
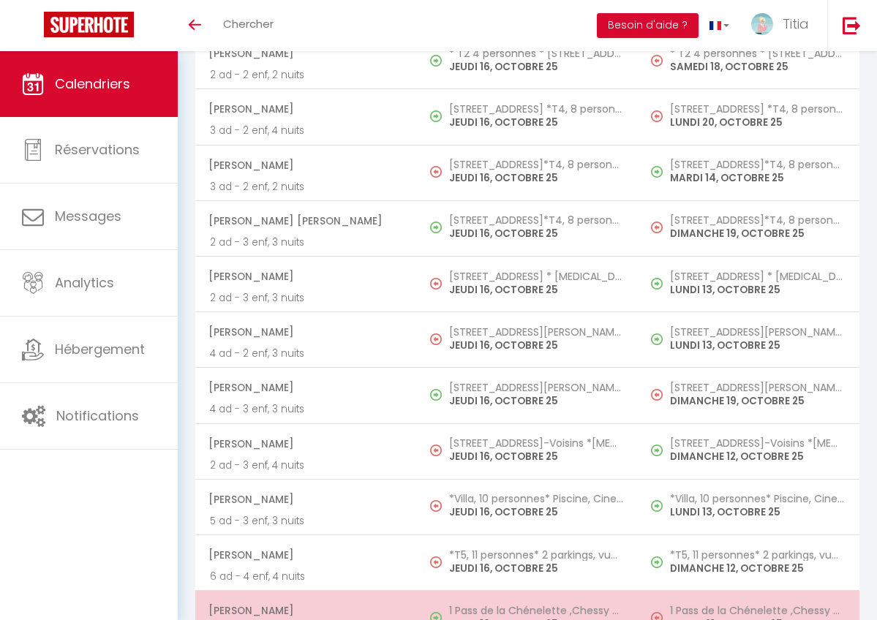
scroll to position [5507, 0]
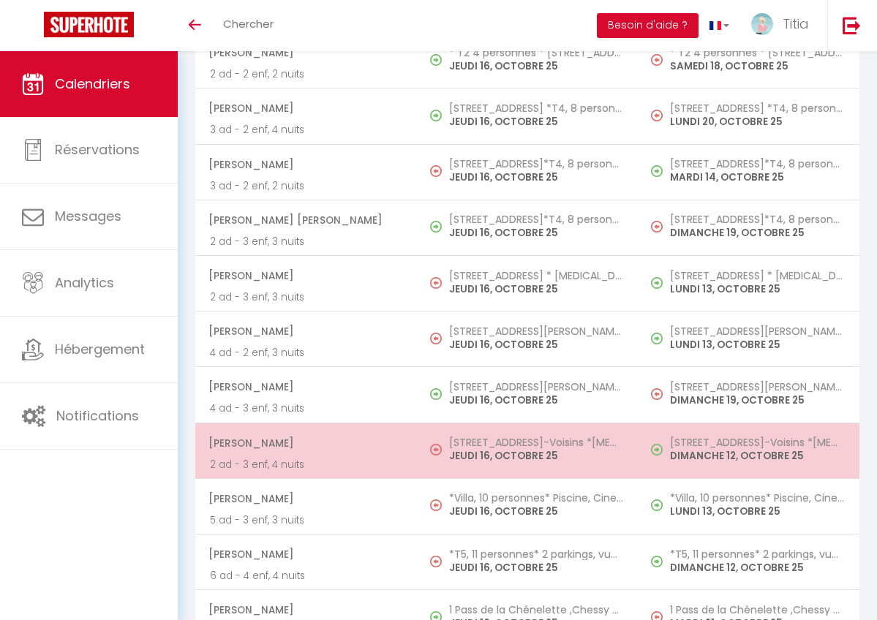
click at [509, 448] on td "[STREET_ADDRESS]-Voisins *[MEDICAL_DATA], 7 personnes* JEUDI 16, OCTOBRE 25" at bounding box center [528, 451] width 222 height 56
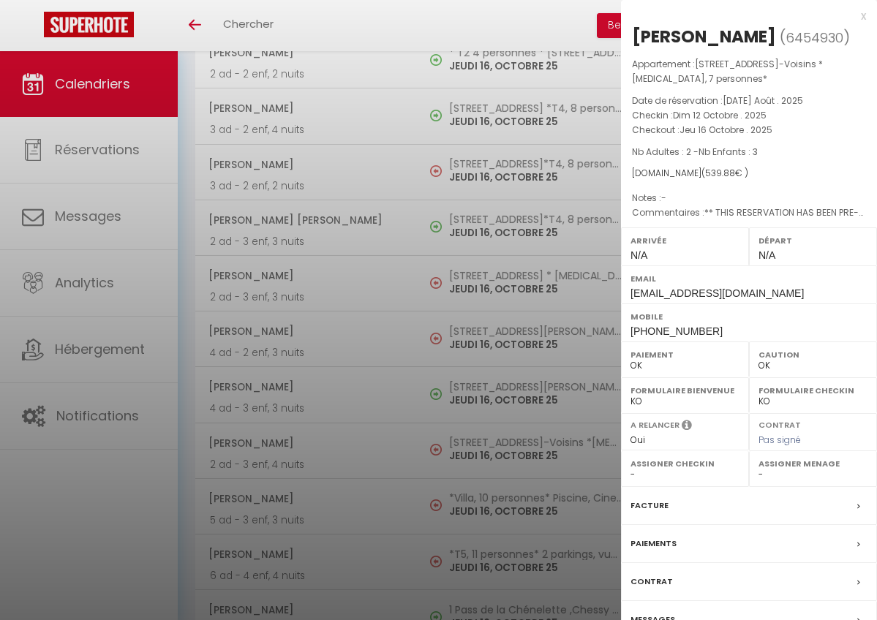
click at [507, 450] on div at bounding box center [438, 310] width 877 height 620
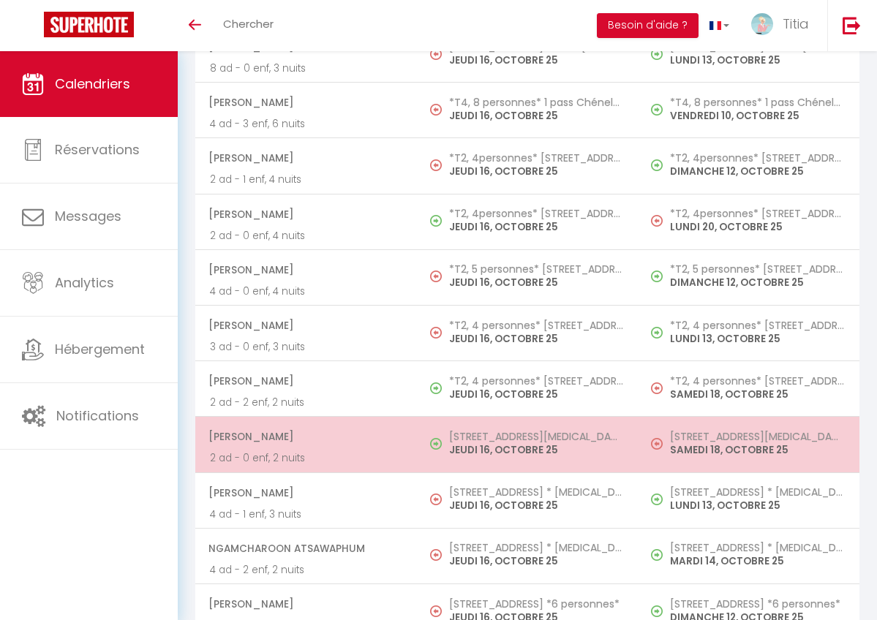
scroll to position [6244, 0]
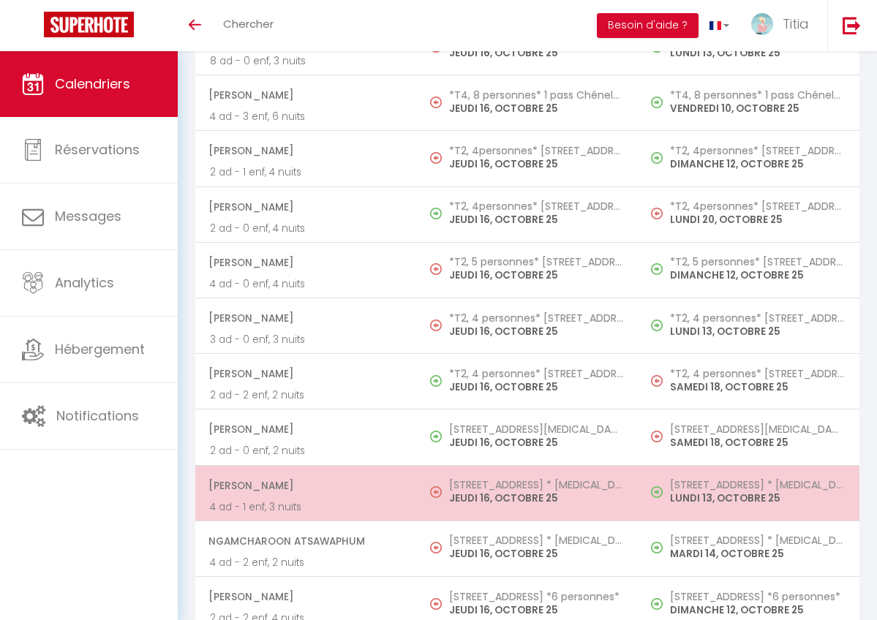
click at [386, 499] on p "4 ad - 1 enf, 3 nuits" at bounding box center [306, 506] width 192 height 15
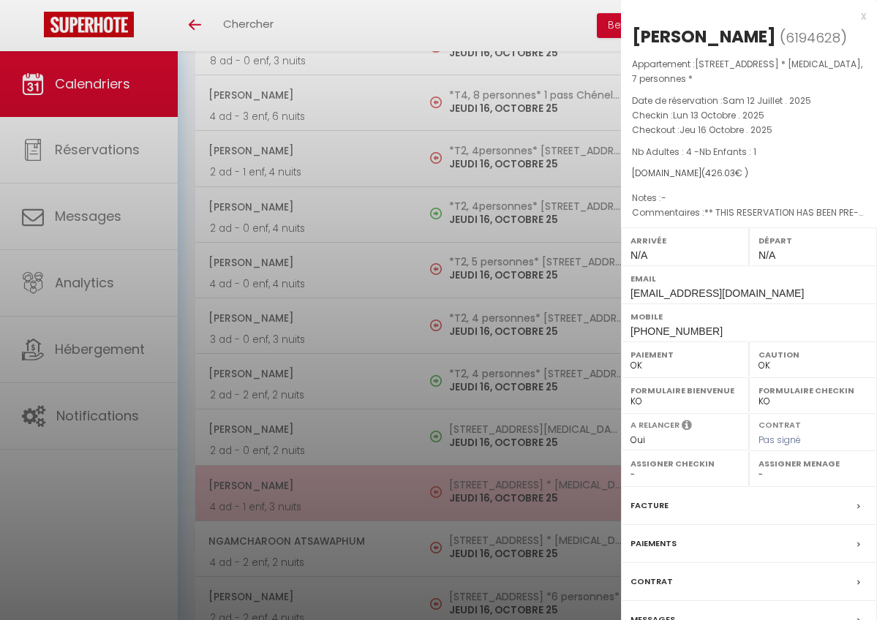
click at [386, 483] on div at bounding box center [438, 310] width 877 height 620
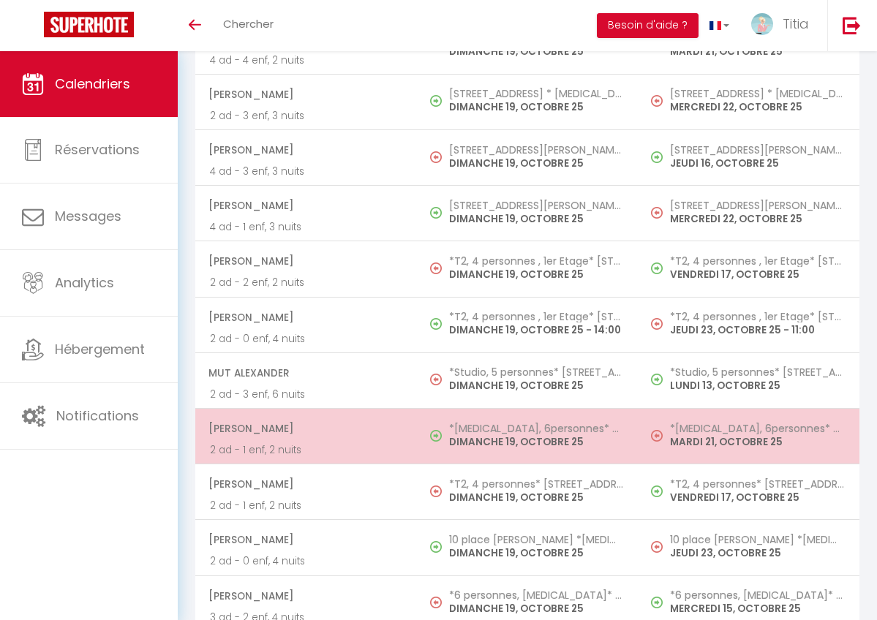
scroll to position [10572, 0]
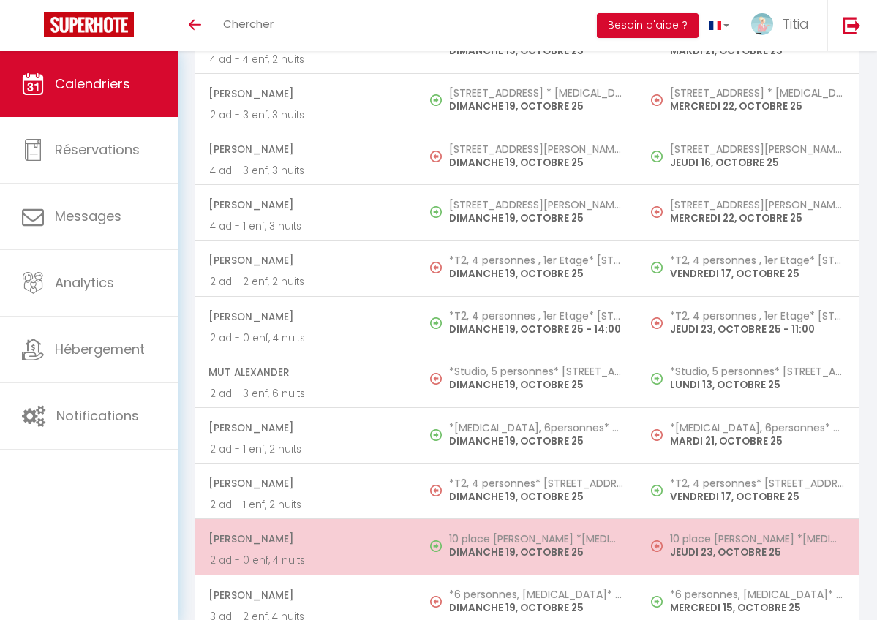
click at [474, 545] on p "DIMANCHE 19, OCTOBRE 25" at bounding box center [536, 552] width 175 height 15
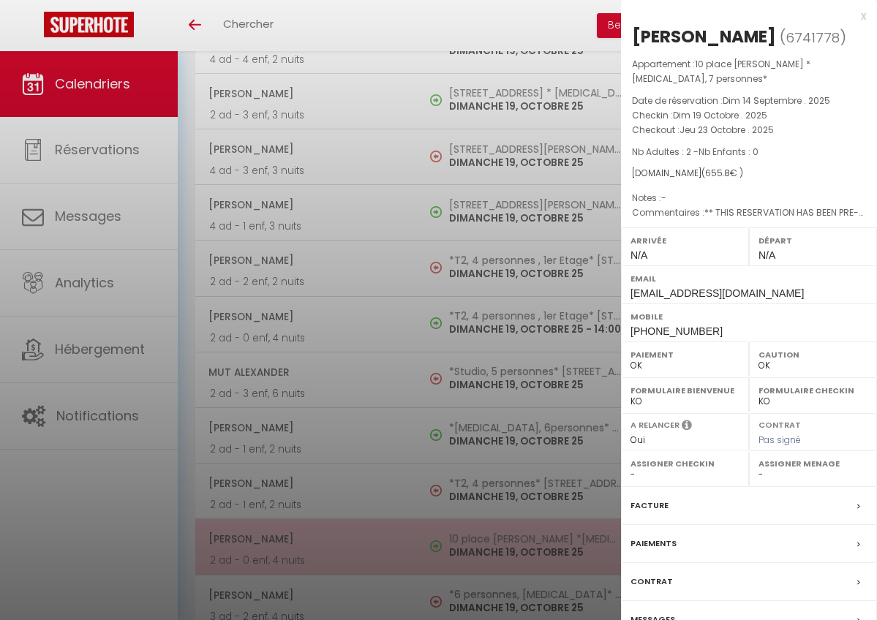
click at [474, 518] on div at bounding box center [438, 310] width 877 height 620
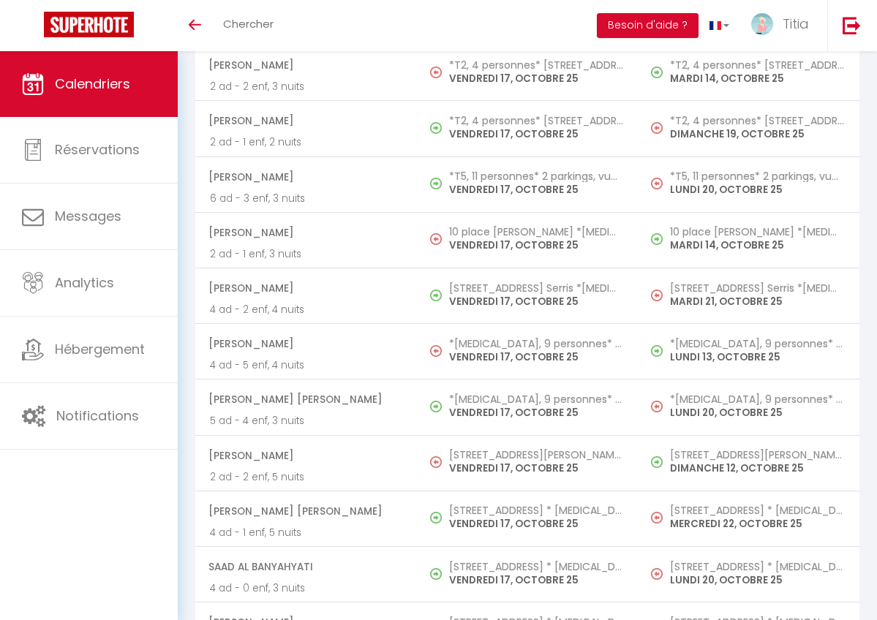
scroll to position [7840, 0]
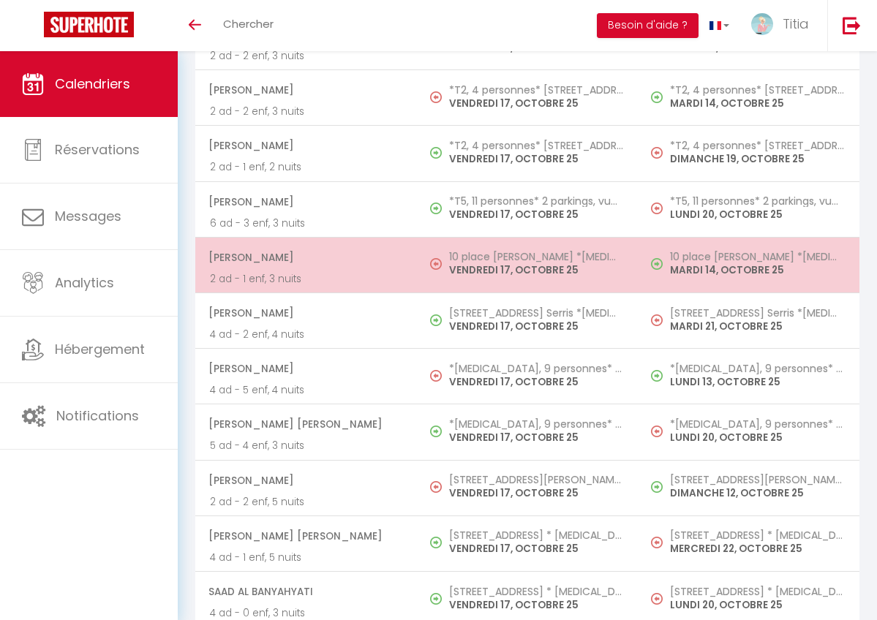
click at [513, 251] on h5 "10 place [PERSON_NAME] *[MEDICAL_DATA], 7 personnes*" at bounding box center [536, 257] width 175 height 12
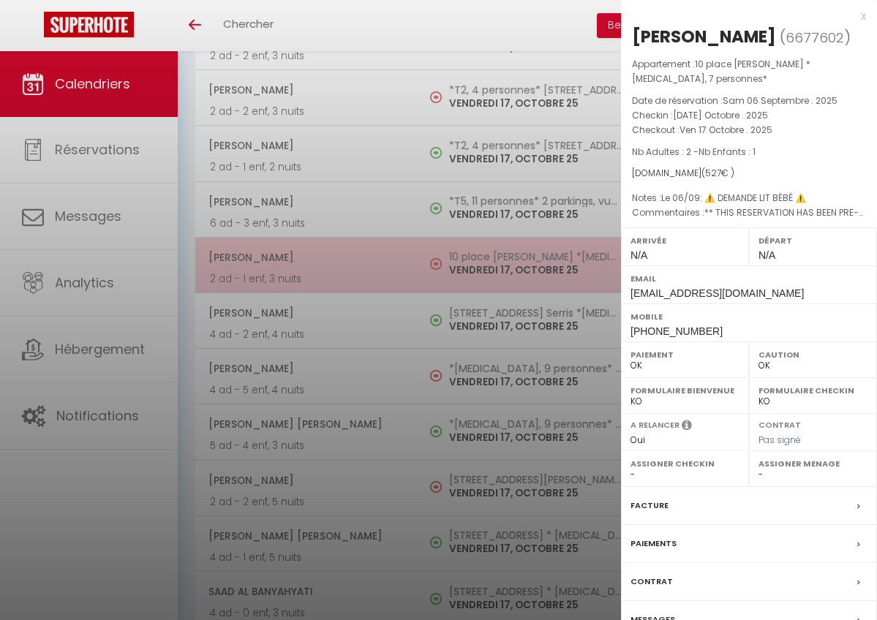
click at [513, 238] on div at bounding box center [438, 310] width 877 height 620
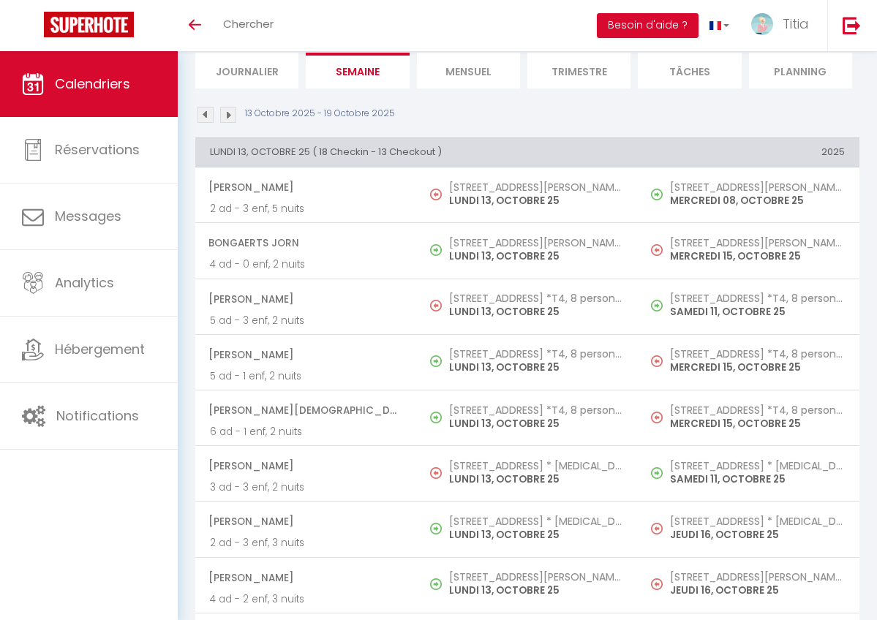
scroll to position [0, 0]
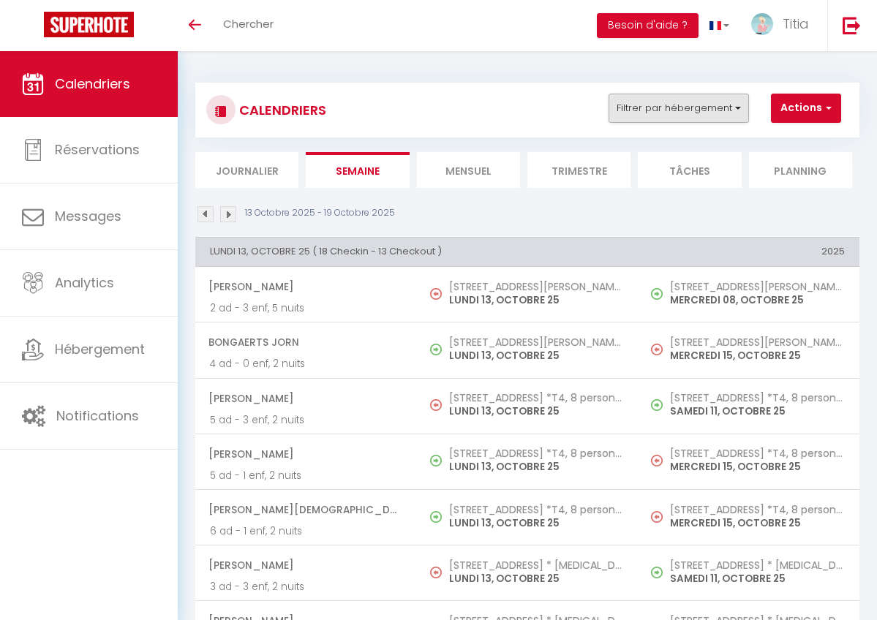
click at [658, 113] on button "Filtrer par hébergement" at bounding box center [678, 108] width 140 height 29
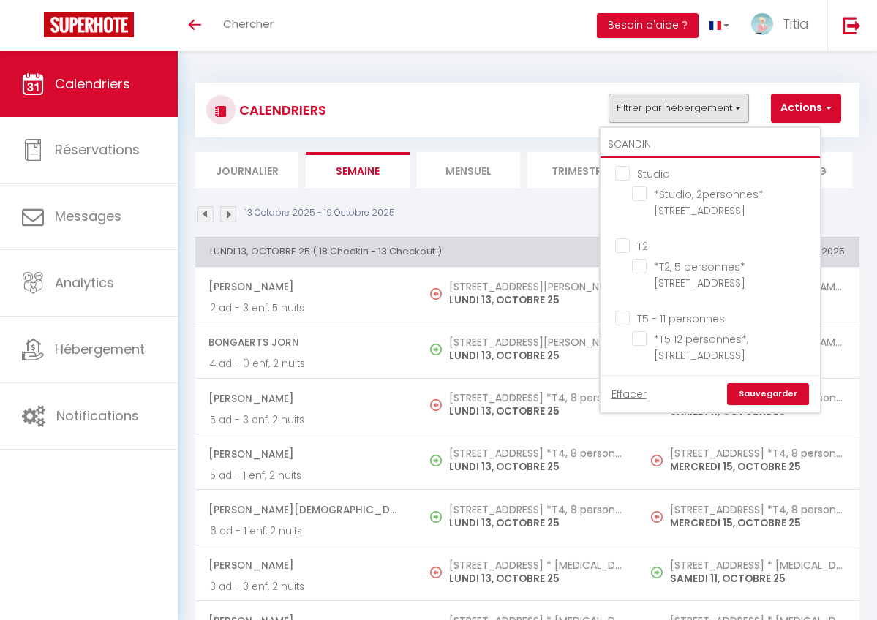
click at [662, 143] on input "SCANDIN" at bounding box center [709, 145] width 219 height 26
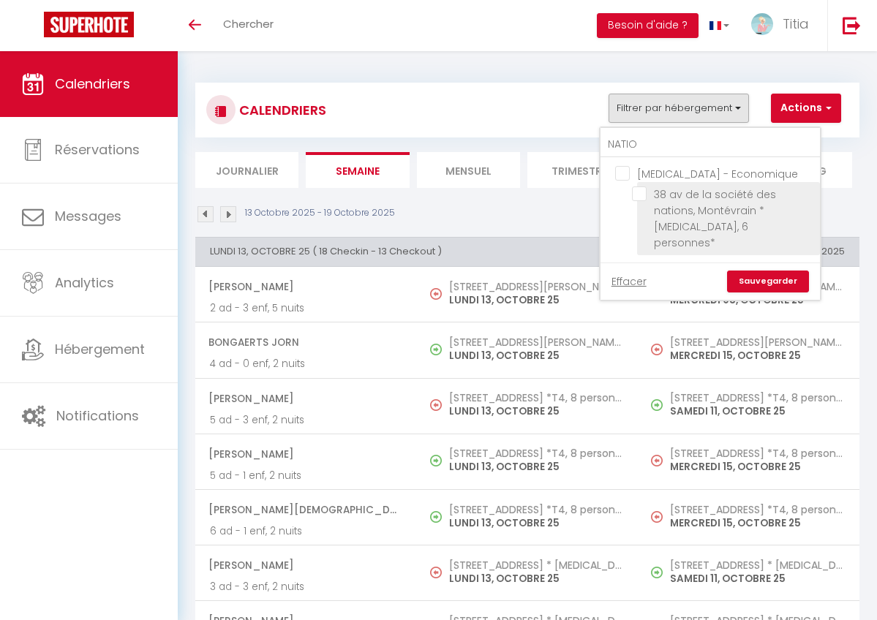
click at [635, 195] on input "38 av de la société des nations, Montévrain *[MEDICAL_DATA], 6 personnes*" at bounding box center [723, 193] width 183 height 15
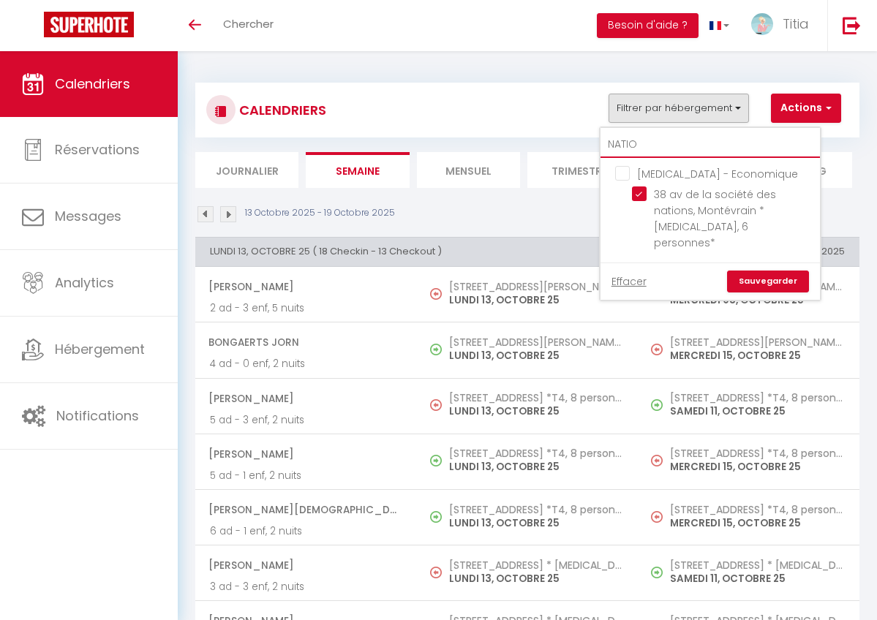
click at [643, 146] on input "NATIO" at bounding box center [709, 145] width 219 height 26
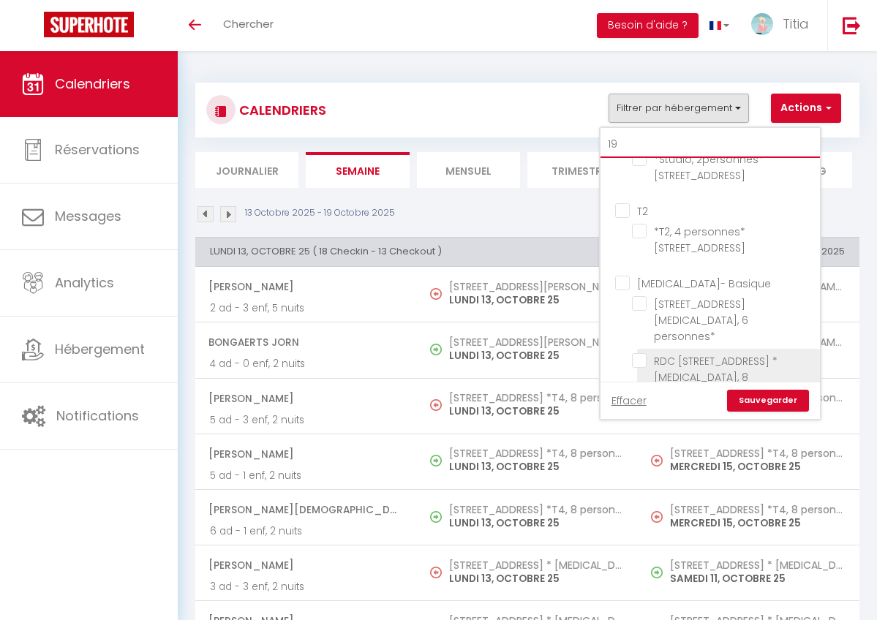
scroll to position [34, 0]
click at [638, 354] on input "RDC [STREET_ADDRESS] * [MEDICAL_DATA], 8 personnes*" at bounding box center [723, 361] width 183 height 15
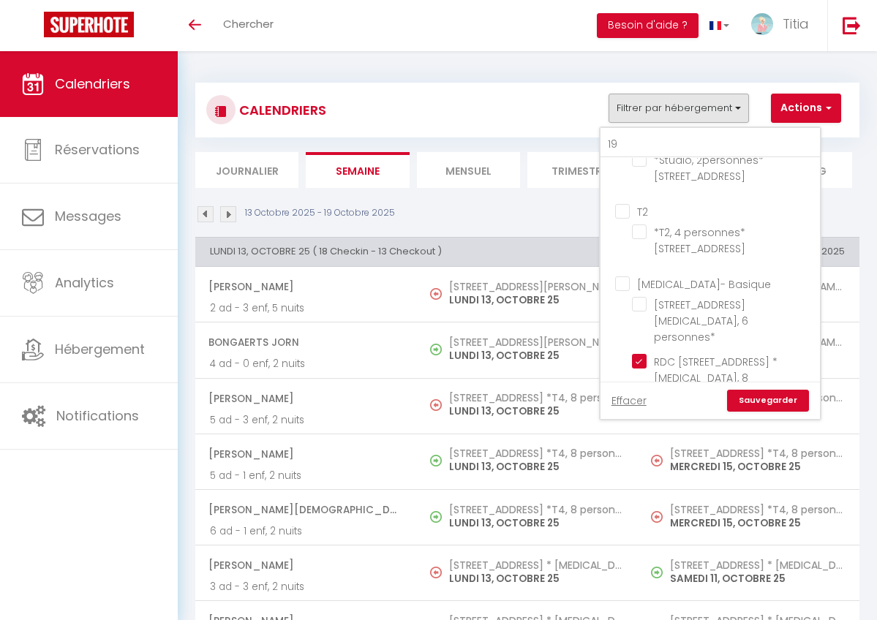
click at [754, 397] on link "Sauvegarder" at bounding box center [768, 401] width 82 height 22
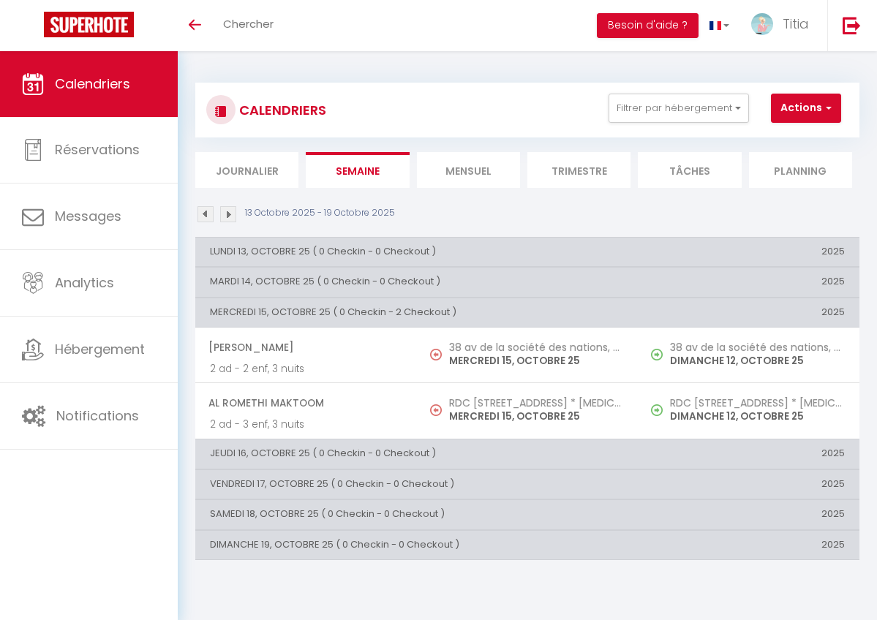
click at [230, 214] on img at bounding box center [228, 214] width 16 height 16
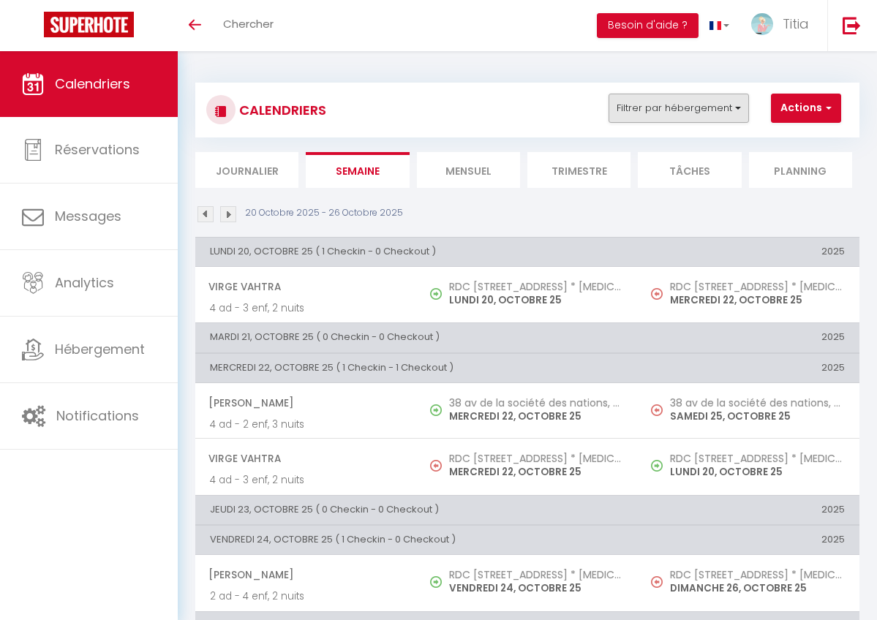
click at [656, 107] on button "Filtrer par hébergement" at bounding box center [678, 108] width 140 height 29
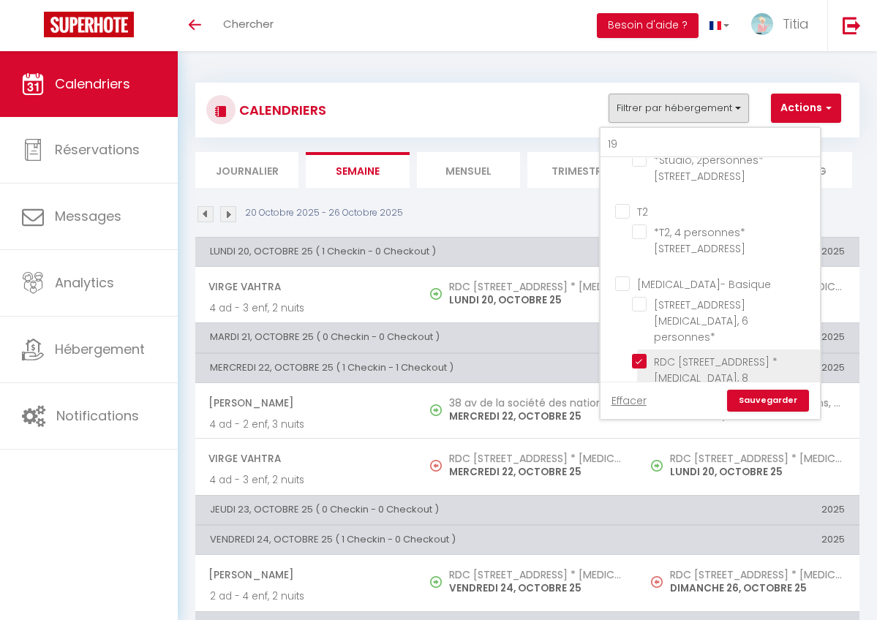
click at [642, 354] on input "RDC [STREET_ADDRESS] * [MEDICAL_DATA], 8 personnes*" at bounding box center [723, 361] width 183 height 15
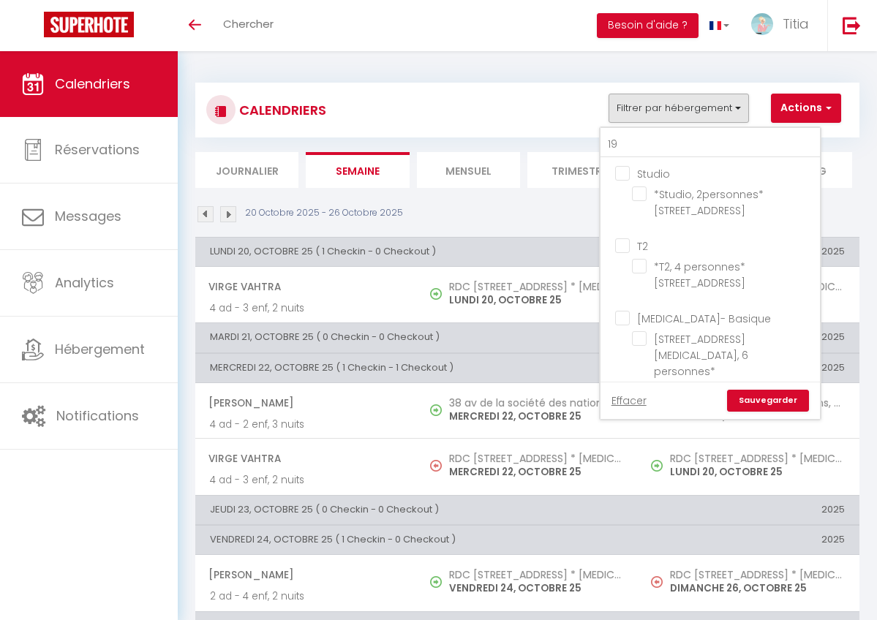
scroll to position [0, 0]
click at [625, 140] on input "19" at bounding box center [709, 145] width 219 height 26
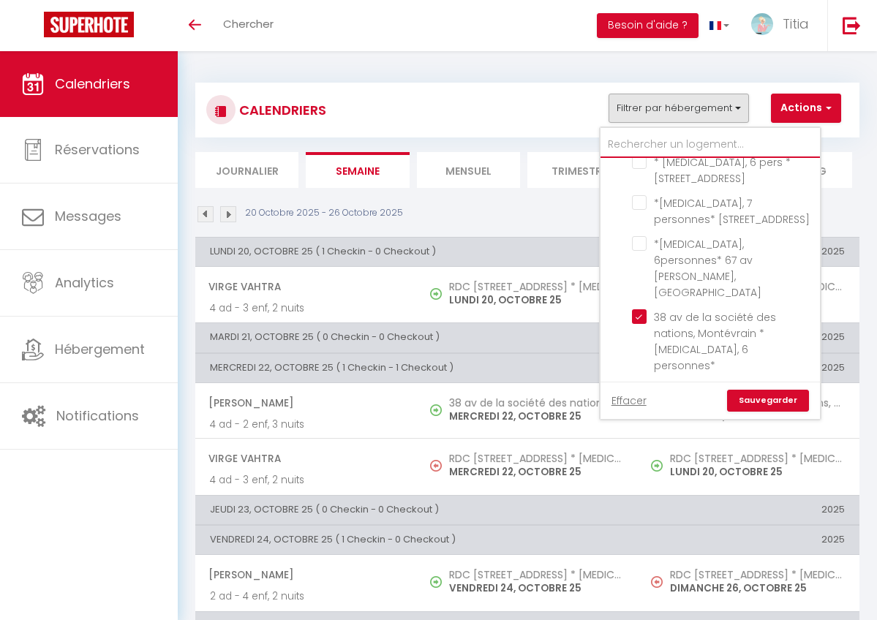
scroll to position [1024, 0]
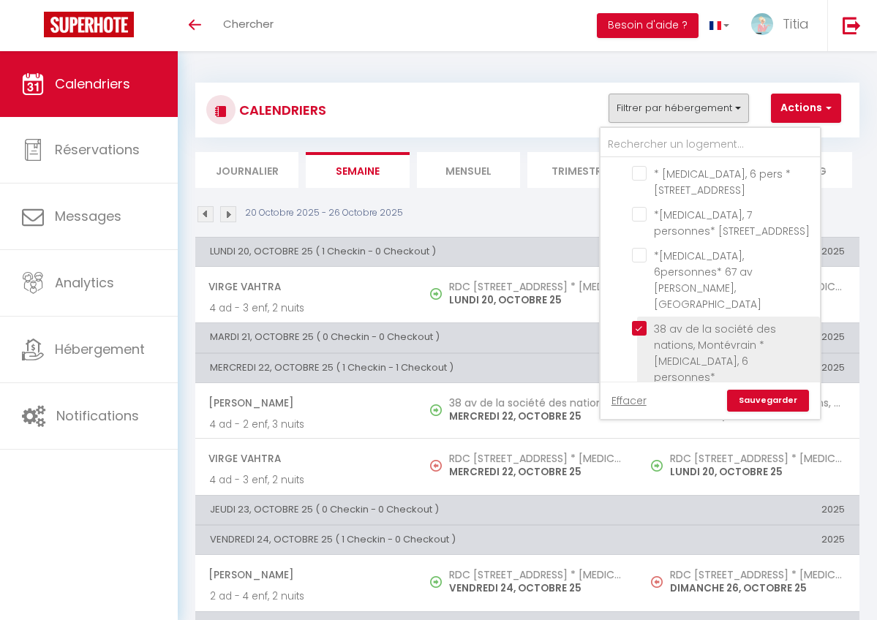
click at [641, 321] on input "38 av de la société des nations, Montévrain *[MEDICAL_DATA], 6 personnes*" at bounding box center [723, 328] width 183 height 15
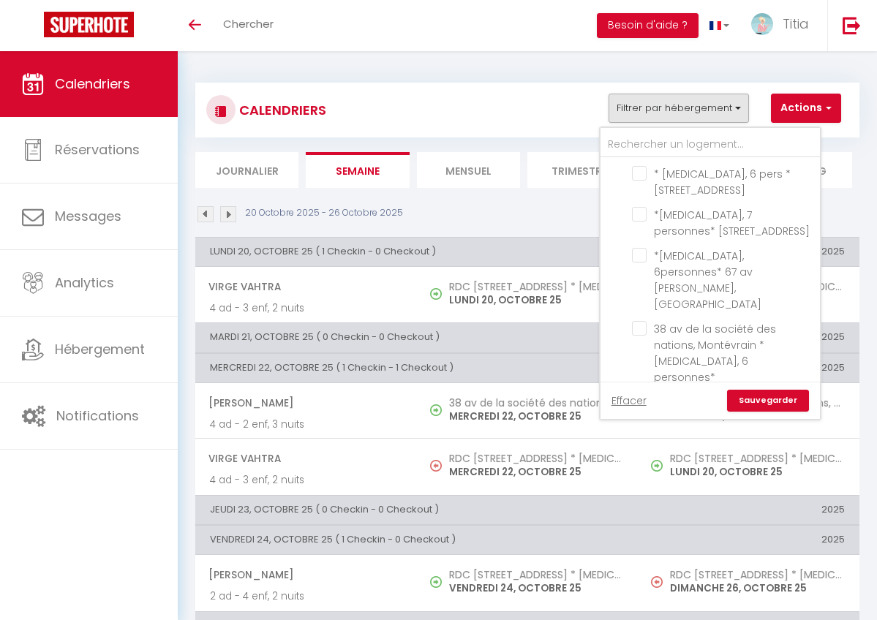
click at [766, 398] on link "Sauvegarder" at bounding box center [768, 401] width 82 height 22
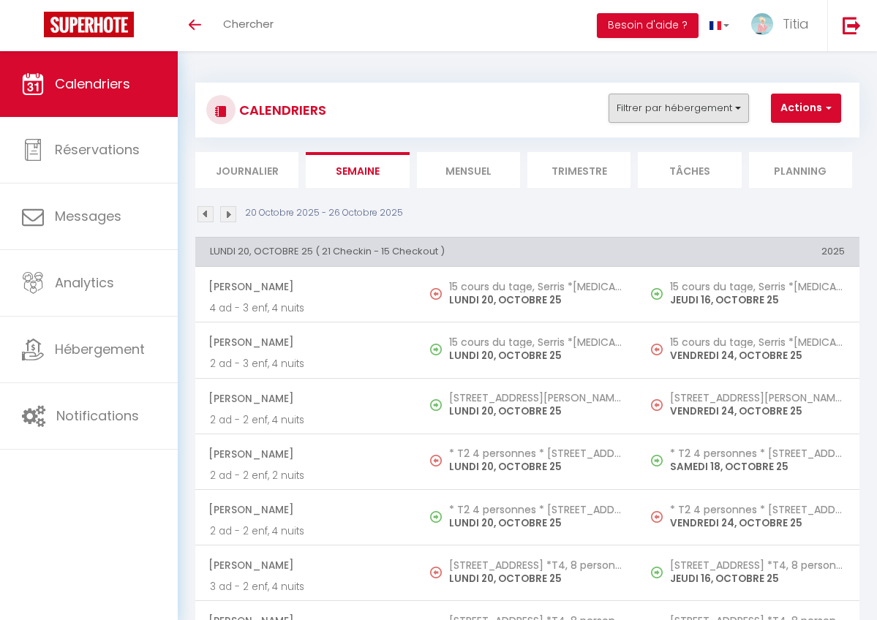
click at [676, 110] on button "Filtrer par hébergement" at bounding box center [678, 108] width 140 height 29
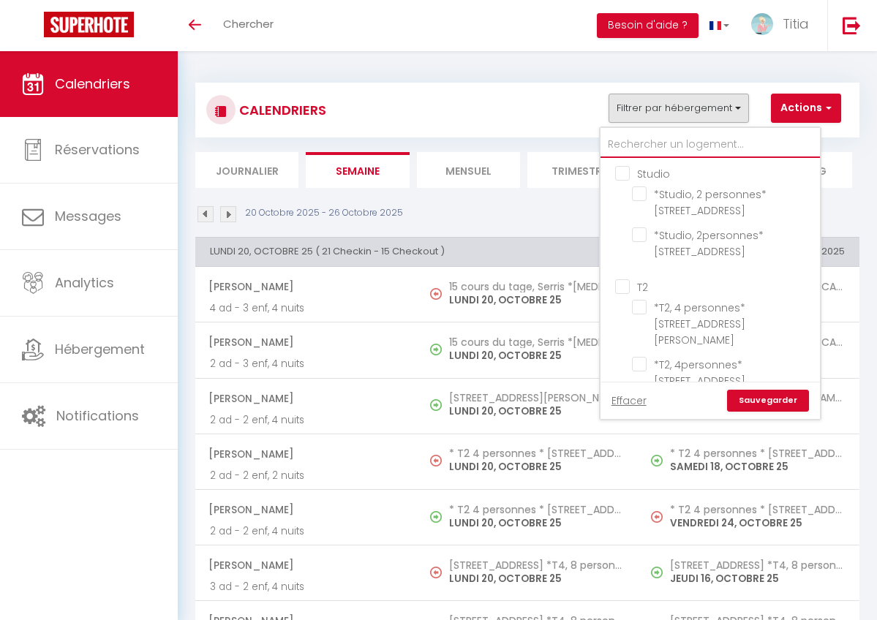
click at [678, 145] on input "text" at bounding box center [709, 145] width 219 height 26
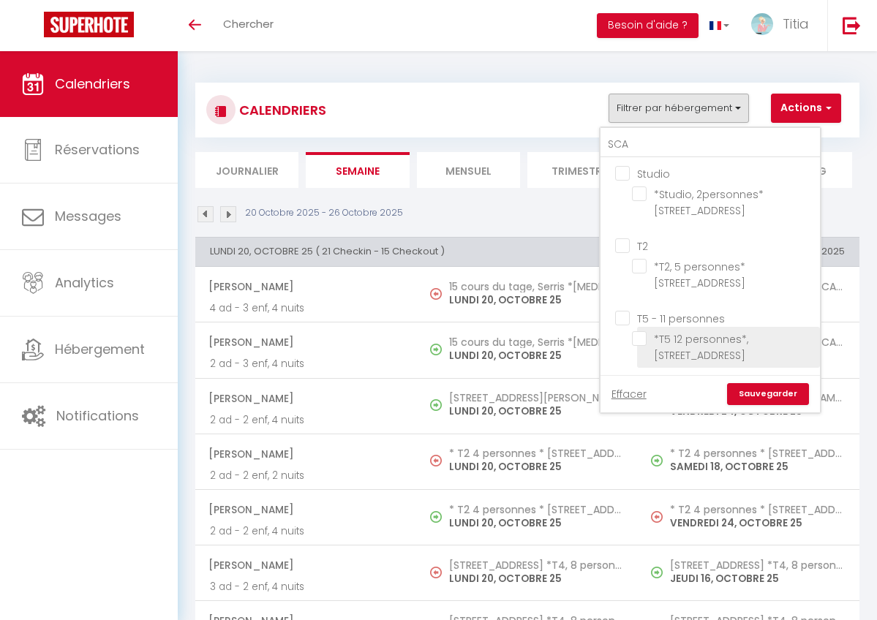
click at [645, 336] on input "*T5 12 personnes*, [STREET_ADDRESS]" at bounding box center [723, 338] width 183 height 15
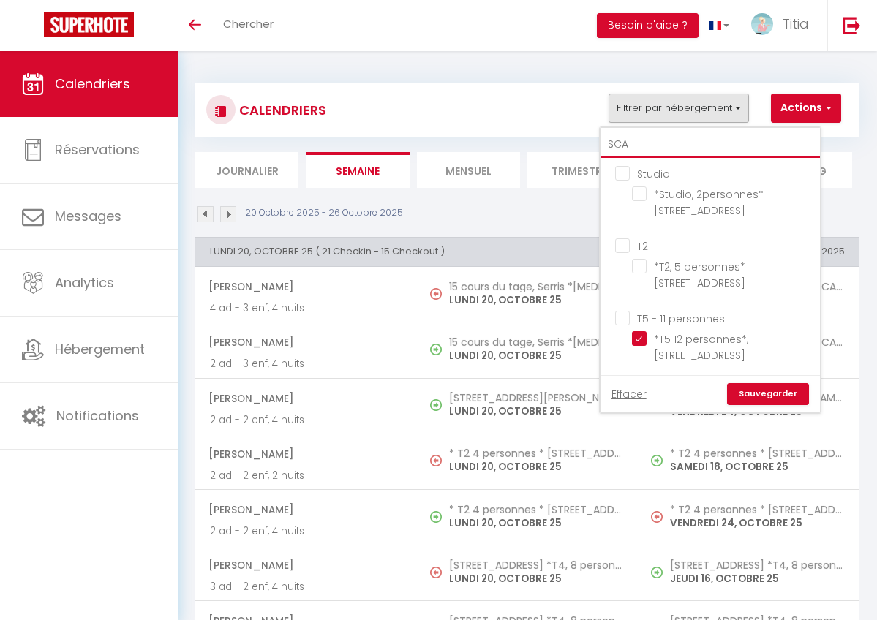
click at [646, 143] on input "SCA" at bounding box center [709, 145] width 219 height 26
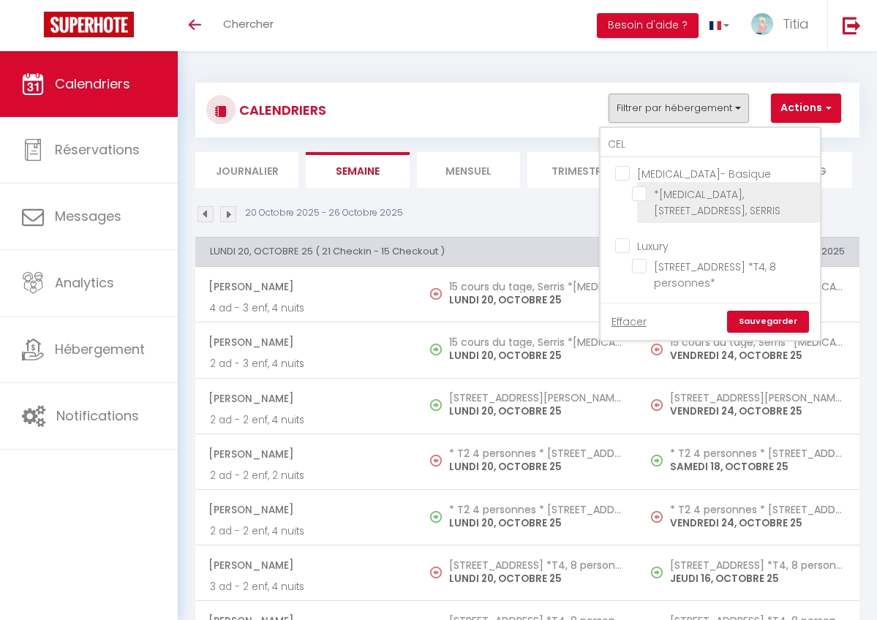
click at [638, 192] on input "*[MEDICAL_DATA], [STREET_ADDRESS], SERRIS" at bounding box center [723, 193] width 183 height 15
click at [769, 316] on link "Sauvegarder" at bounding box center [768, 322] width 82 height 22
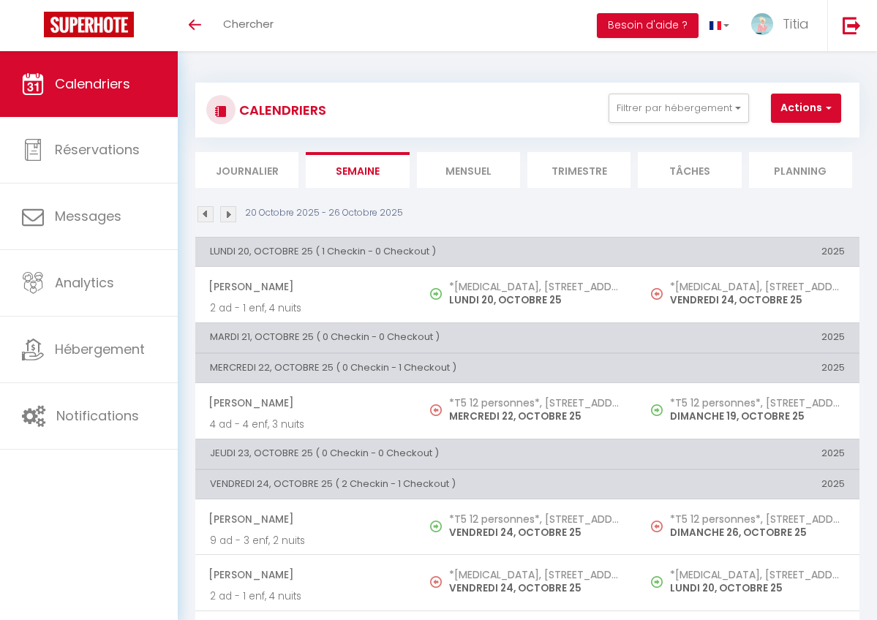
click at [200, 215] on img at bounding box center [205, 214] width 16 height 16
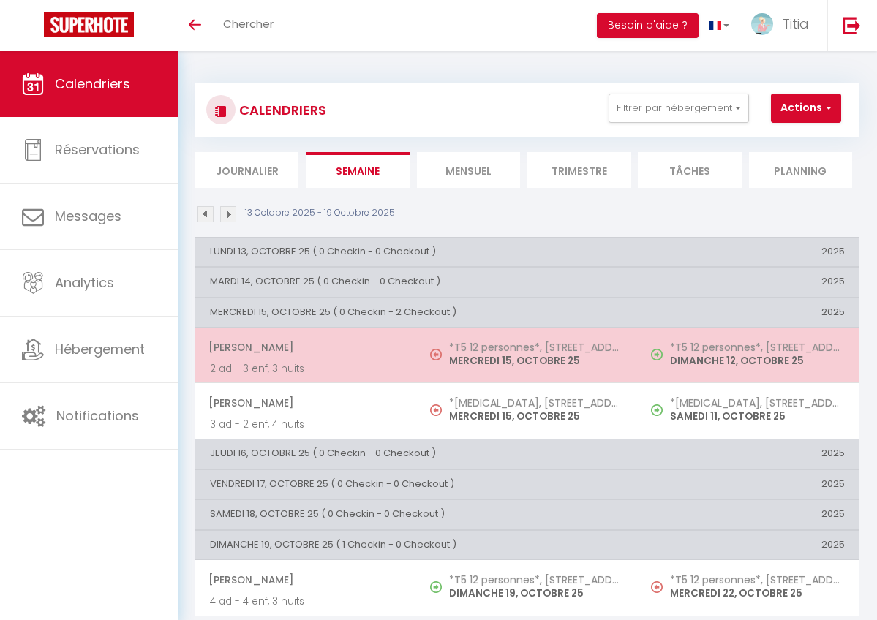
scroll to position [51, 0]
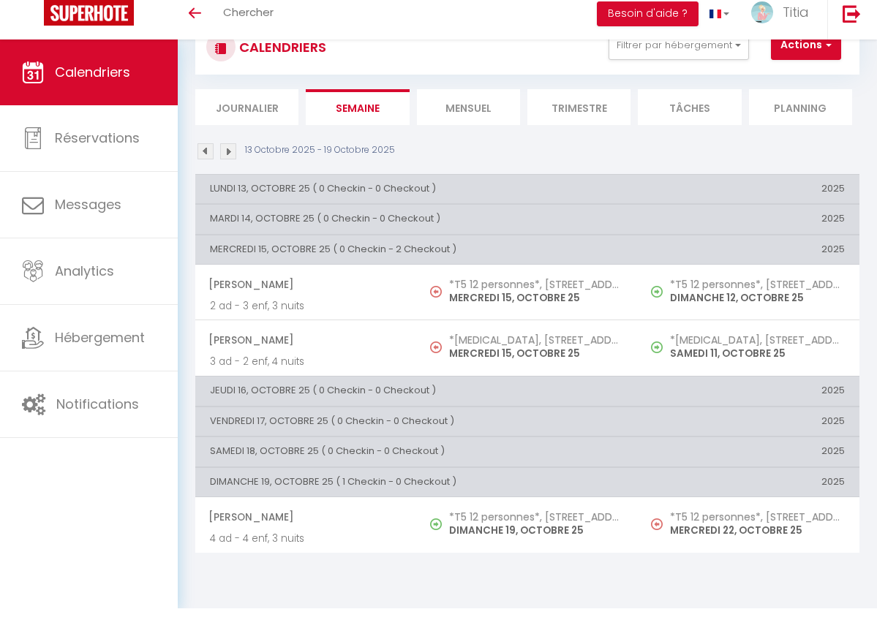
click at [228, 155] on img at bounding box center [228, 163] width 16 height 16
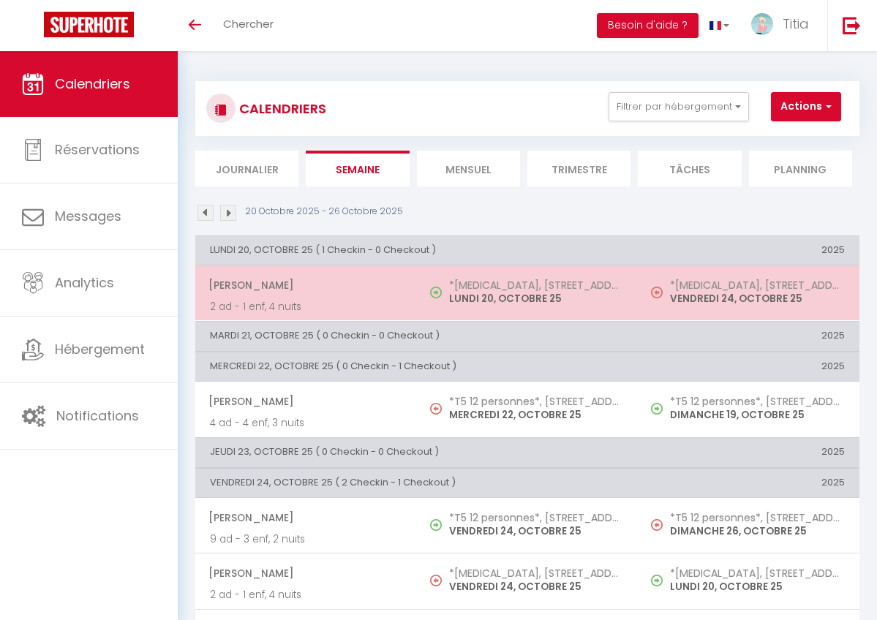
scroll to position [0, 0]
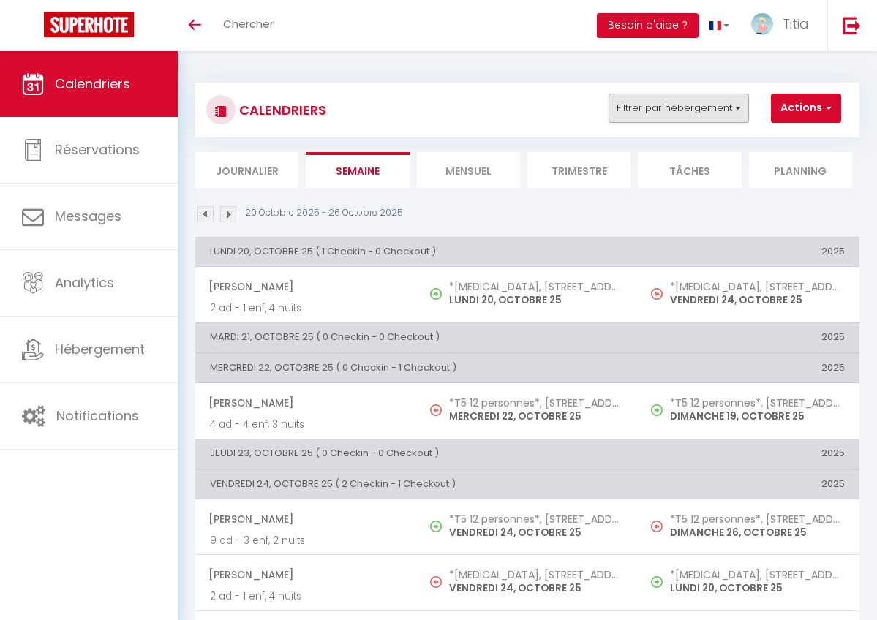
click at [668, 118] on button "Filtrer par hébergement" at bounding box center [678, 108] width 140 height 29
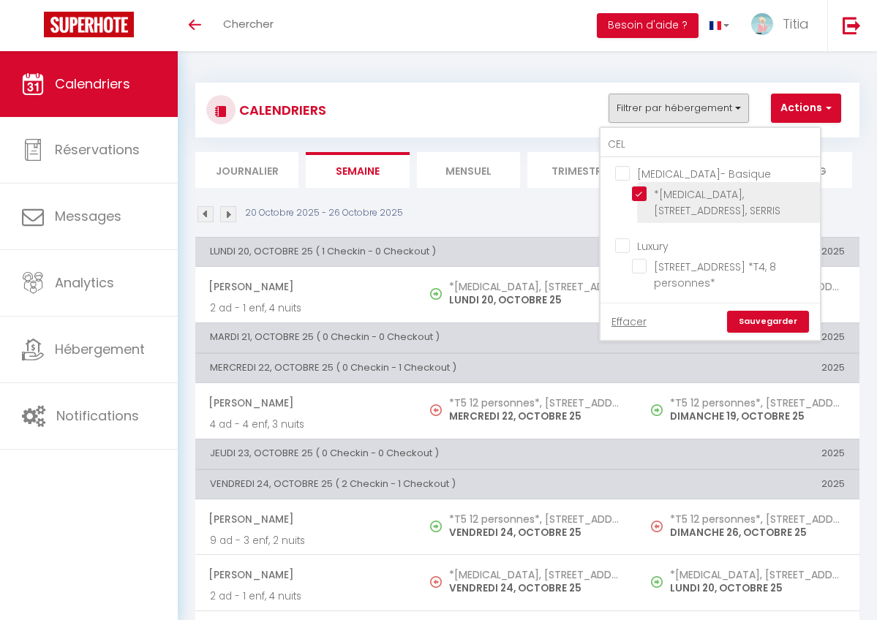
click at [649, 194] on input "*[MEDICAL_DATA], [STREET_ADDRESS], SERRIS" at bounding box center [723, 193] width 183 height 15
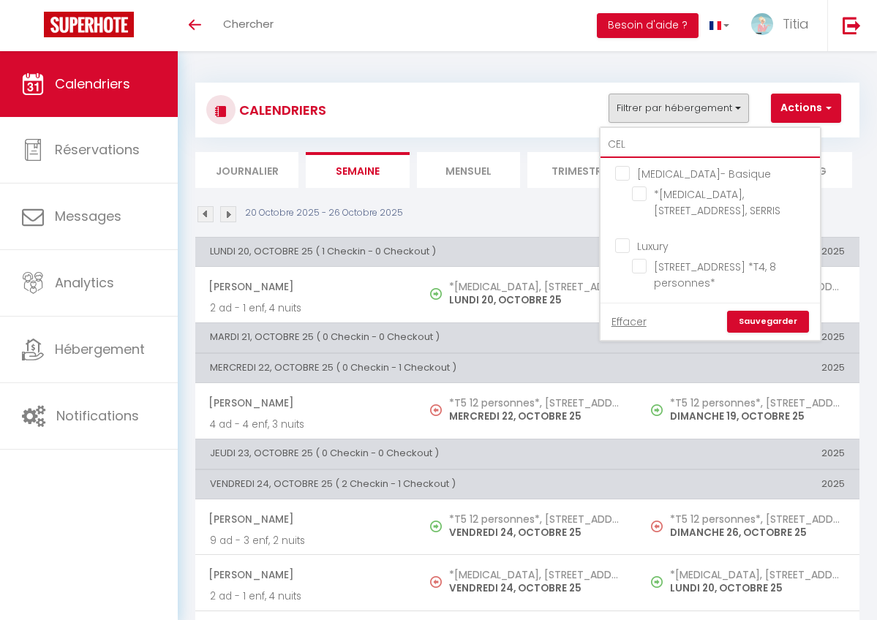
click at [638, 139] on input "CEL" at bounding box center [709, 145] width 219 height 26
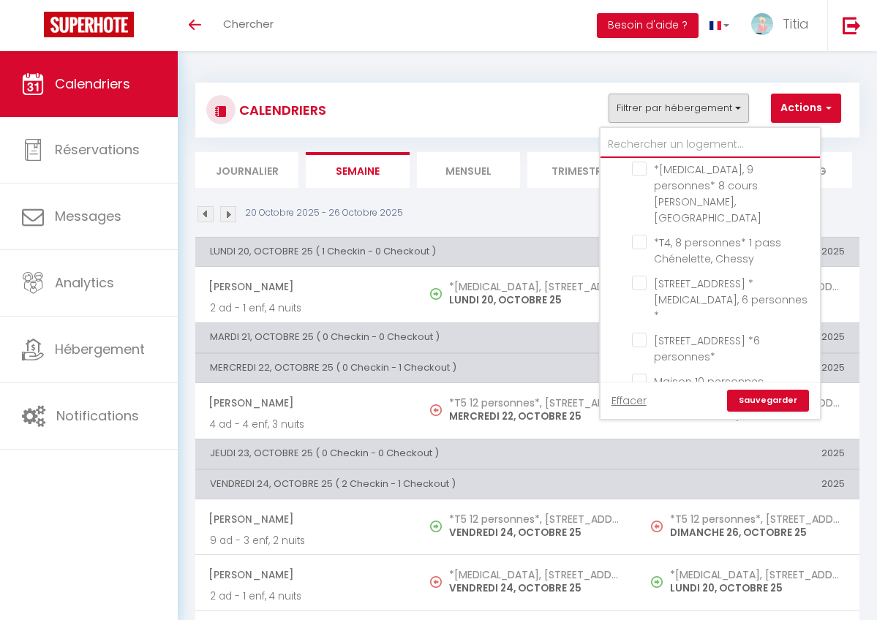
scroll to position [2663, 0]
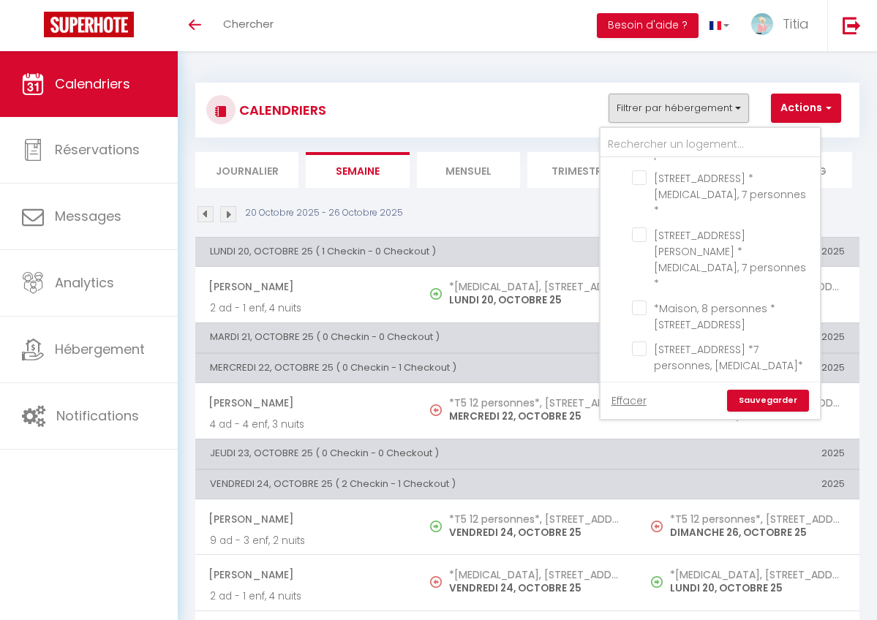
click at [631, 140] on input "text" at bounding box center [709, 145] width 219 height 26
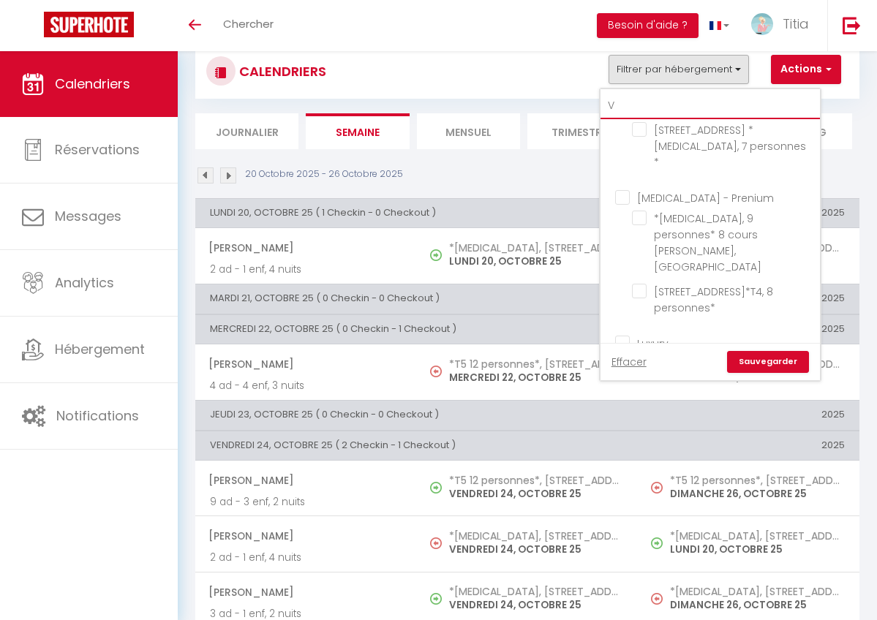
scroll to position [42, 0]
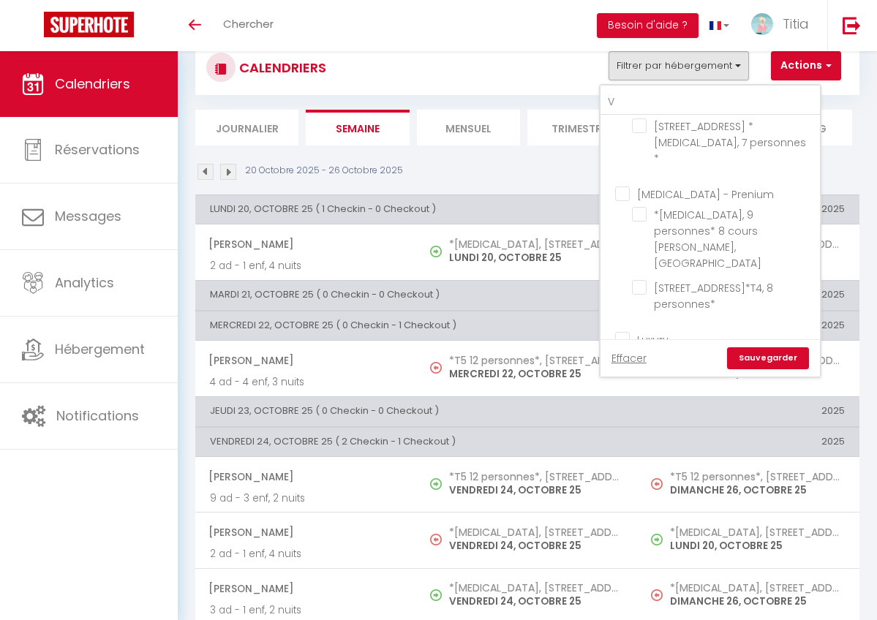
click at [643, 540] on input "*Villa, 10 personnes* Piscine, Cinema, [GEOGRAPHIC_DATA]" at bounding box center [723, 547] width 183 height 15
click at [765, 349] on link "Sauvegarder" at bounding box center [768, 358] width 82 height 22
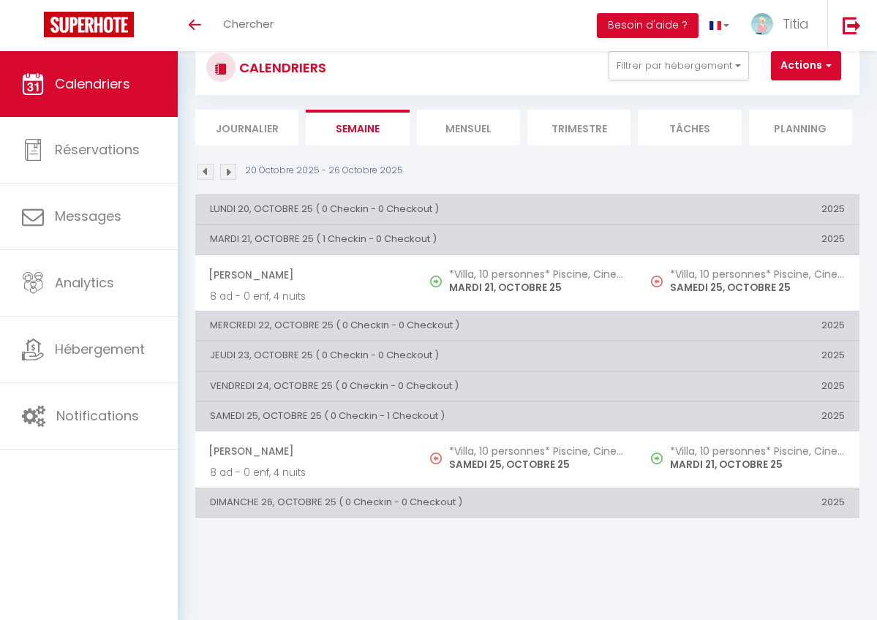
click at [206, 170] on img at bounding box center [205, 172] width 16 height 16
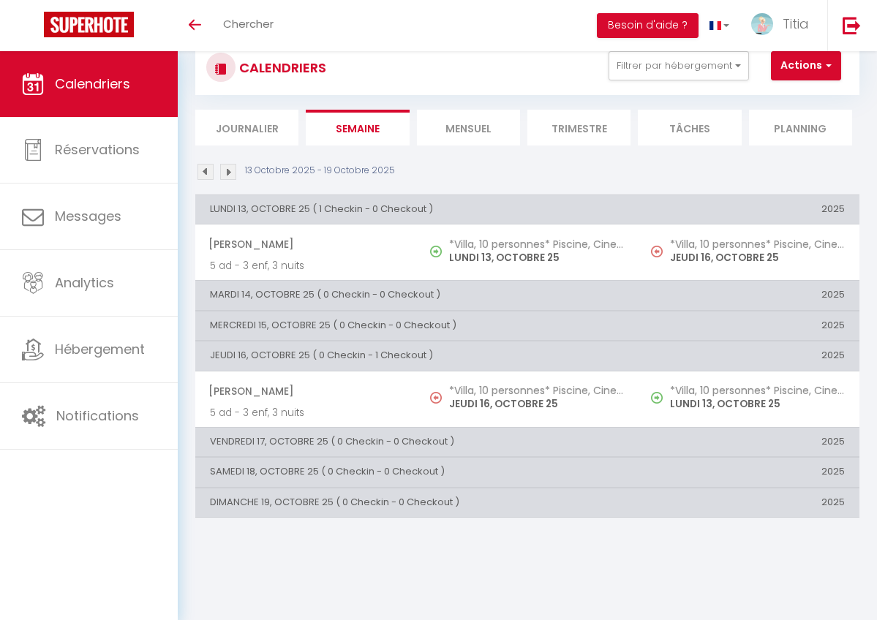
scroll to position [51, 0]
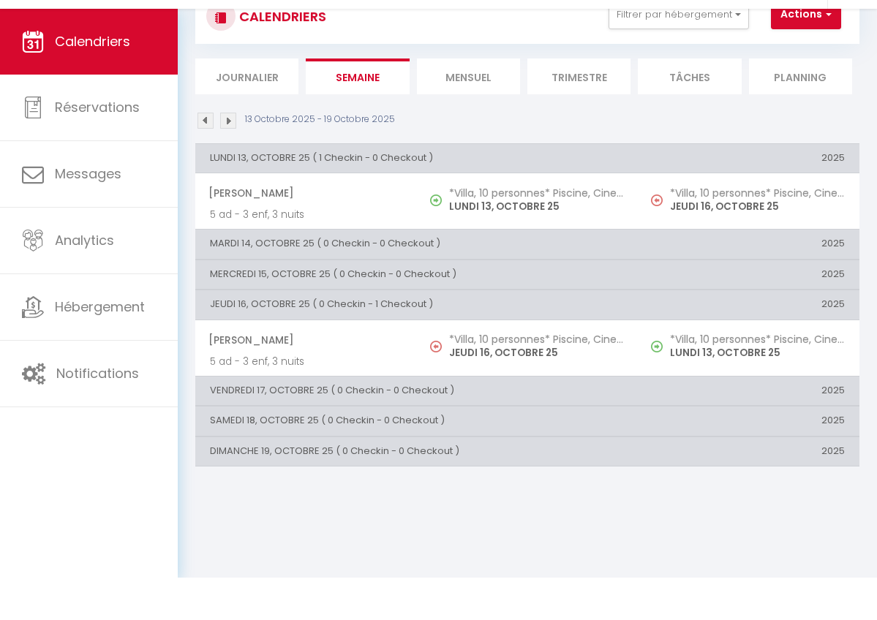
click at [233, 155] on img at bounding box center [228, 163] width 16 height 16
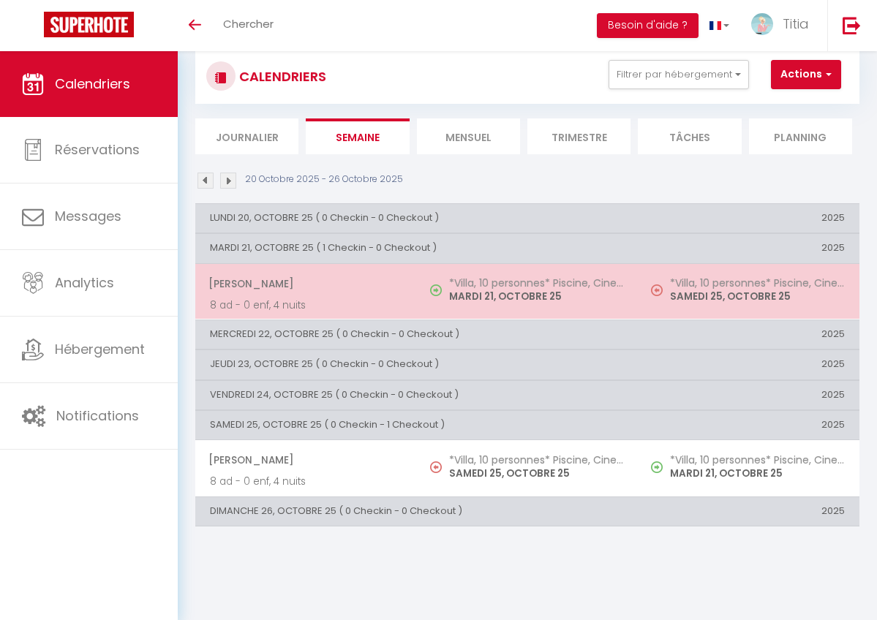
scroll to position [25, 0]
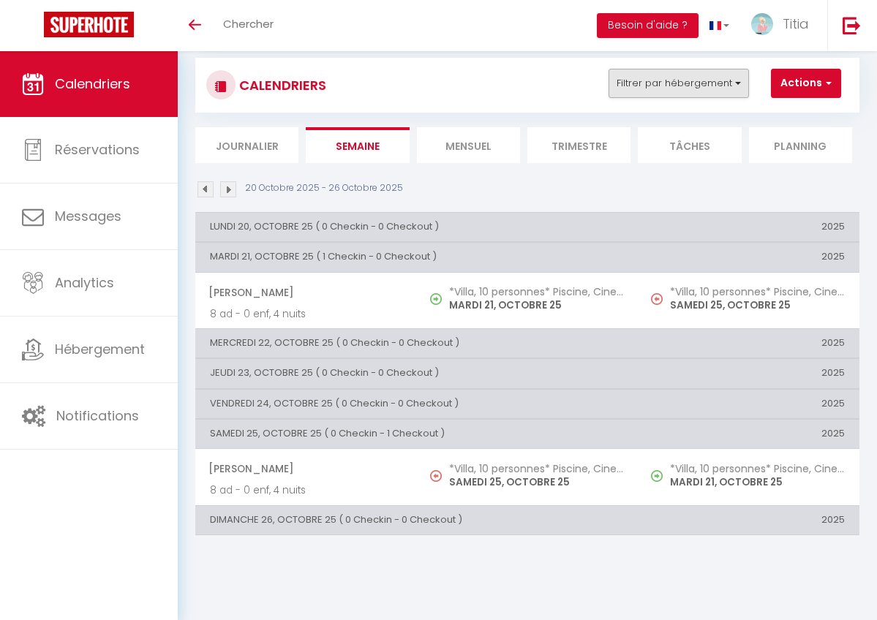
click at [703, 82] on button "Filtrer par hébergement" at bounding box center [678, 83] width 140 height 29
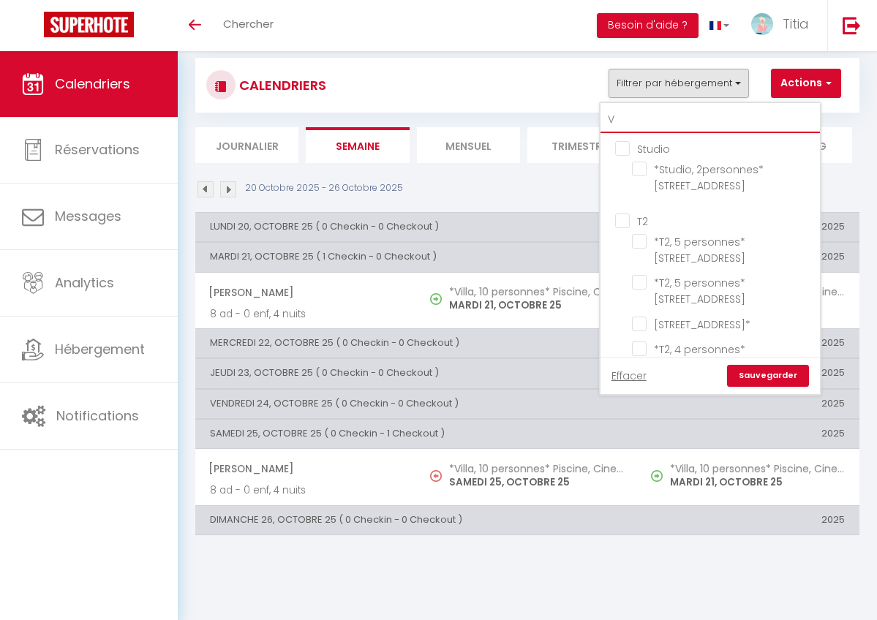
click at [652, 119] on input "V" at bounding box center [709, 120] width 219 height 26
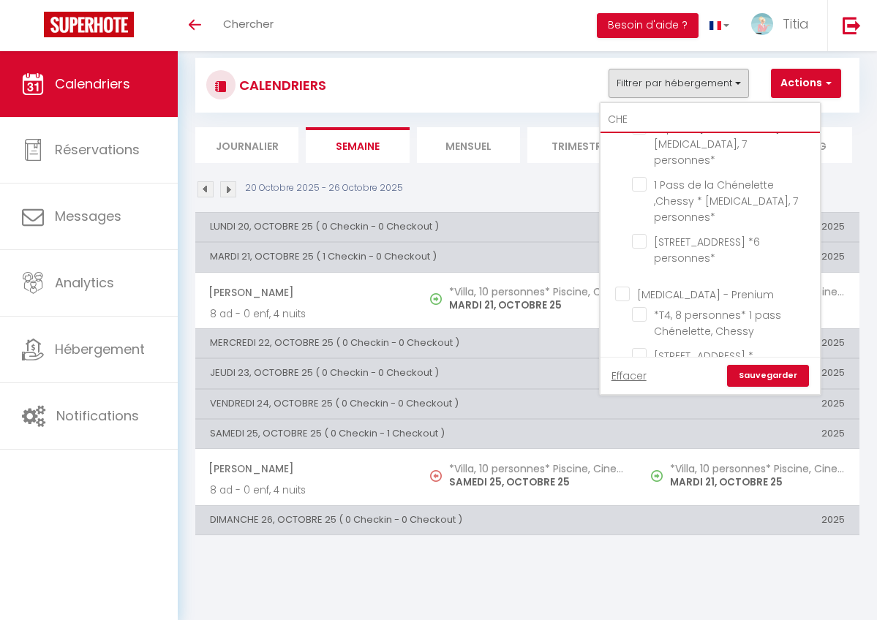
scroll to position [375, 0]
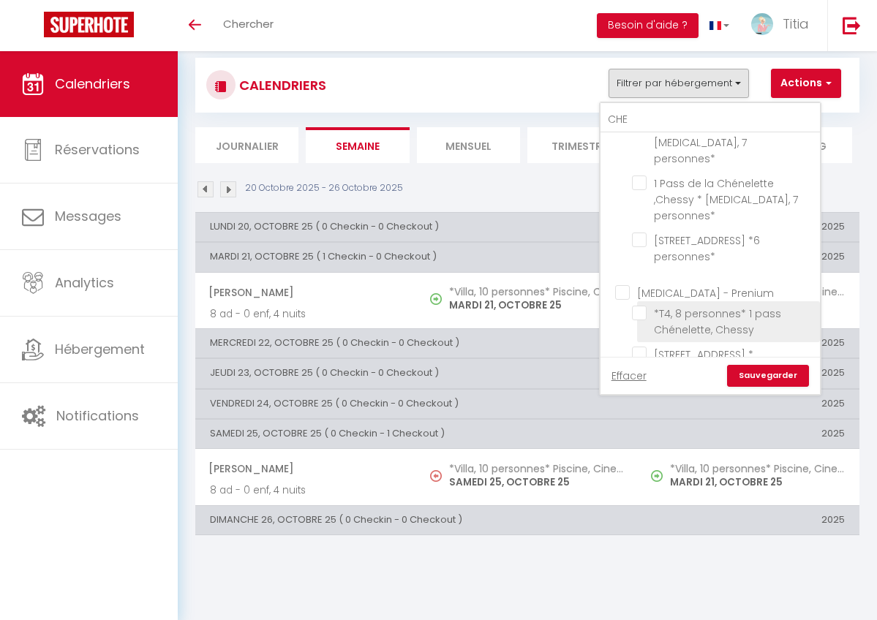
click at [644, 306] on input "*T4, 8 personnes* 1 pass Chénelette, Chessy" at bounding box center [723, 313] width 183 height 15
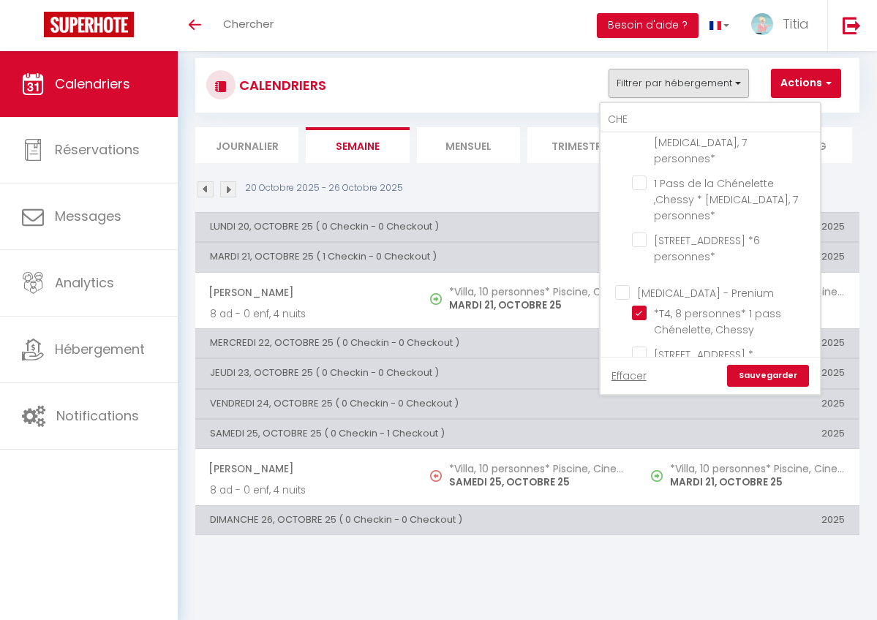
click at [766, 377] on link "Sauvegarder" at bounding box center [768, 376] width 82 height 22
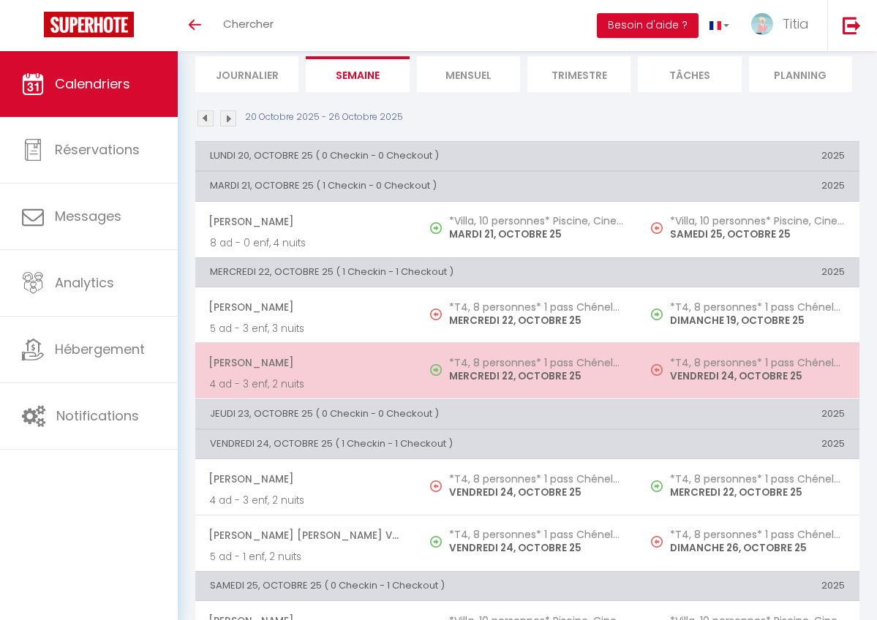
scroll to position [97, 0]
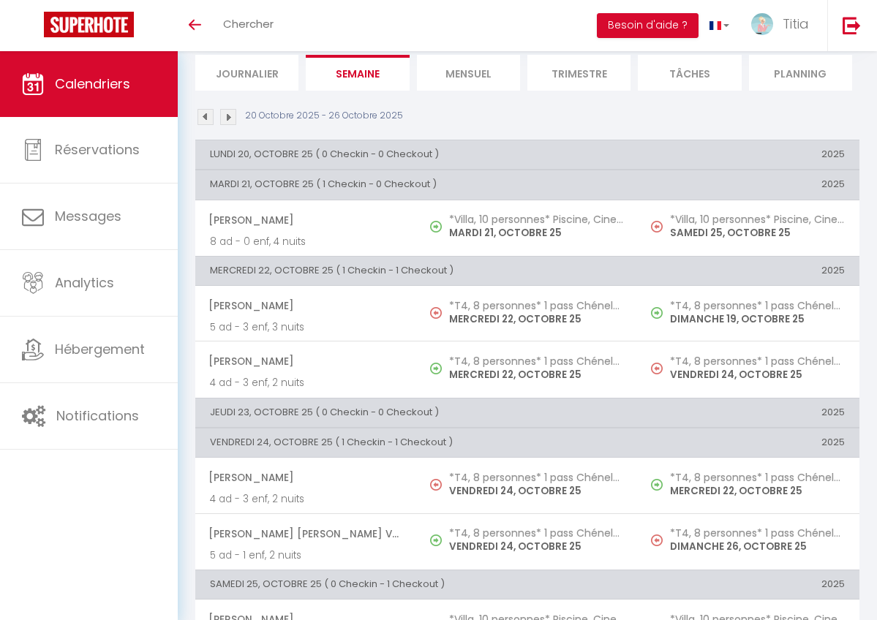
click at [200, 118] on img at bounding box center [205, 117] width 16 height 16
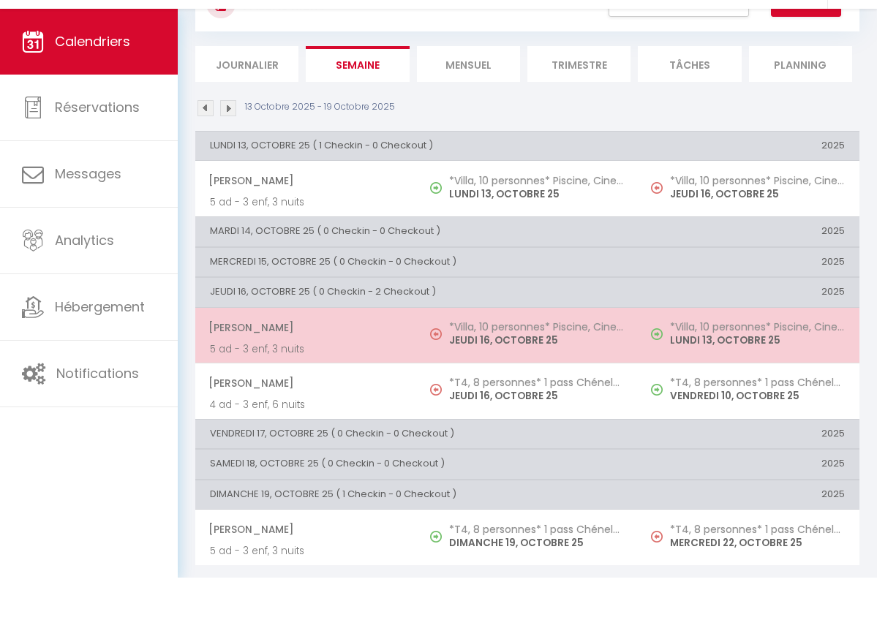
scroll to position [0, 0]
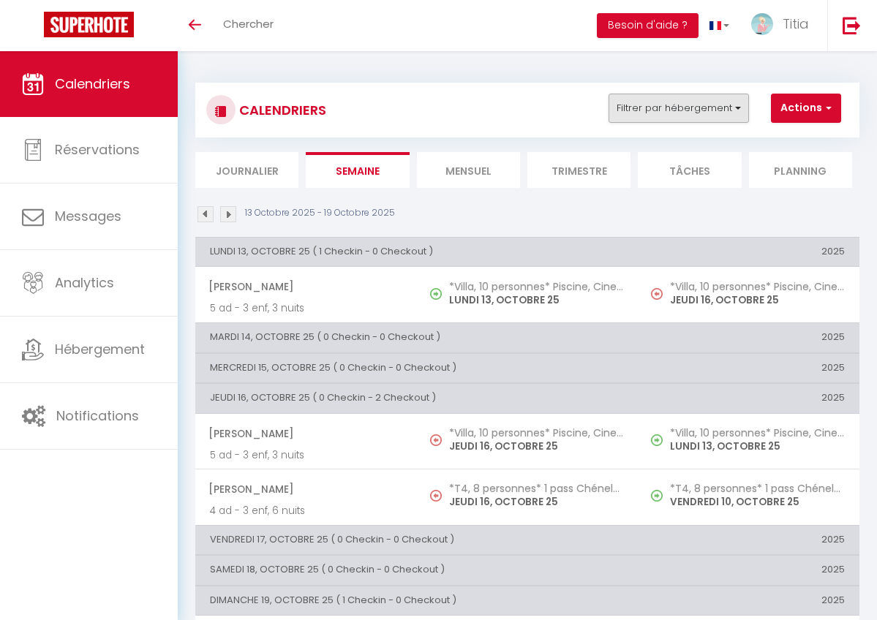
click at [703, 102] on button "Filtrer par hébergement" at bounding box center [678, 108] width 140 height 29
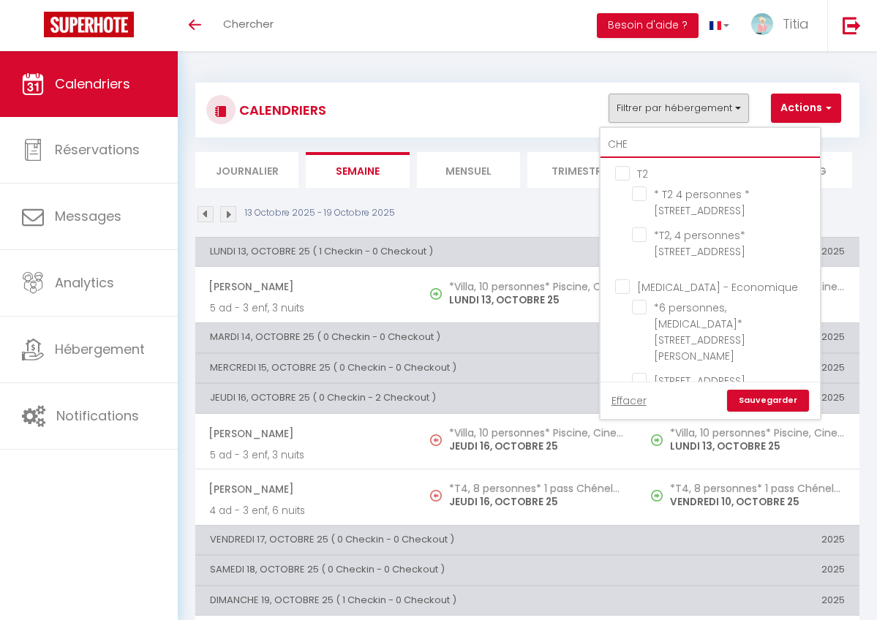
click at [634, 145] on input "CHE" at bounding box center [709, 145] width 219 height 26
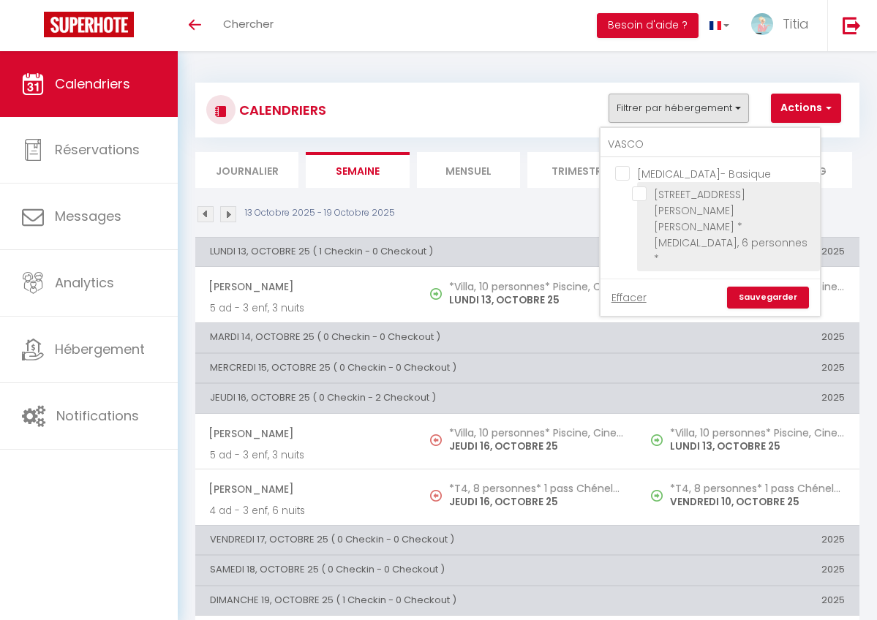
click at [639, 192] on input "[STREET_ADDRESS][PERSON_NAME][PERSON_NAME] * [MEDICAL_DATA], 6 personnes *" at bounding box center [723, 193] width 183 height 15
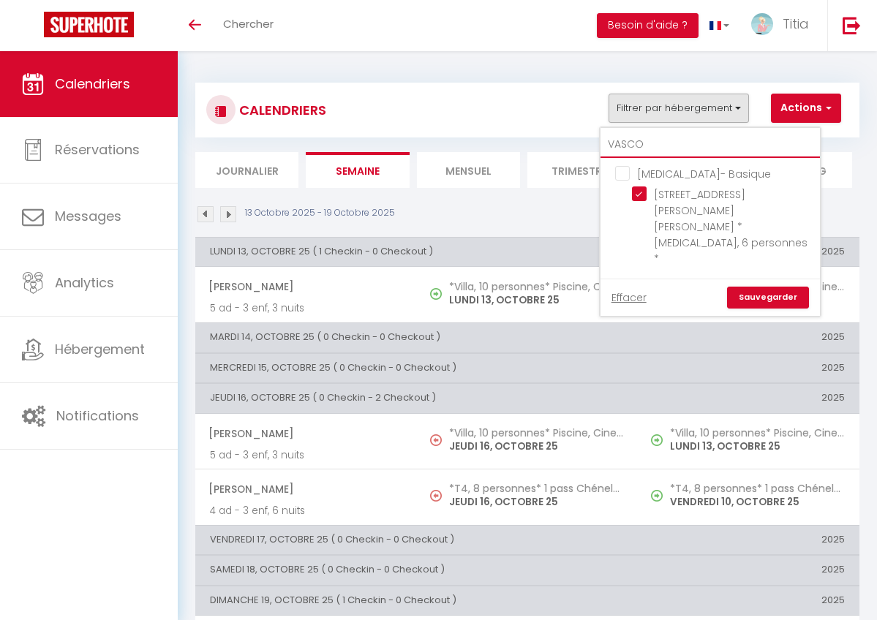
click at [651, 140] on input "VASCO" at bounding box center [709, 145] width 219 height 26
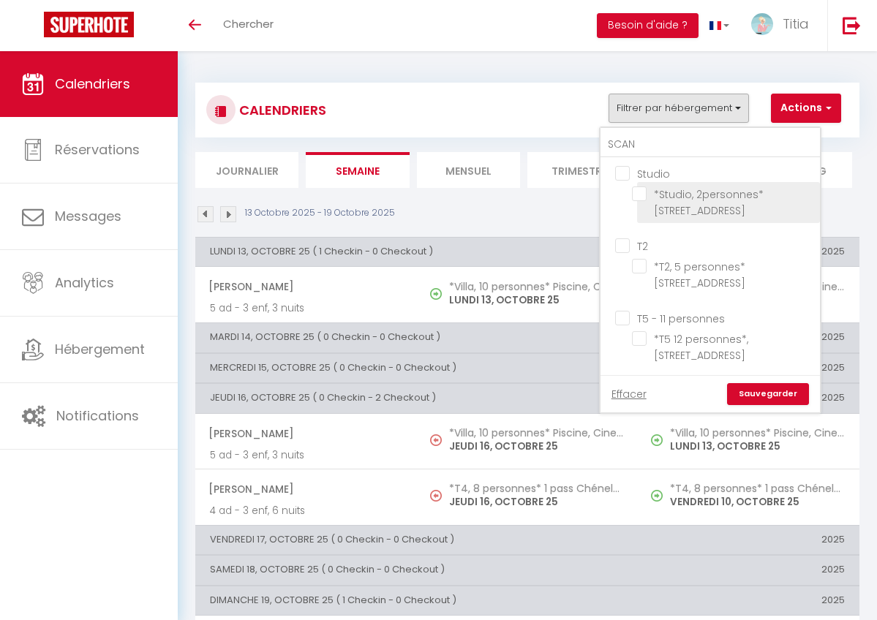
click at [636, 195] on input "*Studio, 2personnes* [STREET_ADDRESS]" at bounding box center [723, 193] width 183 height 15
click at [755, 394] on link "Sauvegarder" at bounding box center [768, 394] width 82 height 22
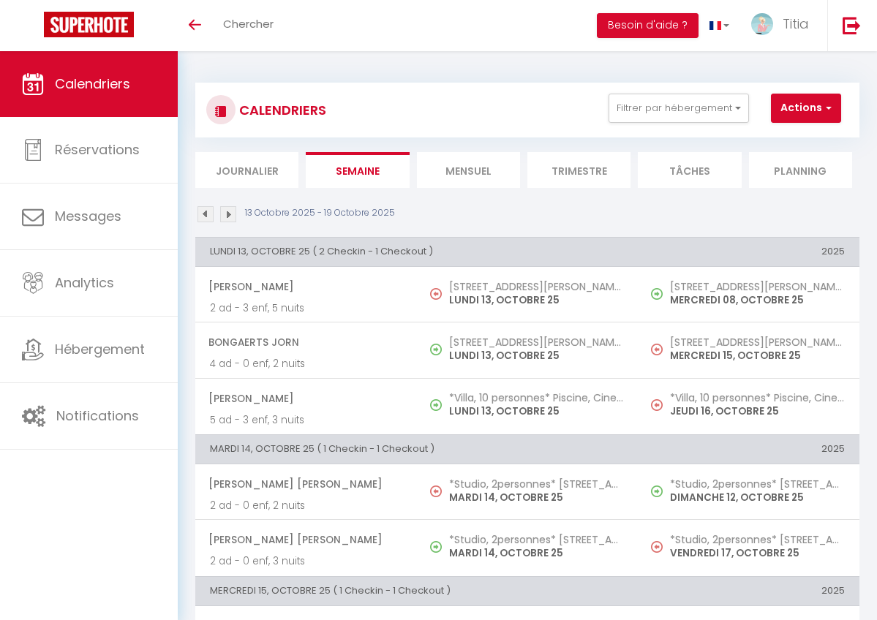
click at [204, 215] on img at bounding box center [205, 214] width 16 height 16
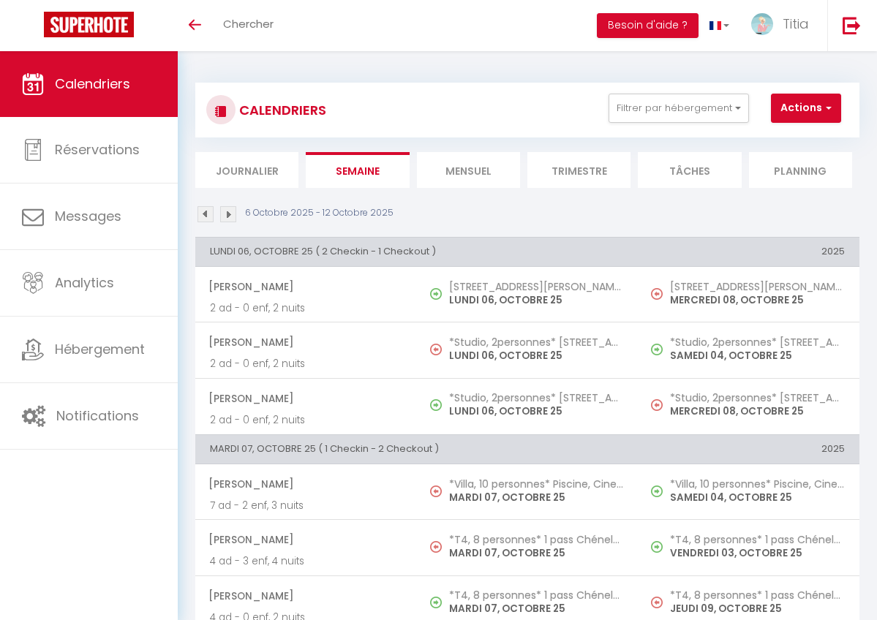
click at [230, 211] on img at bounding box center [228, 214] width 16 height 16
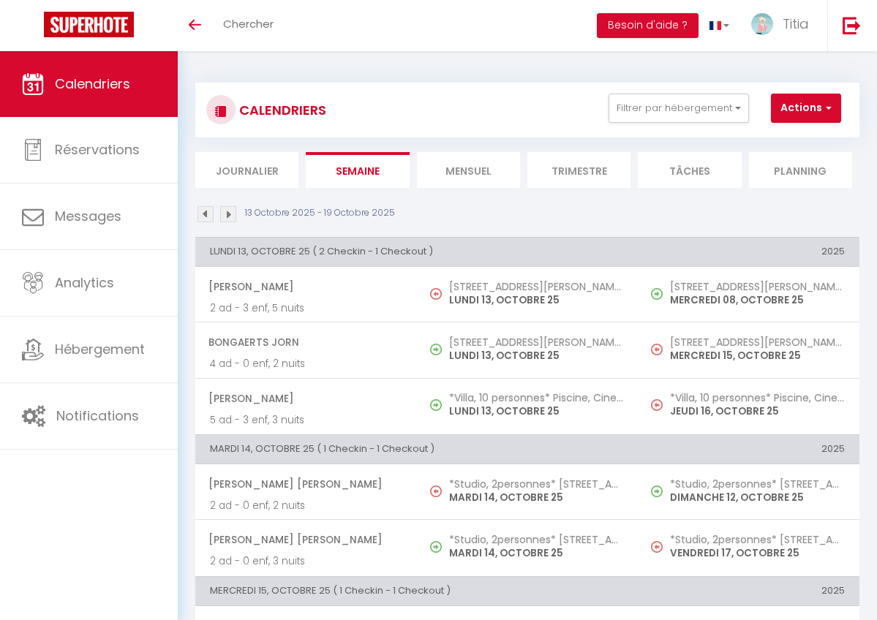
click at [231, 212] on img at bounding box center [228, 214] width 16 height 16
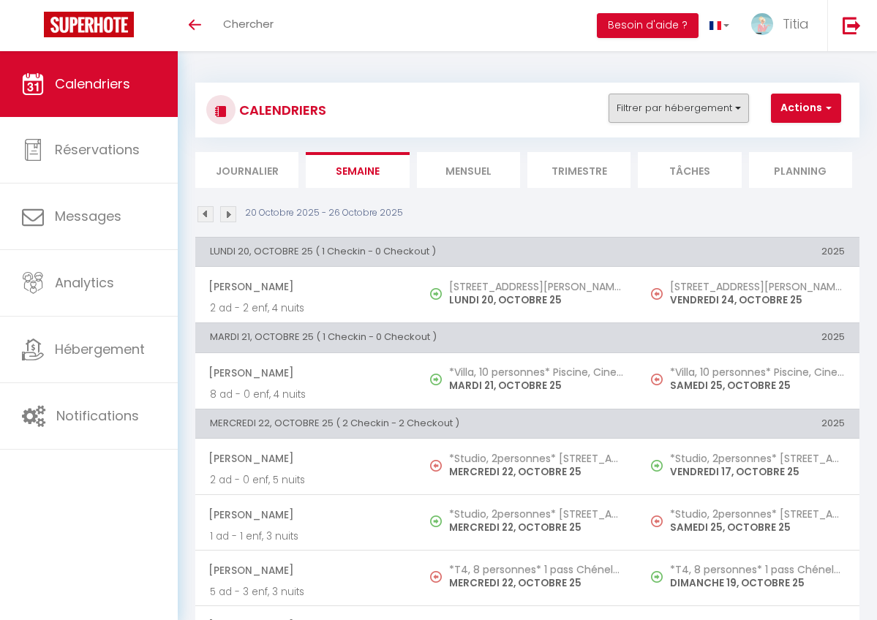
click at [650, 103] on button "Filtrer par hébergement" at bounding box center [678, 108] width 140 height 29
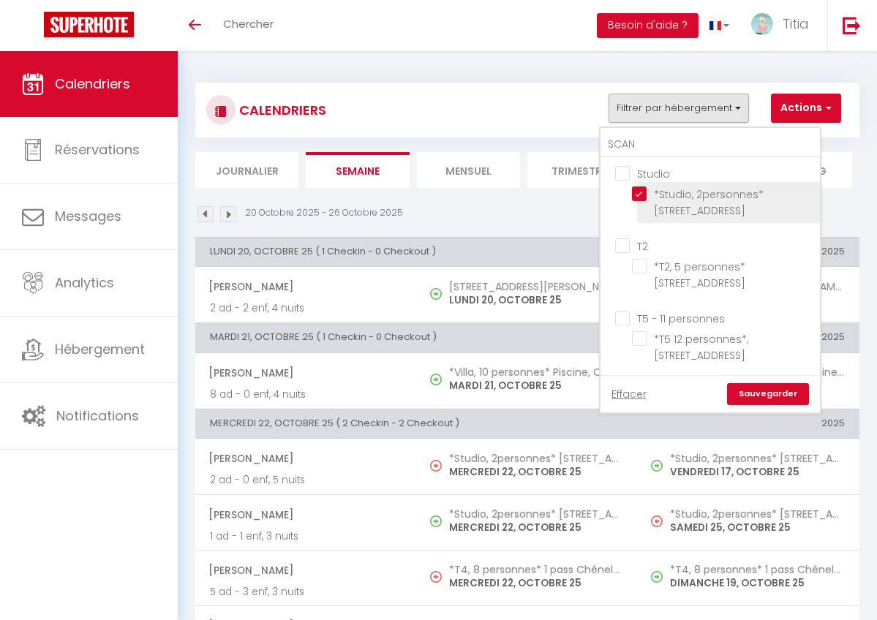
click at [638, 193] on input "*Studio, 2personnes* [STREET_ADDRESS]" at bounding box center [723, 193] width 183 height 15
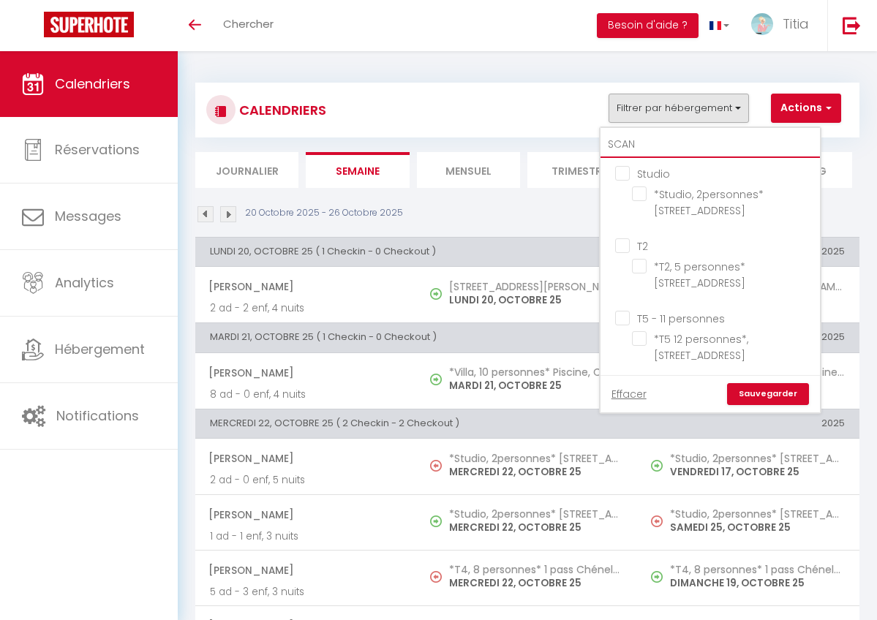
click at [646, 149] on input "SCAN" at bounding box center [709, 145] width 219 height 26
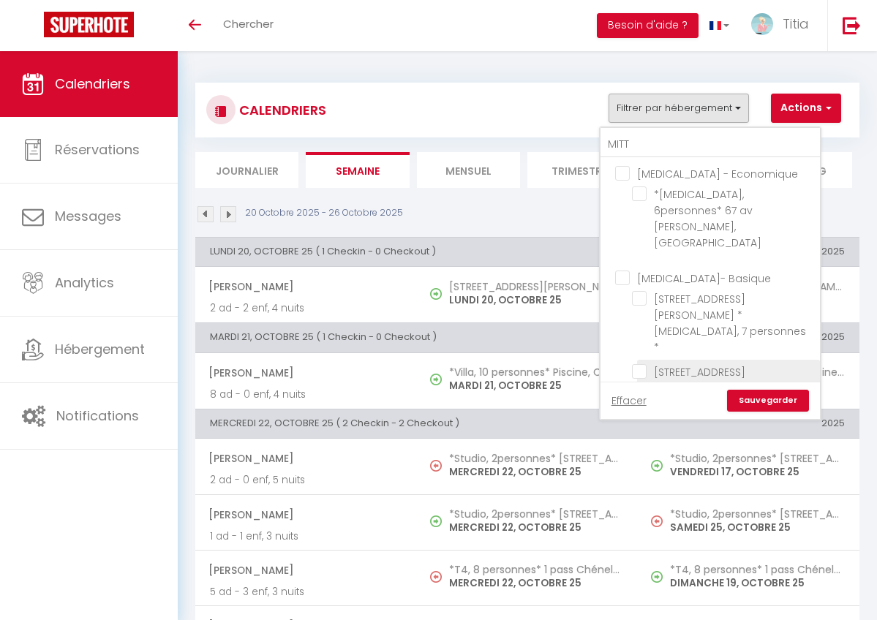
click at [643, 364] on input "[STREET_ADDRESS][PERSON_NAME] * [MEDICAL_DATA], 7 personnes *" at bounding box center [723, 371] width 183 height 15
click at [758, 390] on link "Sauvegarder" at bounding box center [768, 401] width 82 height 22
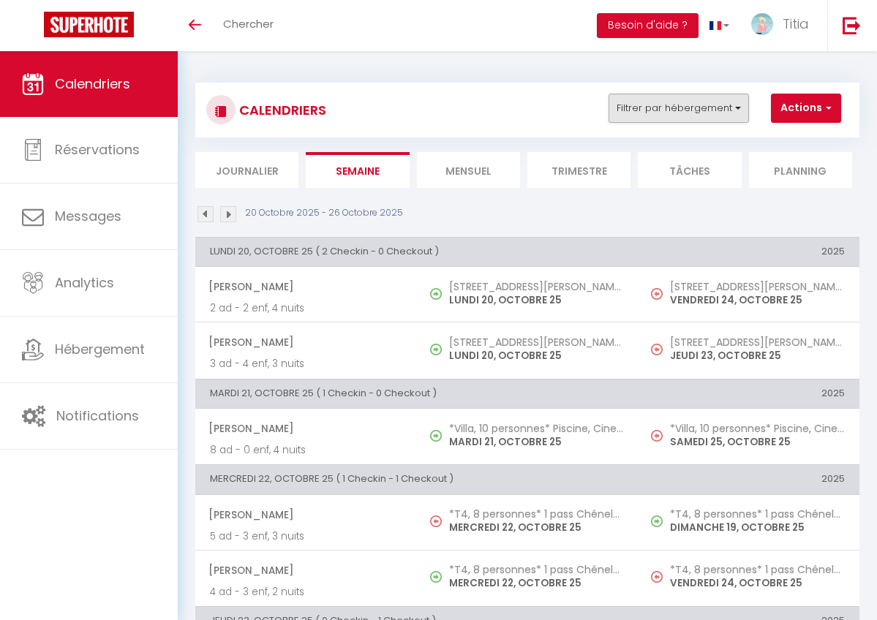
click at [656, 115] on button "Filtrer par hébergement" at bounding box center [678, 108] width 140 height 29
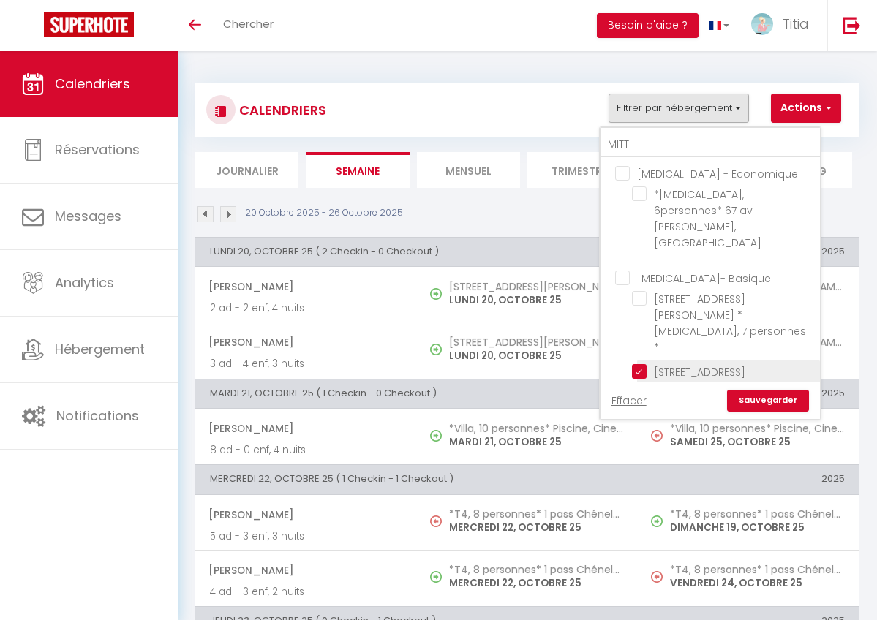
click at [647, 364] on input "[STREET_ADDRESS][PERSON_NAME] * [MEDICAL_DATA], 7 personnes *" at bounding box center [723, 371] width 183 height 15
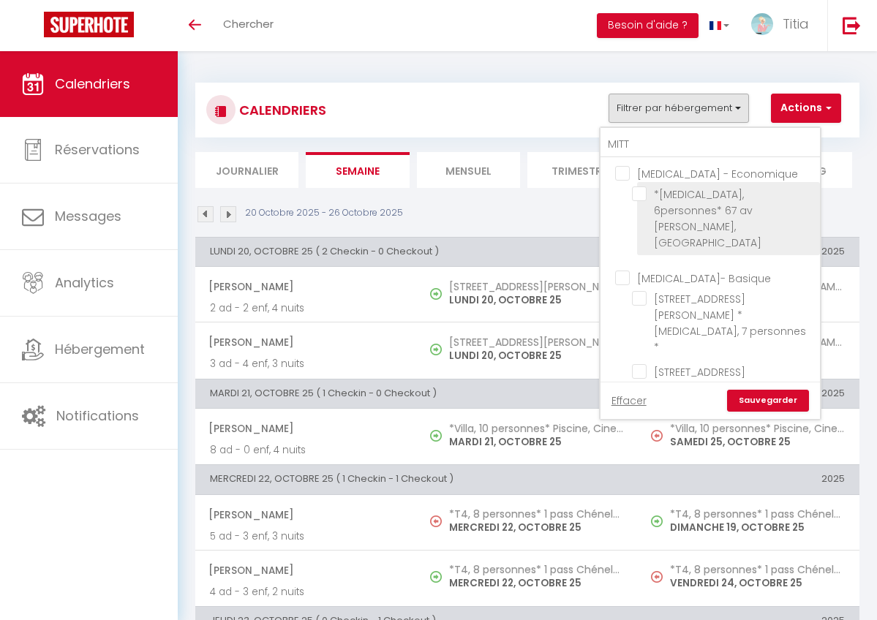
click at [640, 194] on input "*[MEDICAL_DATA], 6personnes* 67 av [PERSON_NAME], [GEOGRAPHIC_DATA]" at bounding box center [723, 193] width 183 height 15
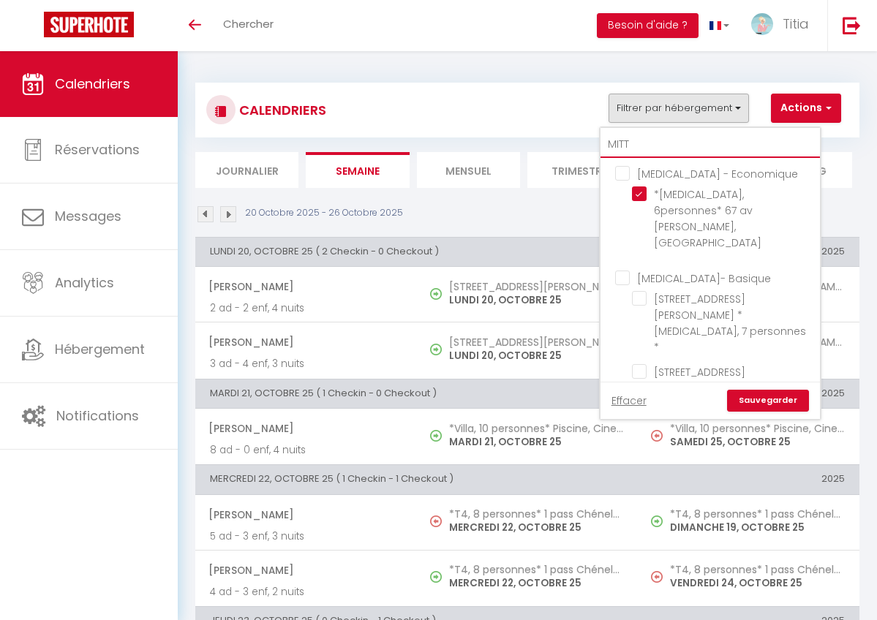
click at [641, 141] on input "MITT" at bounding box center [709, 145] width 219 height 26
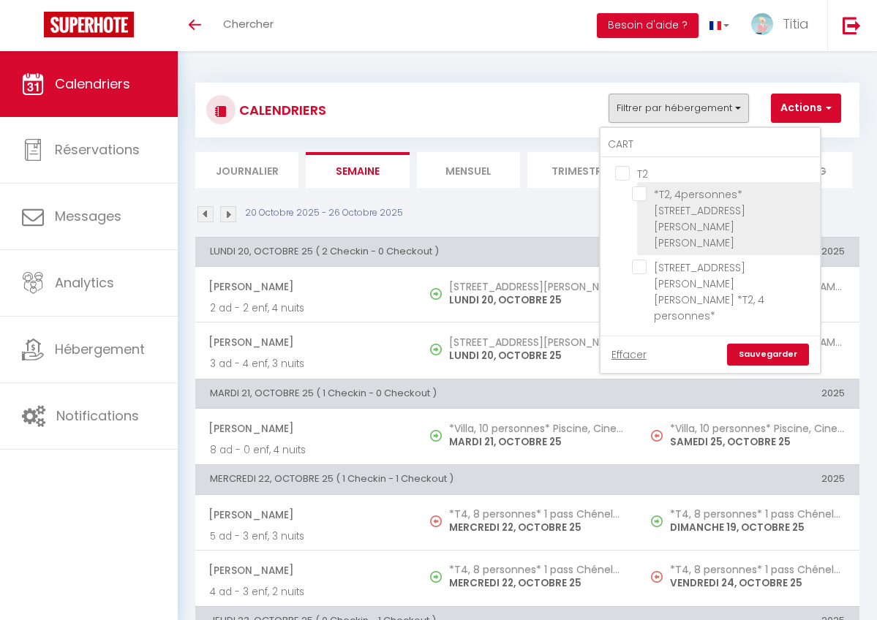
click at [639, 197] on input "*T2, 4personnes* [STREET_ADDRESS][PERSON_NAME][PERSON_NAME]" at bounding box center [723, 193] width 183 height 15
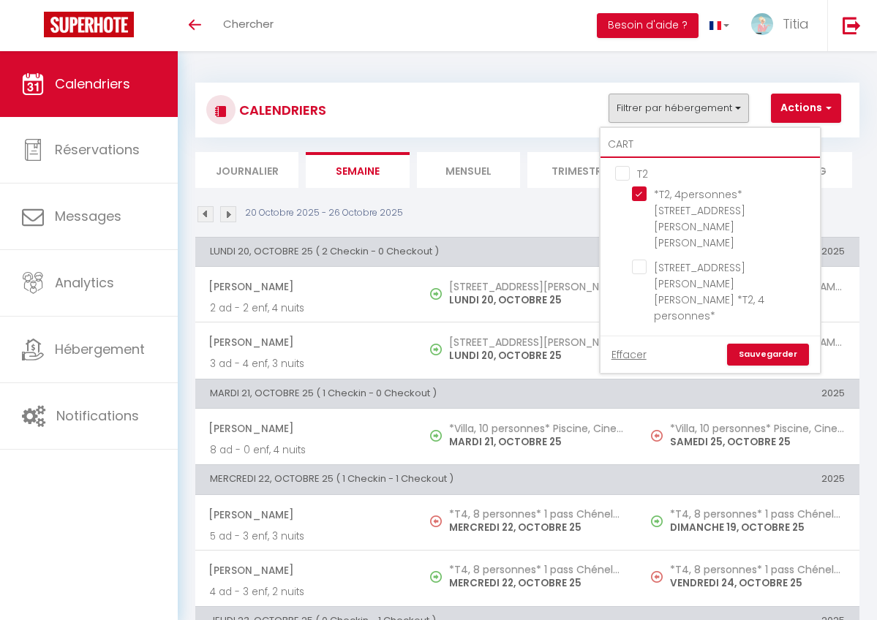
click at [646, 149] on input "CART" at bounding box center [709, 145] width 219 height 26
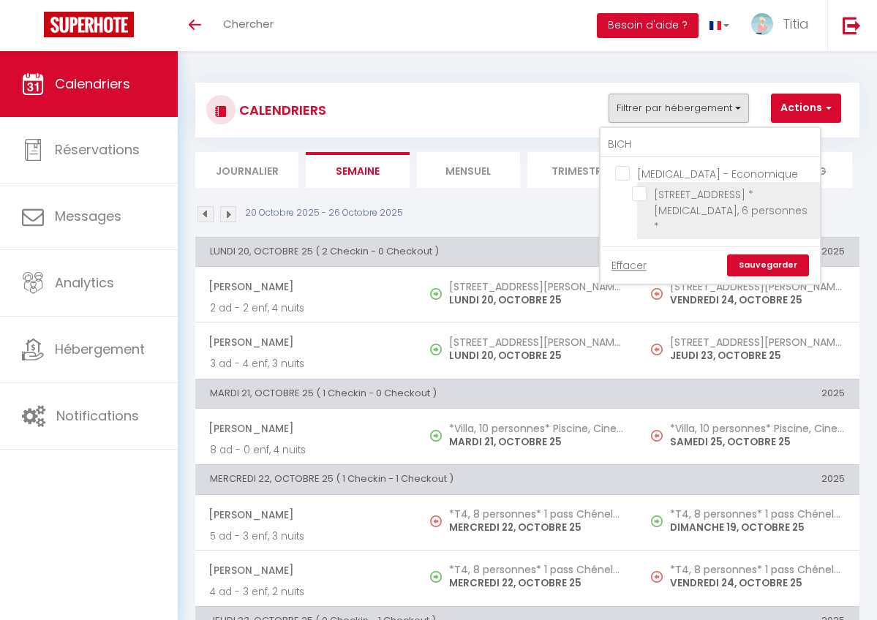
click at [641, 189] on input "[STREET_ADDRESS] * [MEDICAL_DATA], 6 personnes *" at bounding box center [723, 193] width 183 height 15
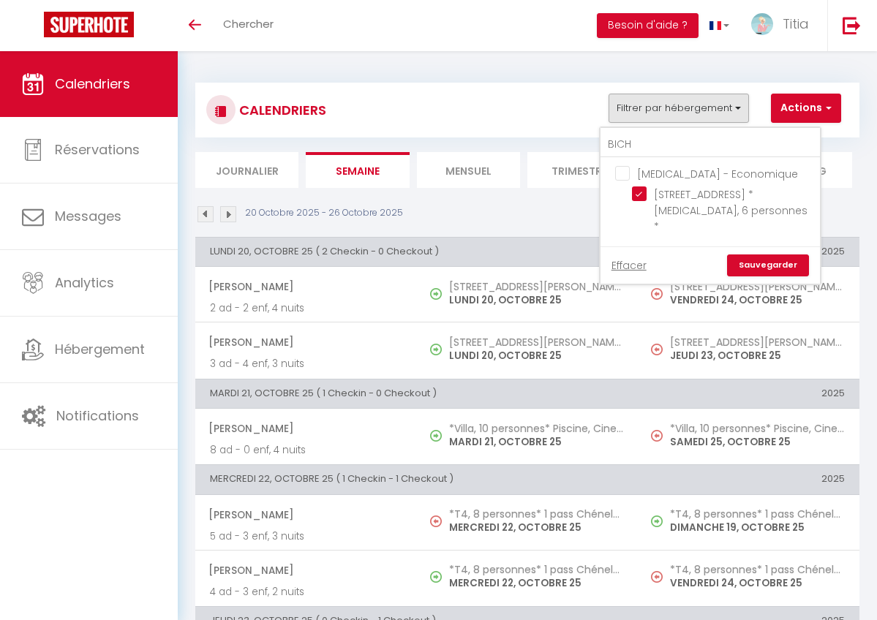
click at [770, 254] on link "Sauvegarder" at bounding box center [768, 265] width 82 height 22
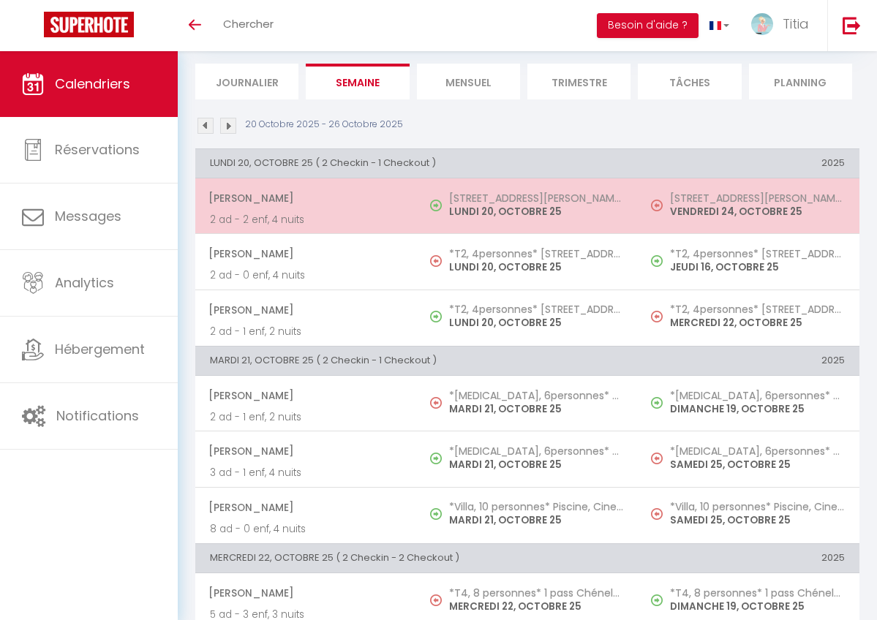
scroll to position [90, 0]
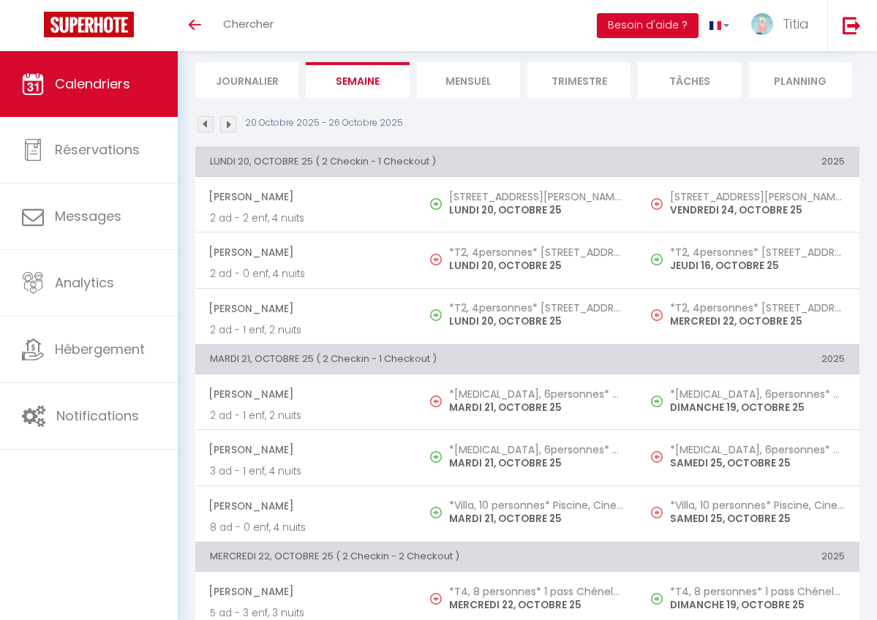
click at [200, 124] on img at bounding box center [205, 124] width 16 height 16
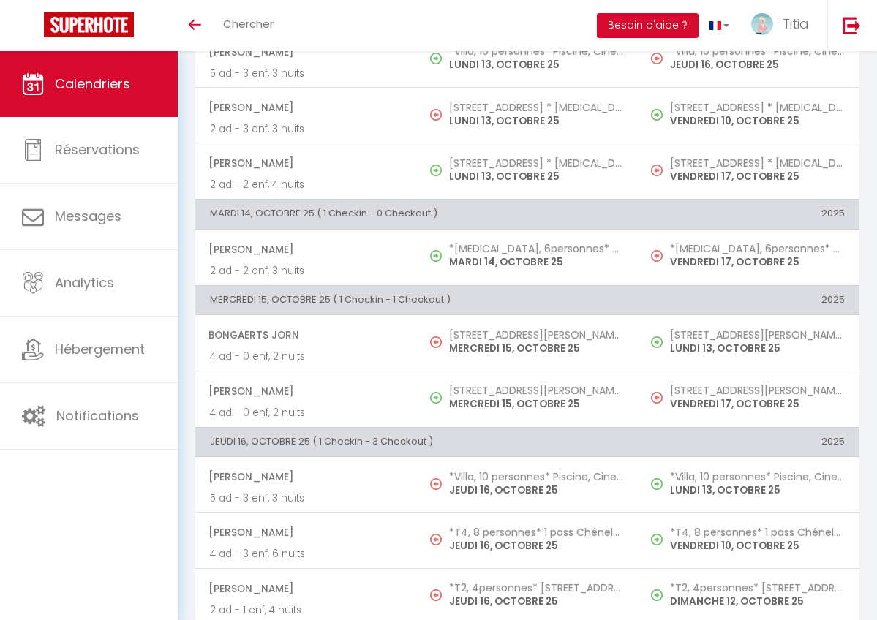
scroll to position [0, 0]
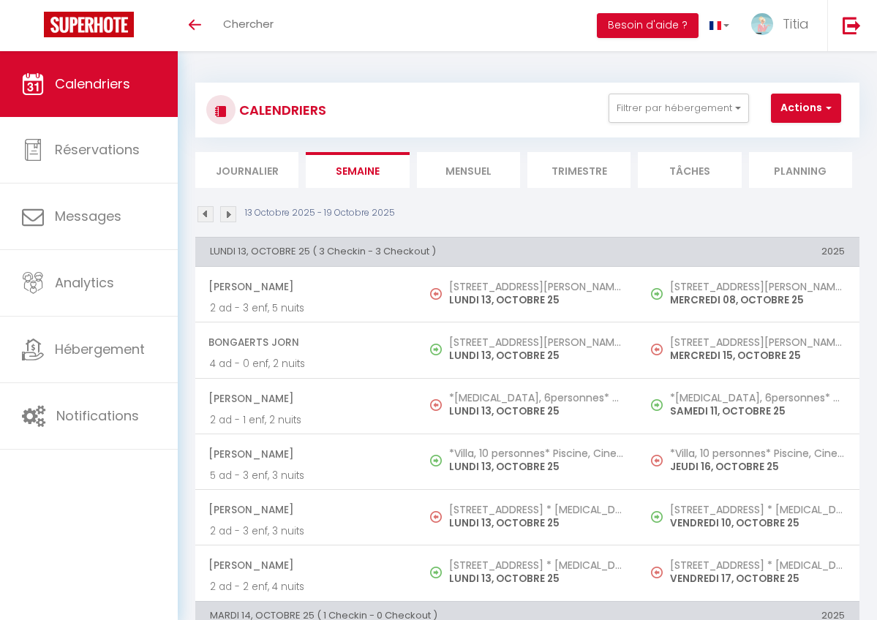
click at [227, 214] on img at bounding box center [228, 214] width 16 height 16
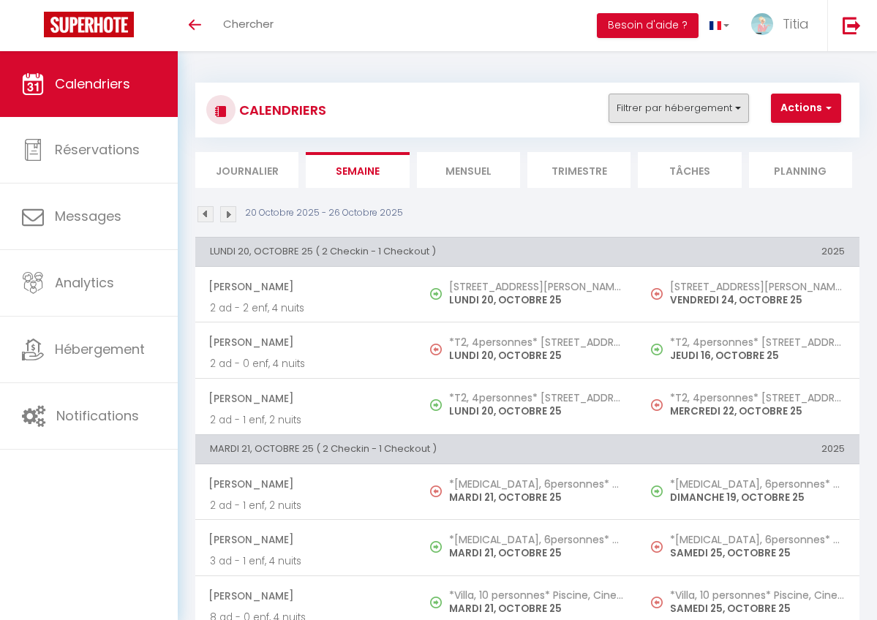
click at [671, 110] on button "Filtrer par hébergement" at bounding box center [678, 108] width 140 height 29
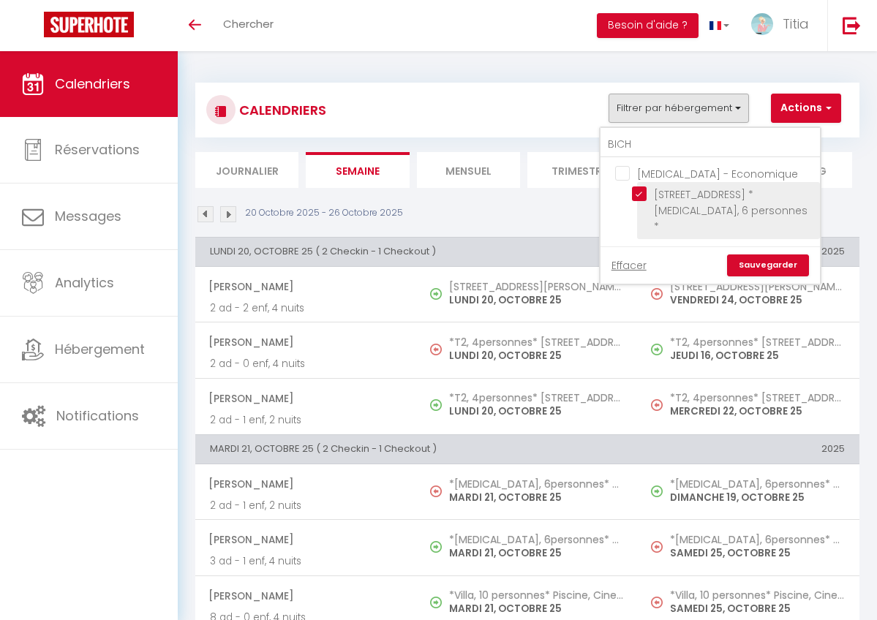
click at [638, 200] on input "[STREET_ADDRESS] * [MEDICAL_DATA], 6 personnes *" at bounding box center [723, 193] width 183 height 15
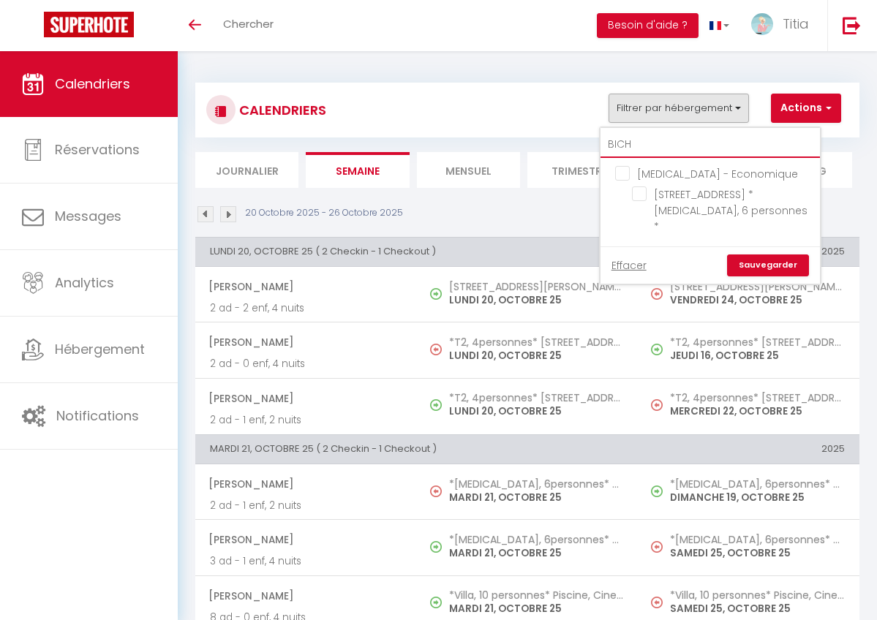
click at [635, 146] on input "BICH" at bounding box center [709, 145] width 219 height 26
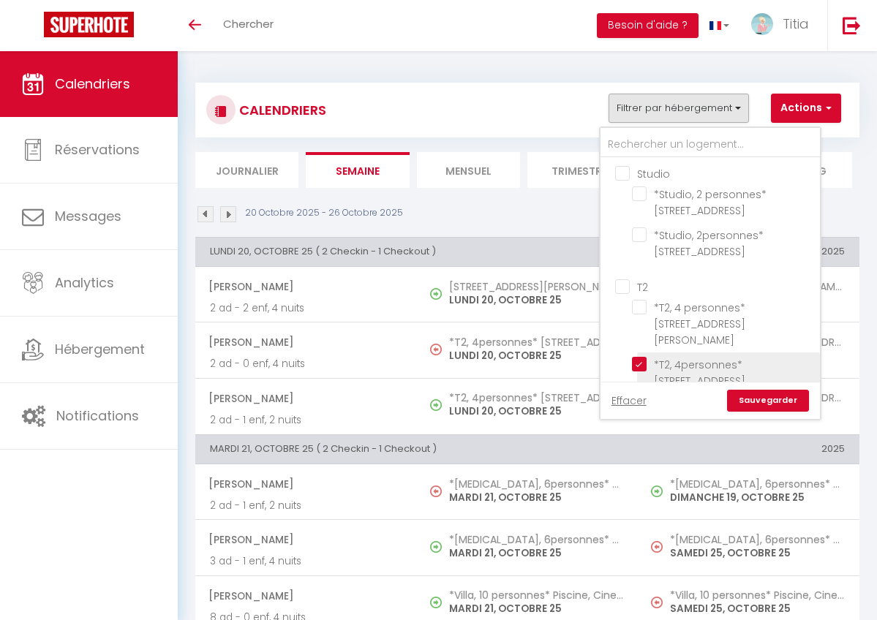
click at [637, 357] on input "*T2, 4personnes* [STREET_ADDRESS][PERSON_NAME][PERSON_NAME]" at bounding box center [723, 364] width 183 height 15
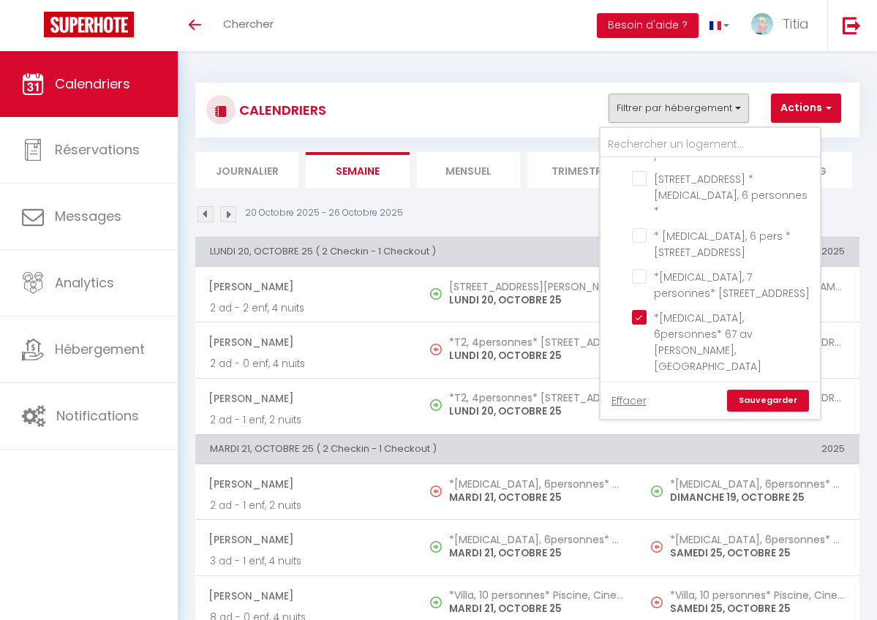
scroll to position [918, 0]
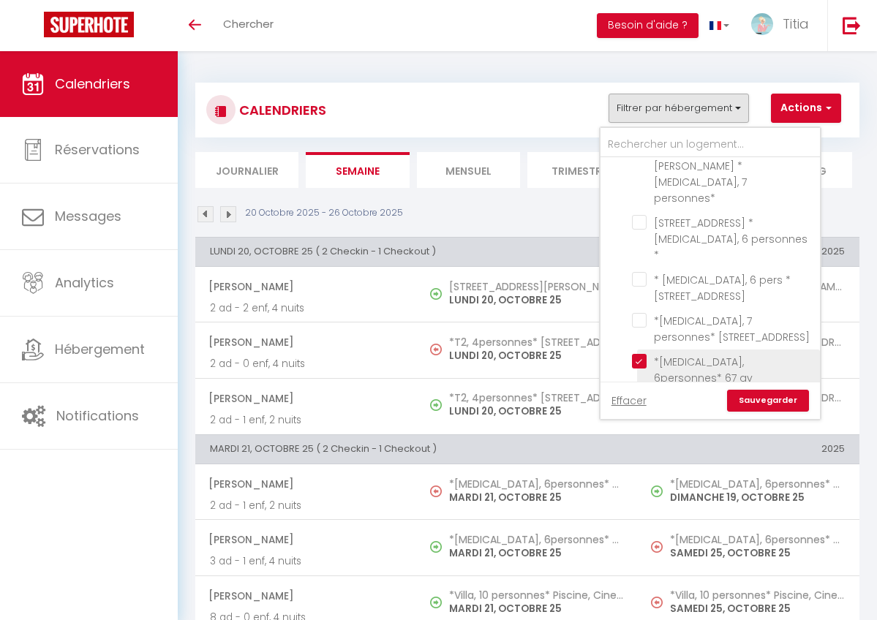
click at [643, 354] on input "*[MEDICAL_DATA], 6personnes* 67 av [PERSON_NAME], [GEOGRAPHIC_DATA]" at bounding box center [723, 361] width 183 height 15
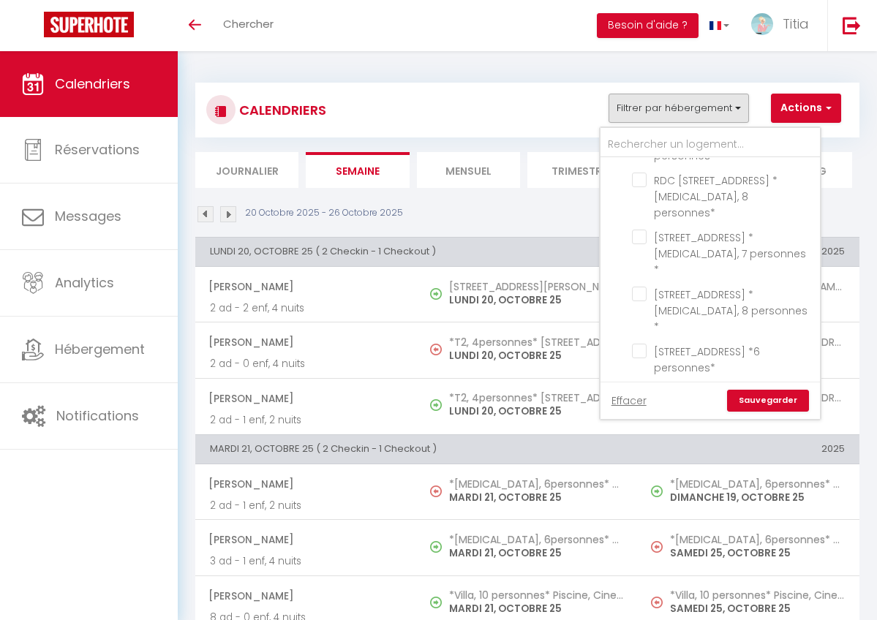
scroll to position [1655, 0]
click at [645, 576] on input "[STREET_ADDRESS][PERSON_NAME][PERSON_NAME] * [MEDICAL_DATA], 6 personnes *" at bounding box center [723, 583] width 183 height 15
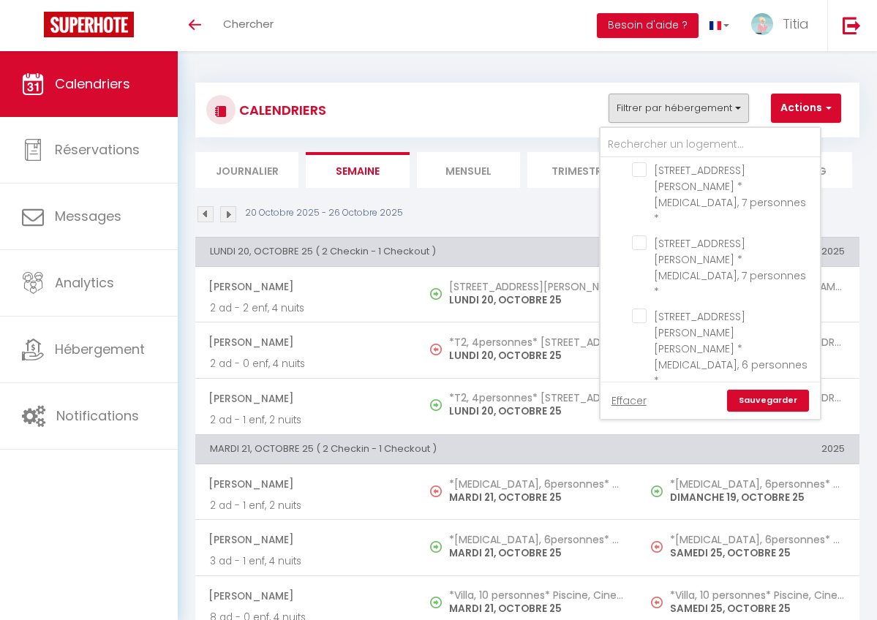
scroll to position [1922, 0]
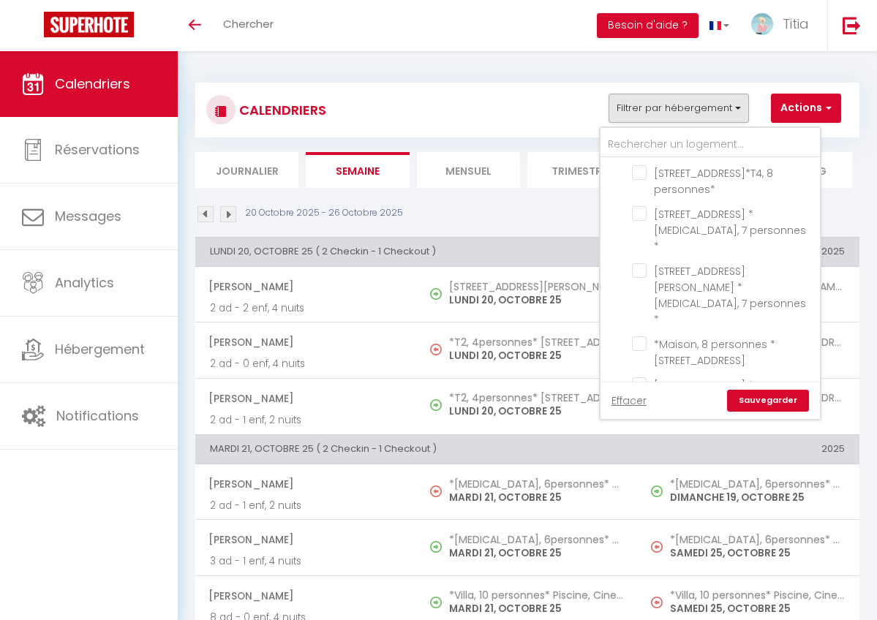
scroll to position [2648, 0]
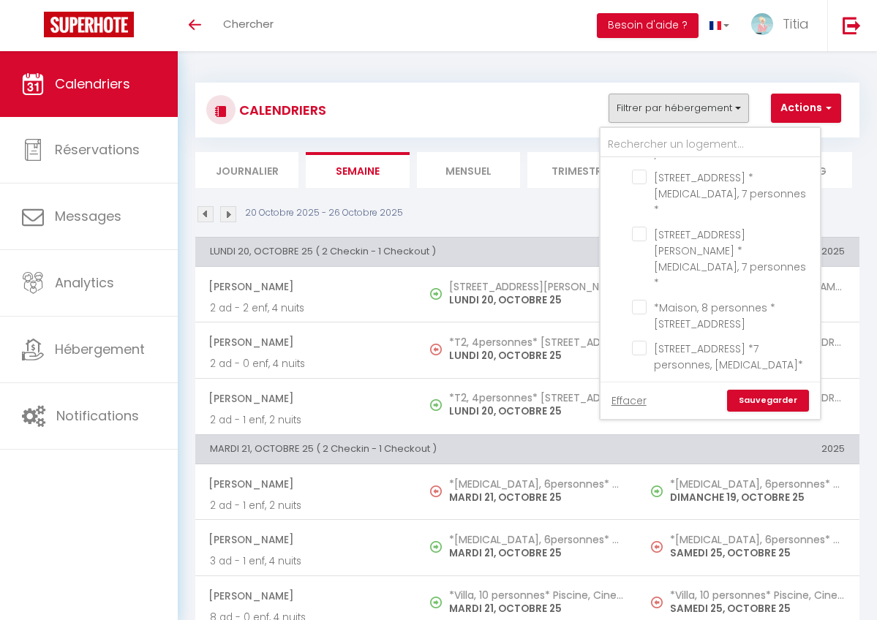
scroll to position [2663, 0]
click at [773, 401] on link "Sauvegarder" at bounding box center [768, 401] width 82 height 22
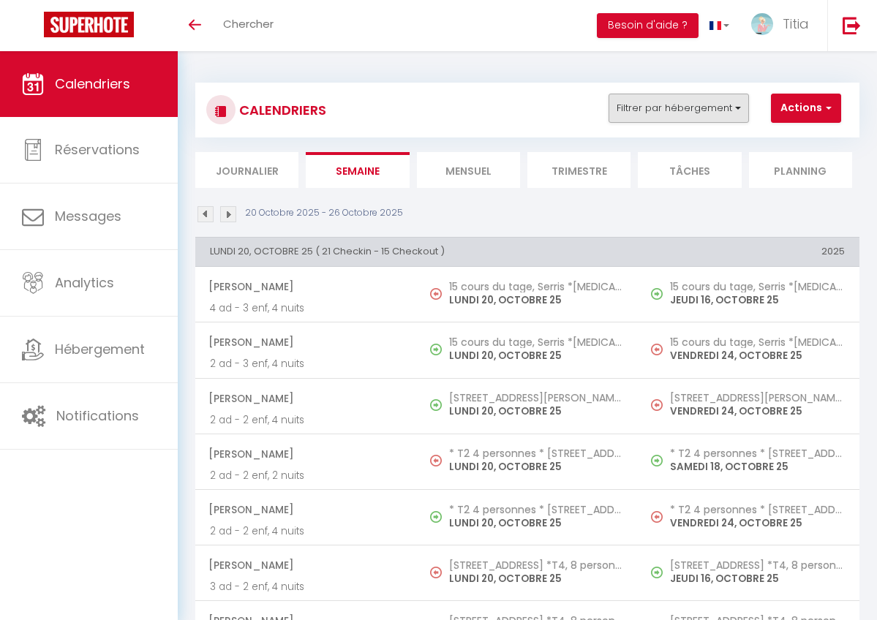
click at [715, 106] on button "Filtrer par hébergement" at bounding box center [678, 108] width 140 height 29
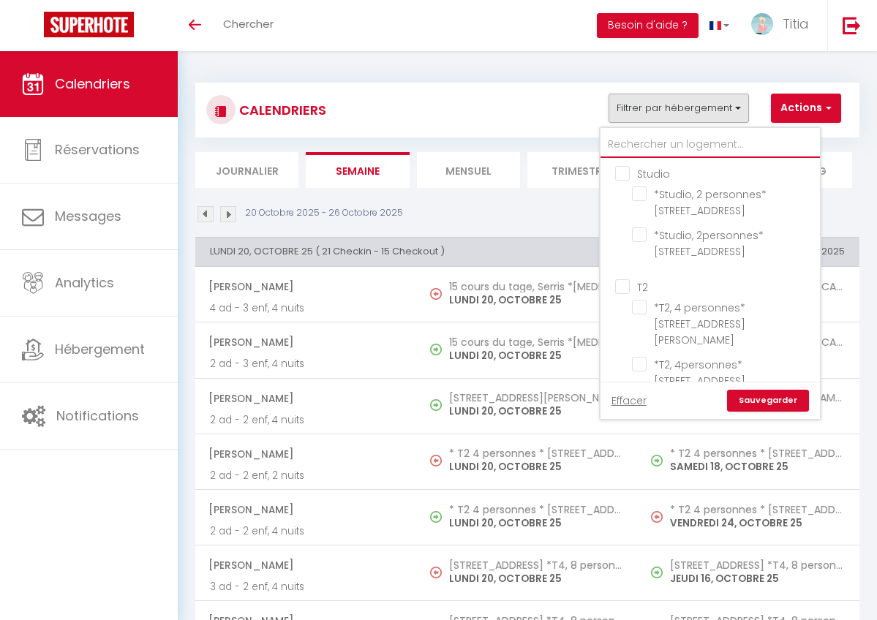
click at [695, 137] on input "text" at bounding box center [709, 145] width 219 height 26
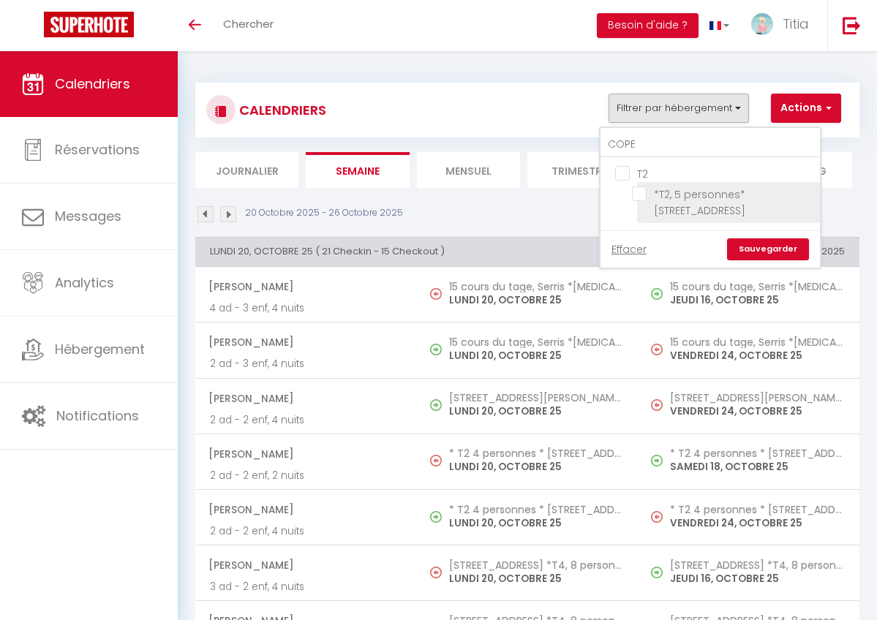
click at [639, 200] on input "*T2, 5 personnes* [STREET_ADDRESS]" at bounding box center [723, 193] width 183 height 15
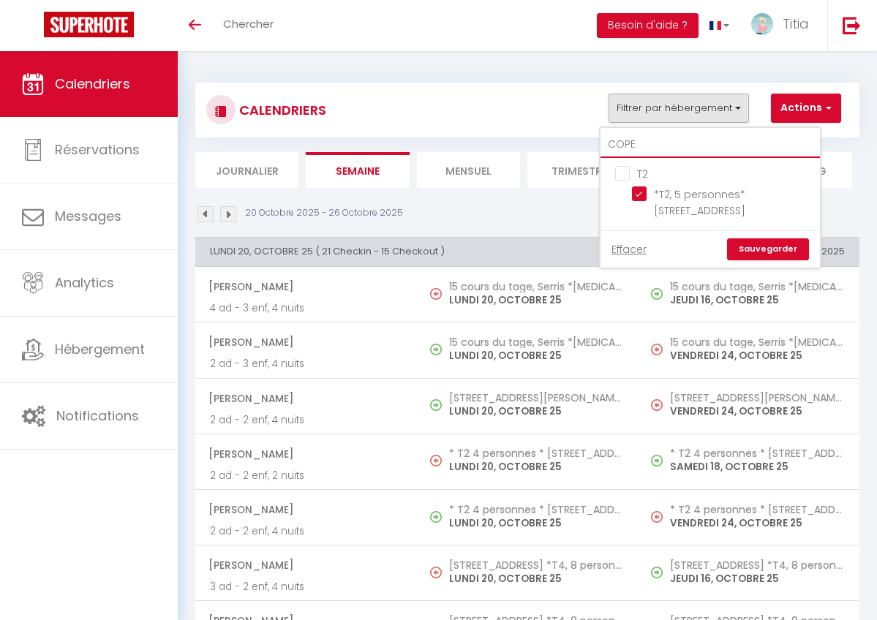
click at [643, 148] on input "COPE" at bounding box center [709, 145] width 219 height 26
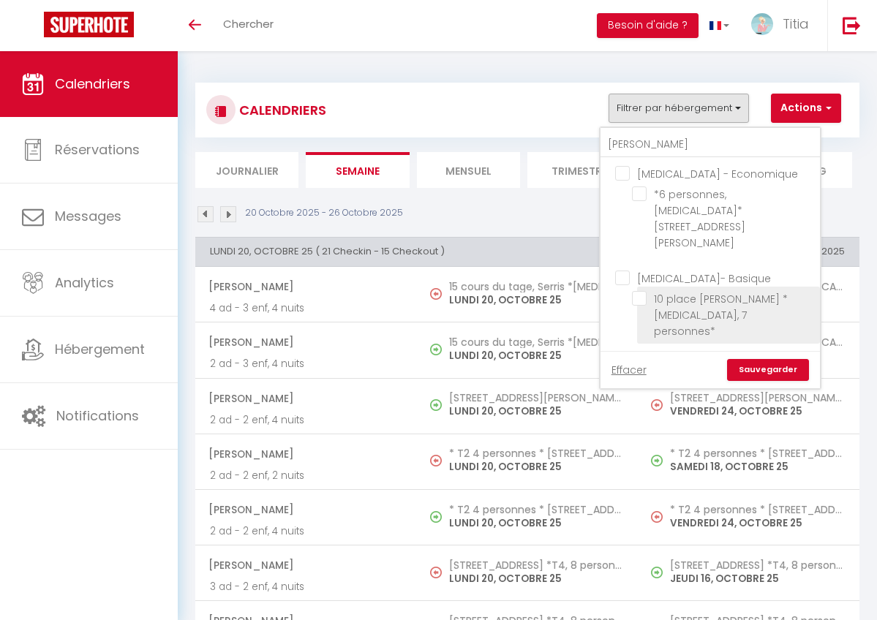
click at [637, 291] on input "10 place [PERSON_NAME] *[MEDICAL_DATA], 7 personnes*" at bounding box center [723, 298] width 183 height 15
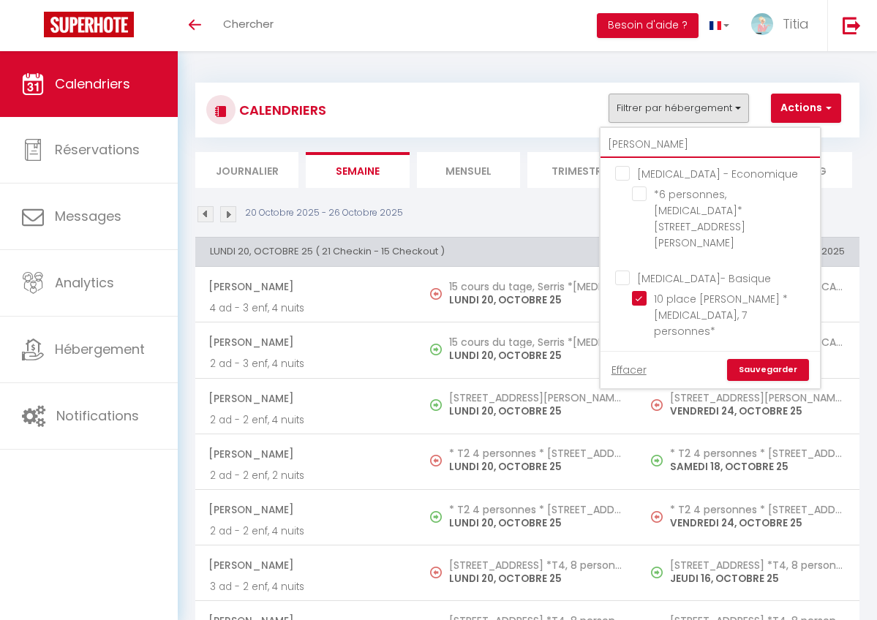
click at [639, 142] on input "[PERSON_NAME]" at bounding box center [709, 145] width 219 height 26
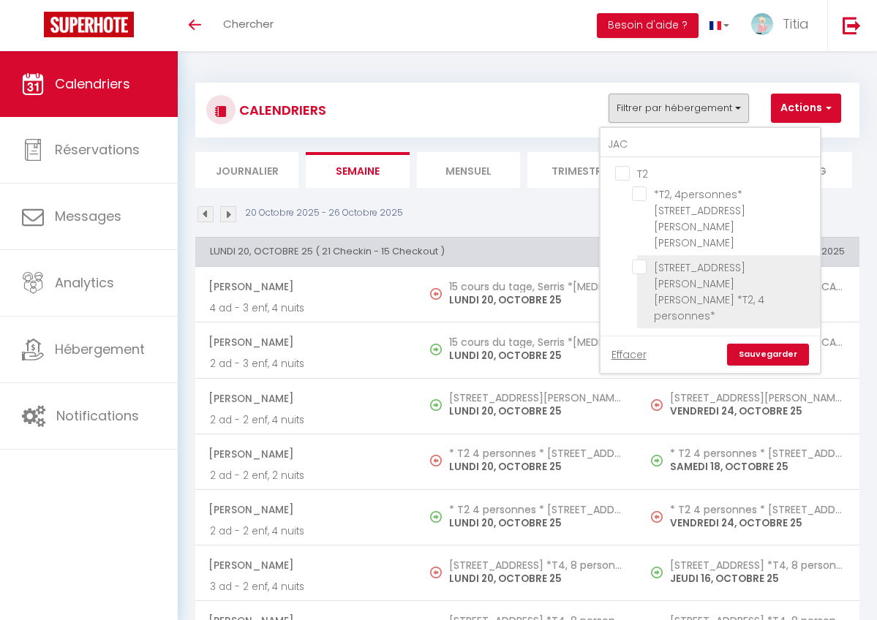
click at [642, 260] on input "[STREET_ADDRESS][PERSON_NAME][PERSON_NAME] *T2, 4 personnes*" at bounding box center [723, 267] width 183 height 15
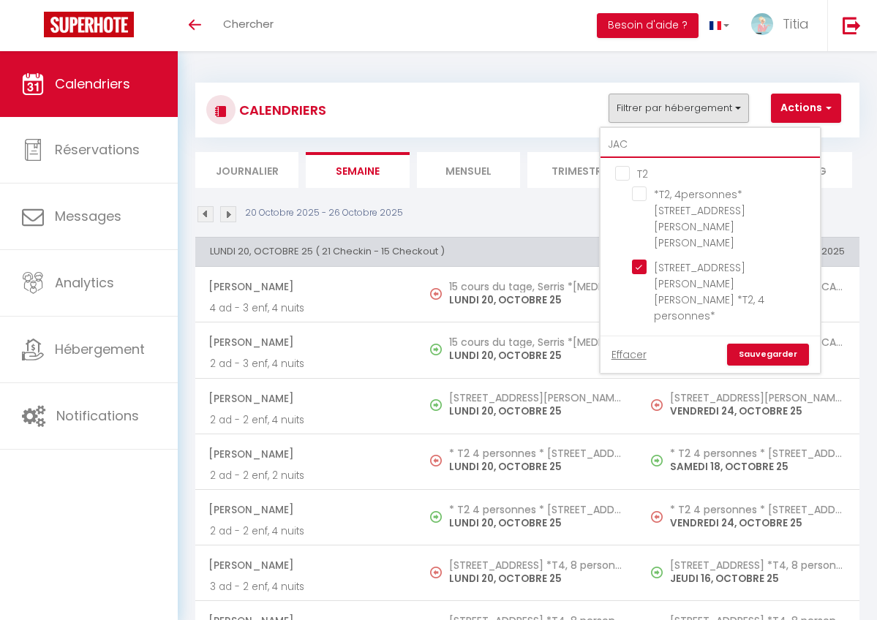
click at [655, 151] on input "JAC" at bounding box center [709, 145] width 219 height 26
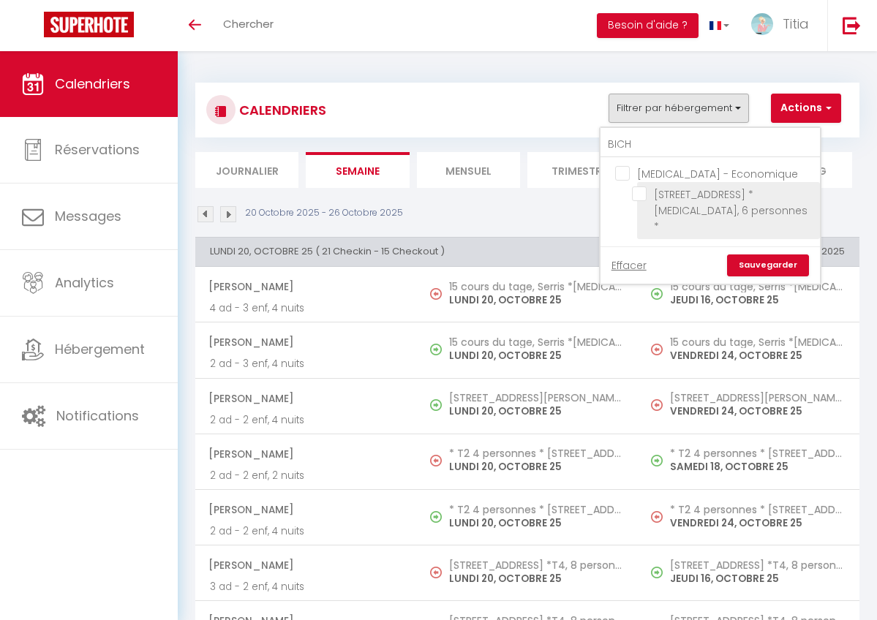
click at [638, 192] on input "[STREET_ADDRESS] * [MEDICAL_DATA], 6 personnes *" at bounding box center [723, 193] width 183 height 15
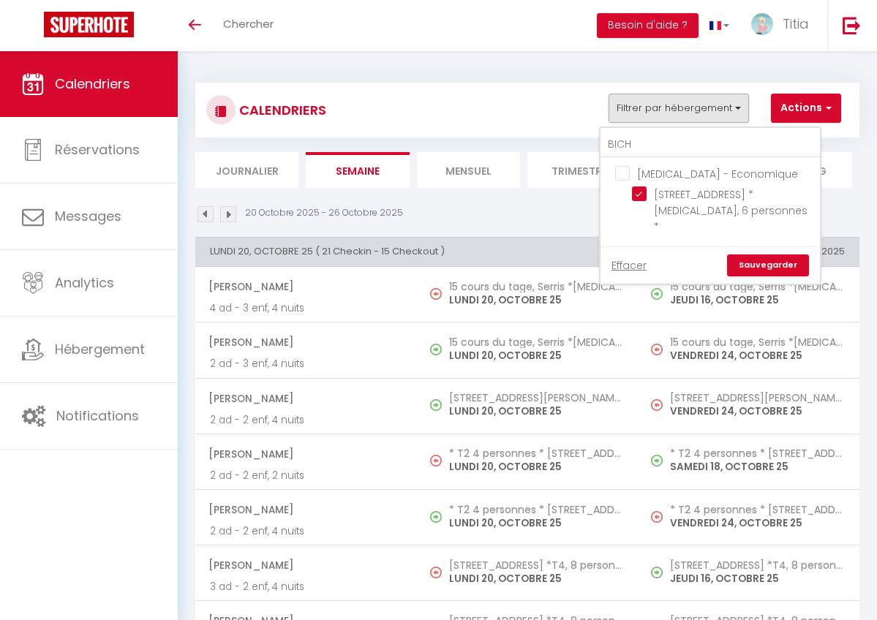
click at [763, 254] on link "Sauvegarder" at bounding box center [768, 265] width 82 height 22
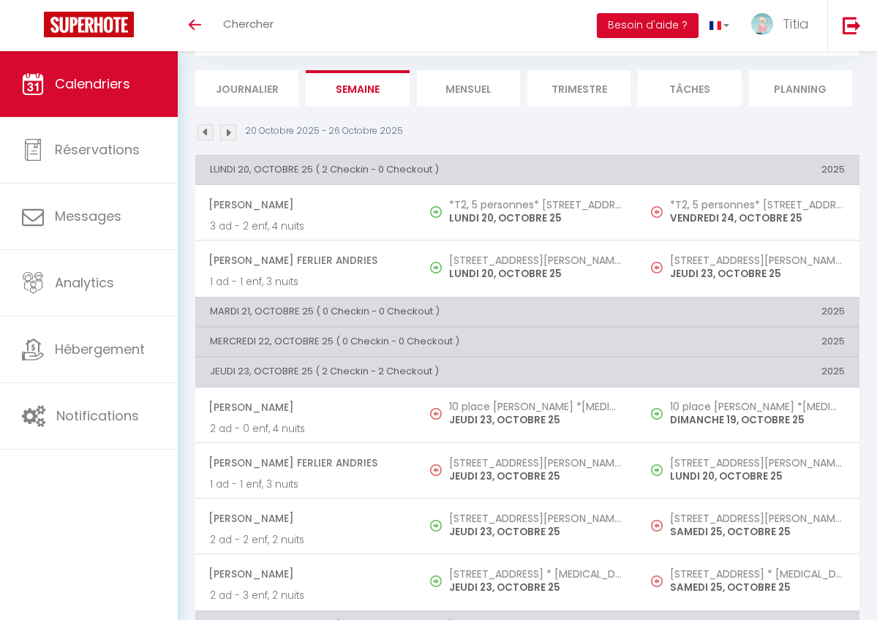
scroll to position [80, 0]
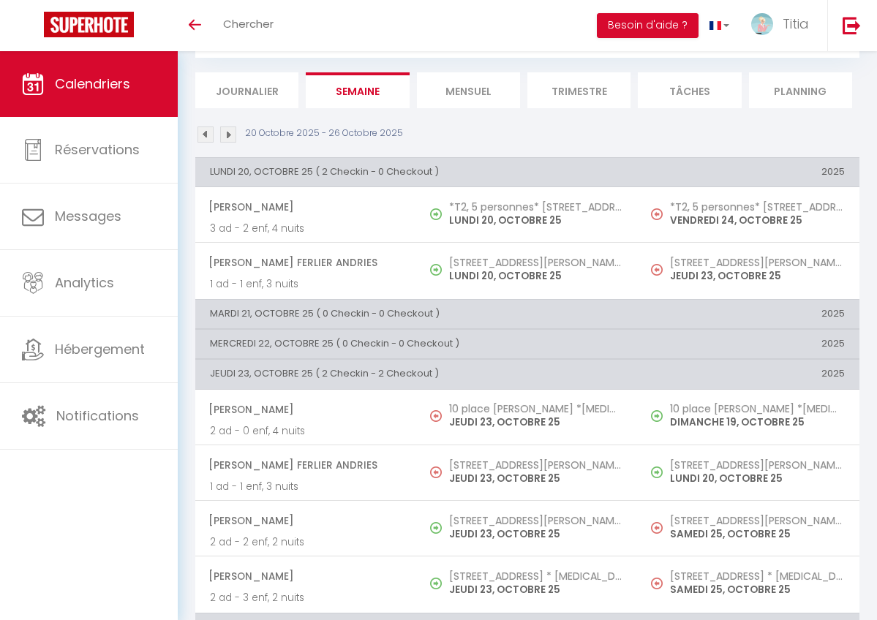
click at [203, 137] on img at bounding box center [205, 134] width 16 height 16
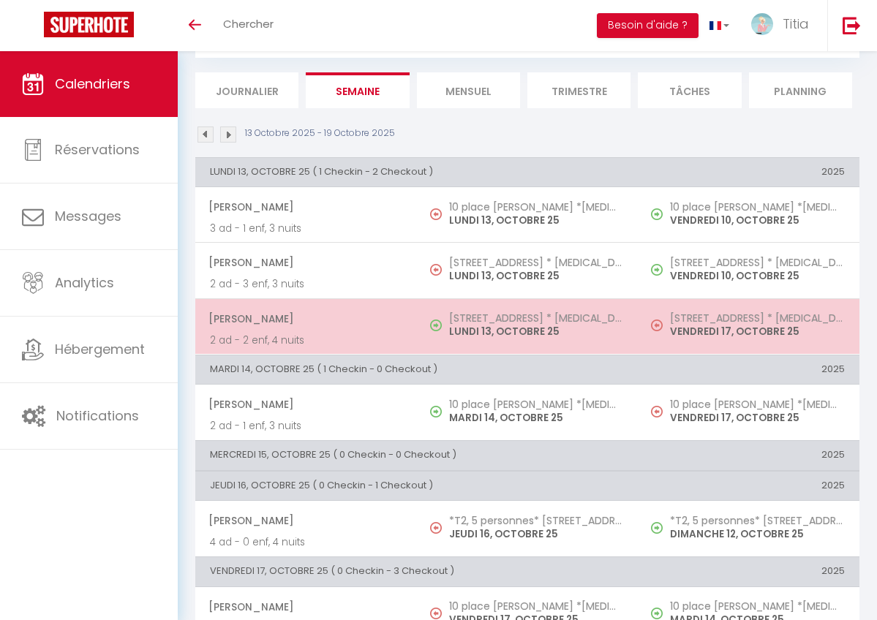
scroll to position [342, 0]
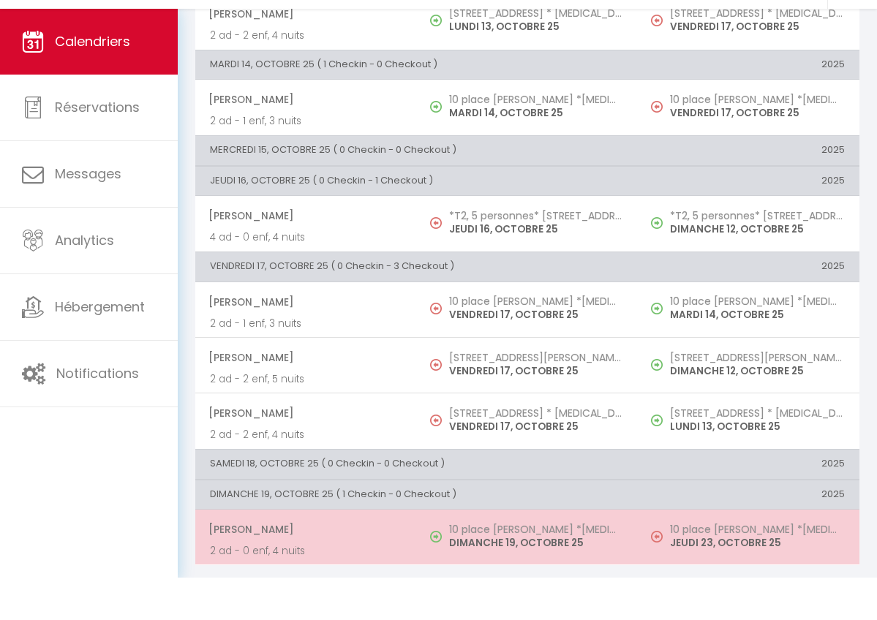
click at [494, 566] on h5 "10 place [PERSON_NAME] *[MEDICAL_DATA], 7 personnes*" at bounding box center [536, 572] width 175 height 12
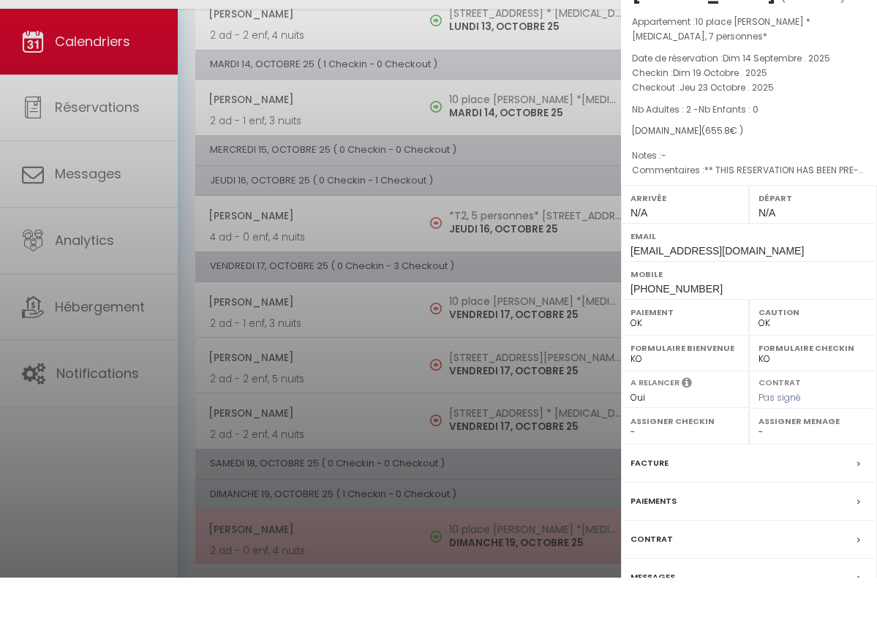
click at [494, 519] on div at bounding box center [438, 310] width 877 height 620
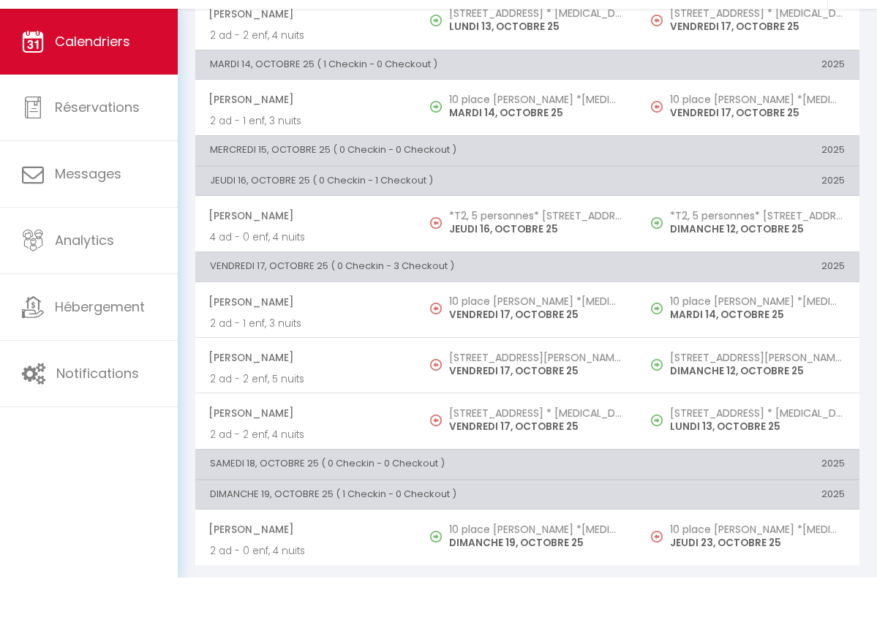
scroll to position [0, 0]
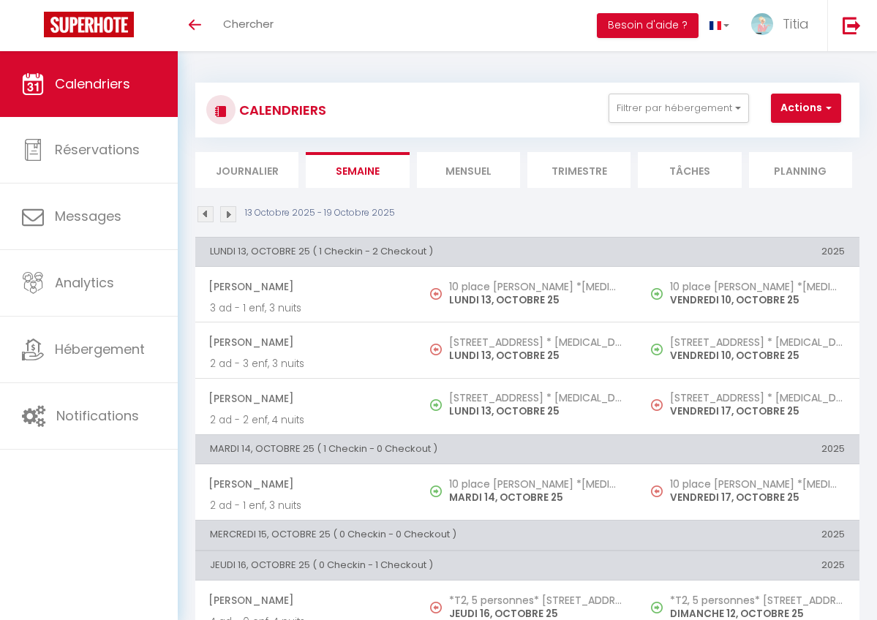
click at [229, 211] on img at bounding box center [228, 214] width 16 height 16
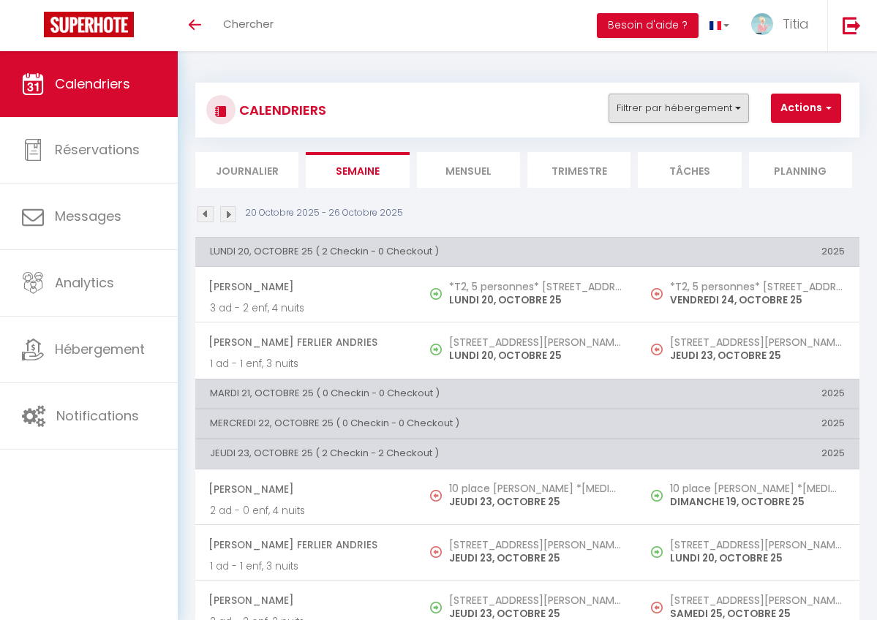
click at [630, 107] on button "Filtrer par hébergement" at bounding box center [678, 108] width 140 height 29
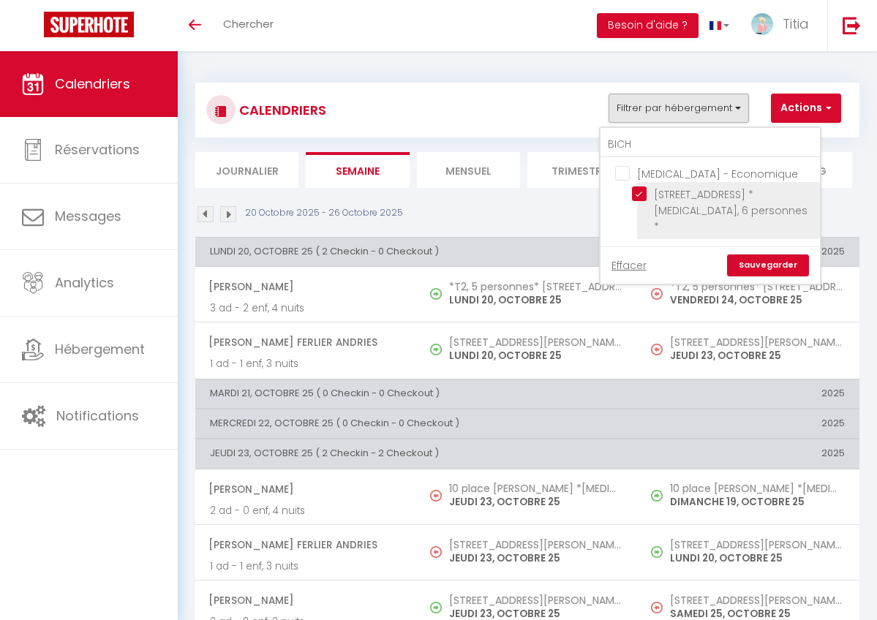
click at [640, 191] on input "[STREET_ADDRESS] * [MEDICAL_DATA], 6 personnes *" at bounding box center [723, 193] width 183 height 15
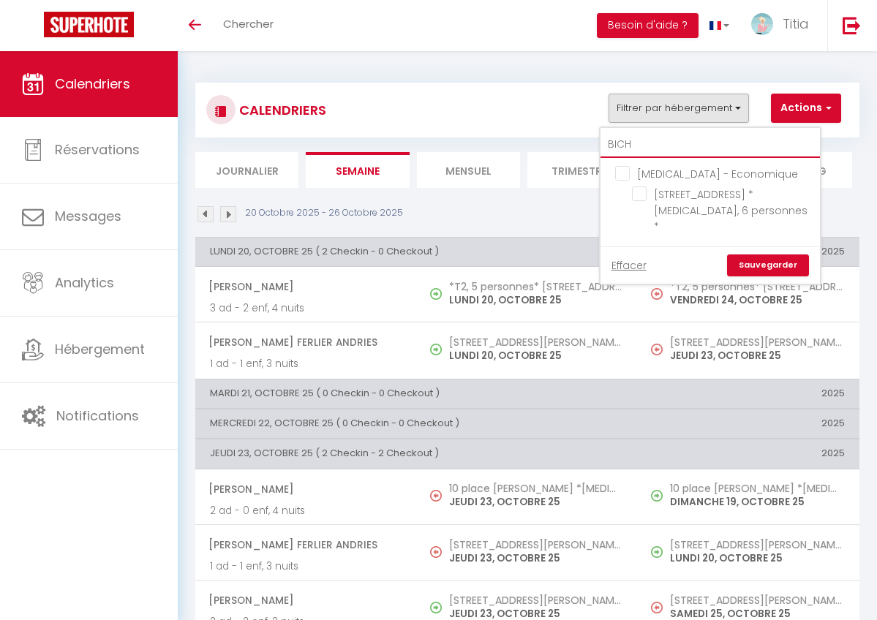
click at [639, 133] on input "BICH" at bounding box center [709, 145] width 219 height 26
click at [644, 146] on input "BICH" at bounding box center [709, 145] width 219 height 26
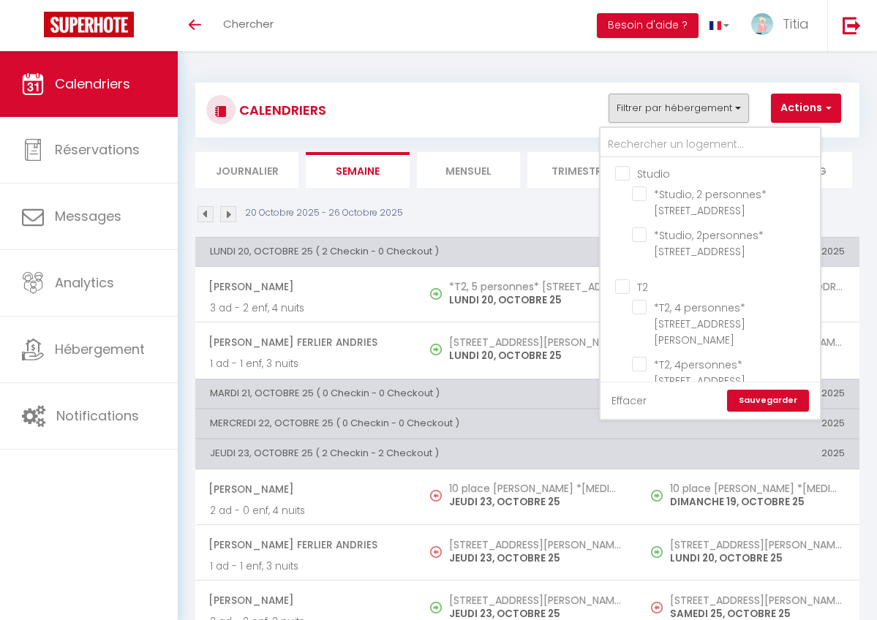
click at [632, 404] on link "Effacer" at bounding box center [628, 401] width 35 height 16
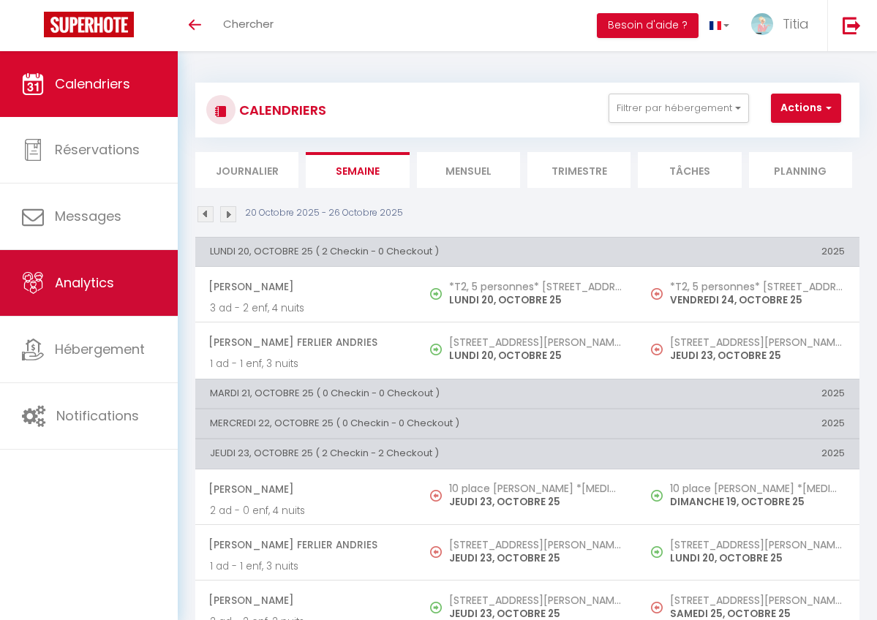
click at [66, 287] on span "Analytics" at bounding box center [84, 282] width 59 height 18
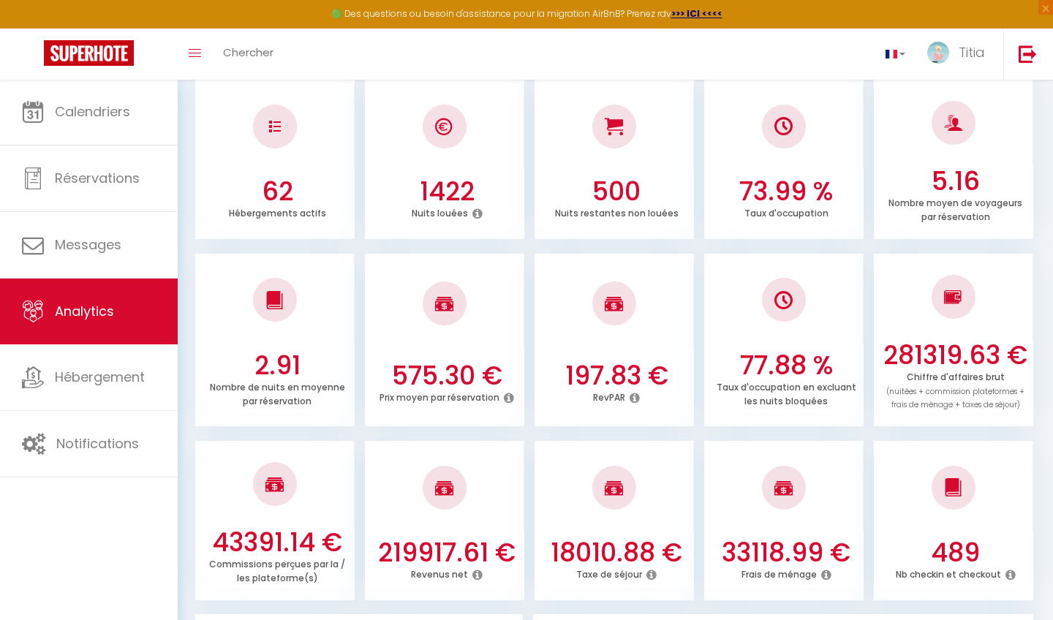
scroll to position [235, 0]
